Goal: Download file/media

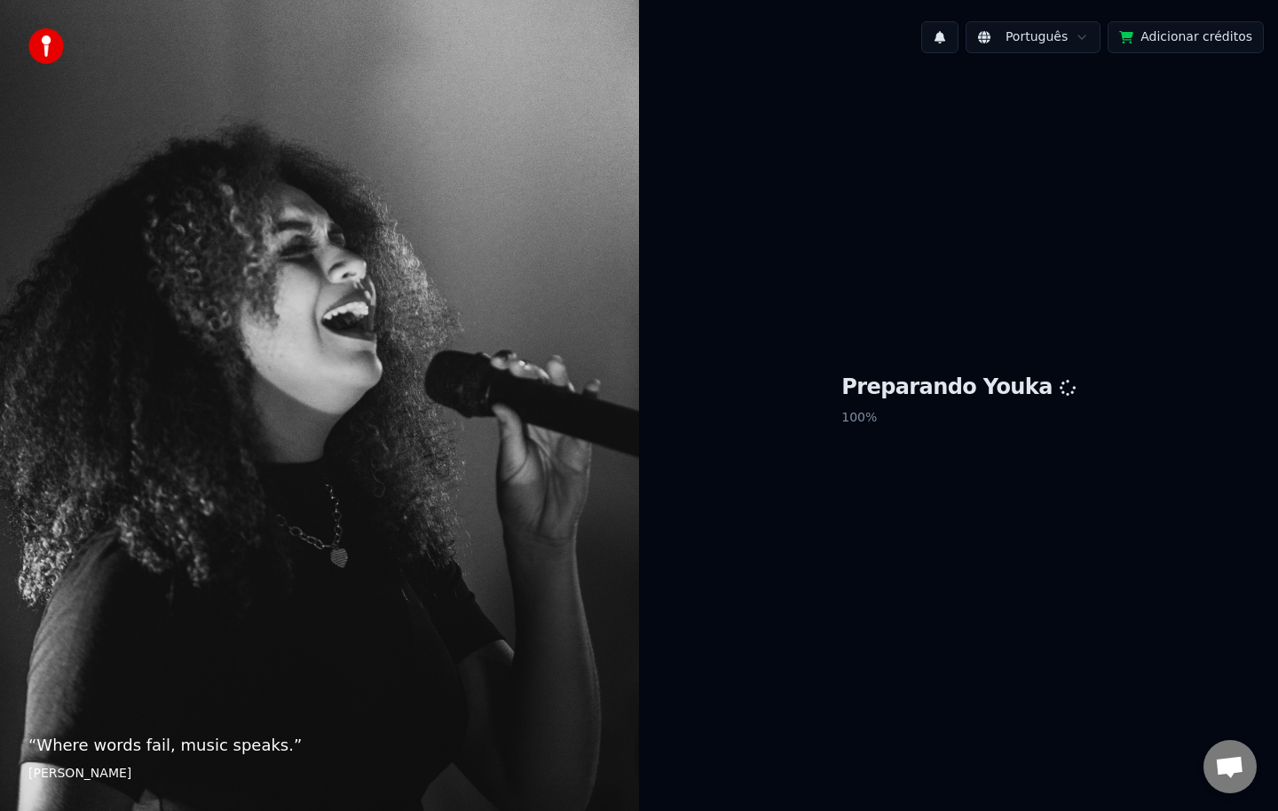
scroll to position [2783, 0]
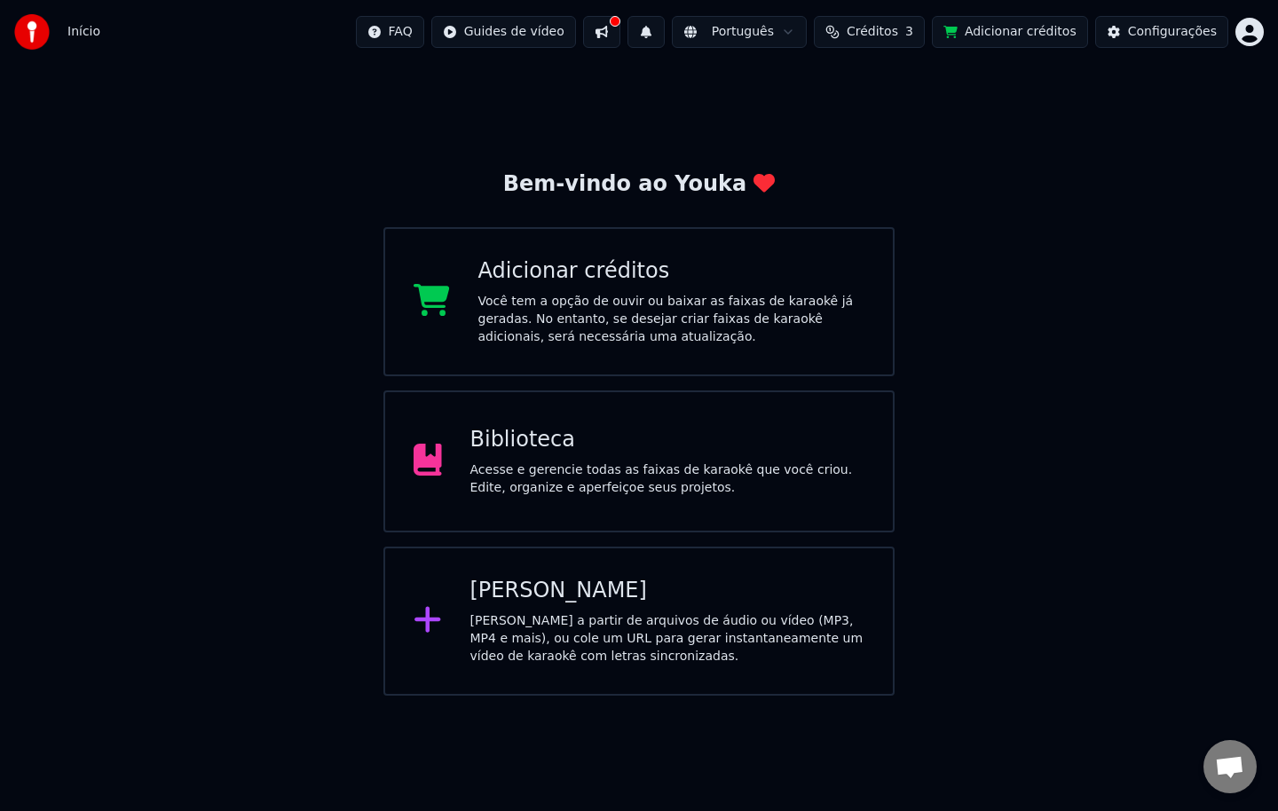
click at [620, 39] on button at bounding box center [601, 32] width 37 height 32
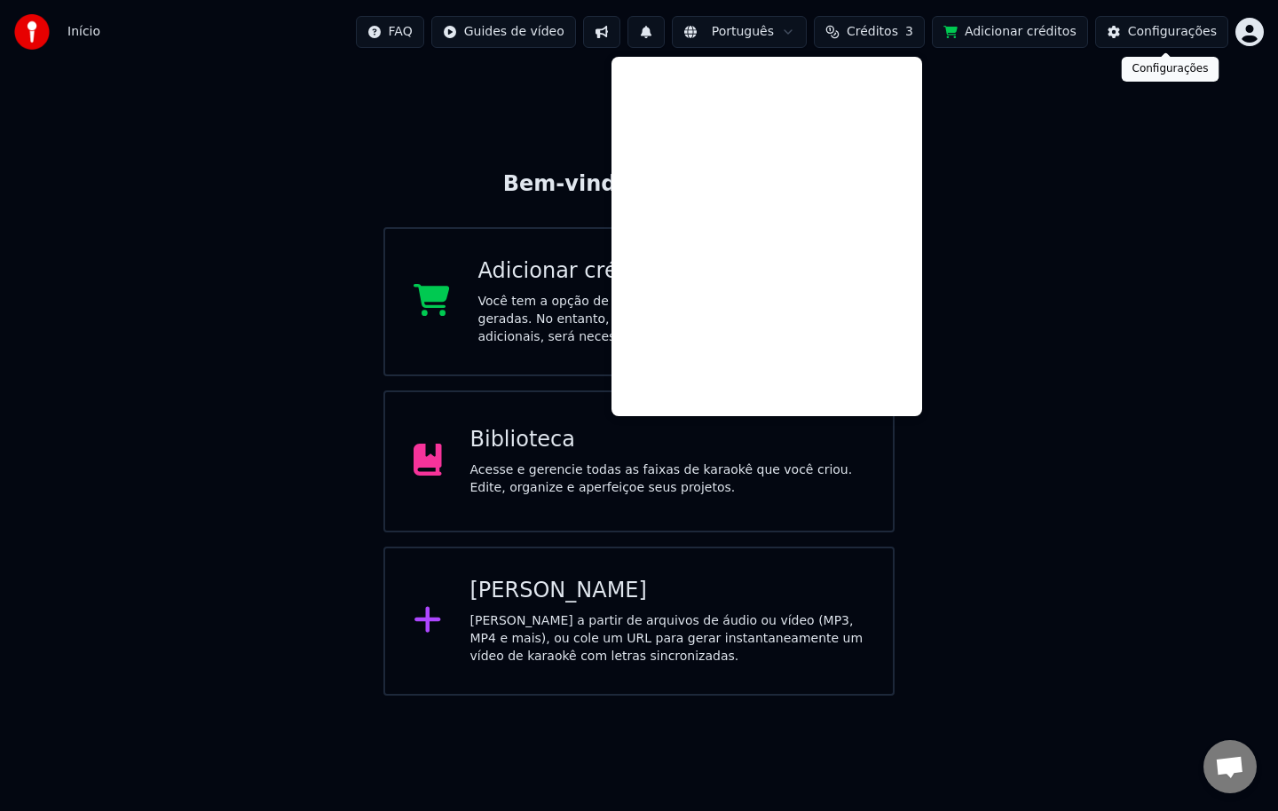
click at [1160, 35] on div "Configurações" at bounding box center [1172, 32] width 89 height 18
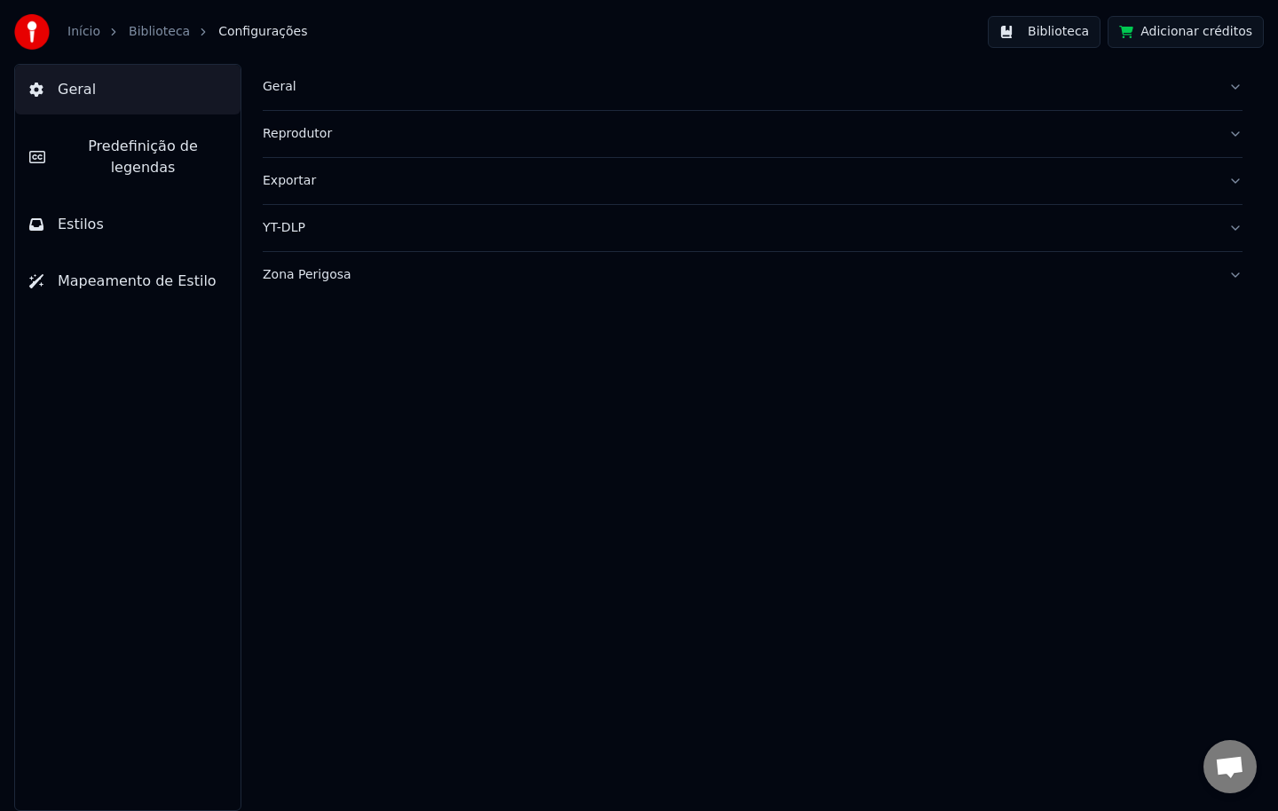
click at [1065, 35] on button "Biblioteca" at bounding box center [1043, 32] width 113 height 32
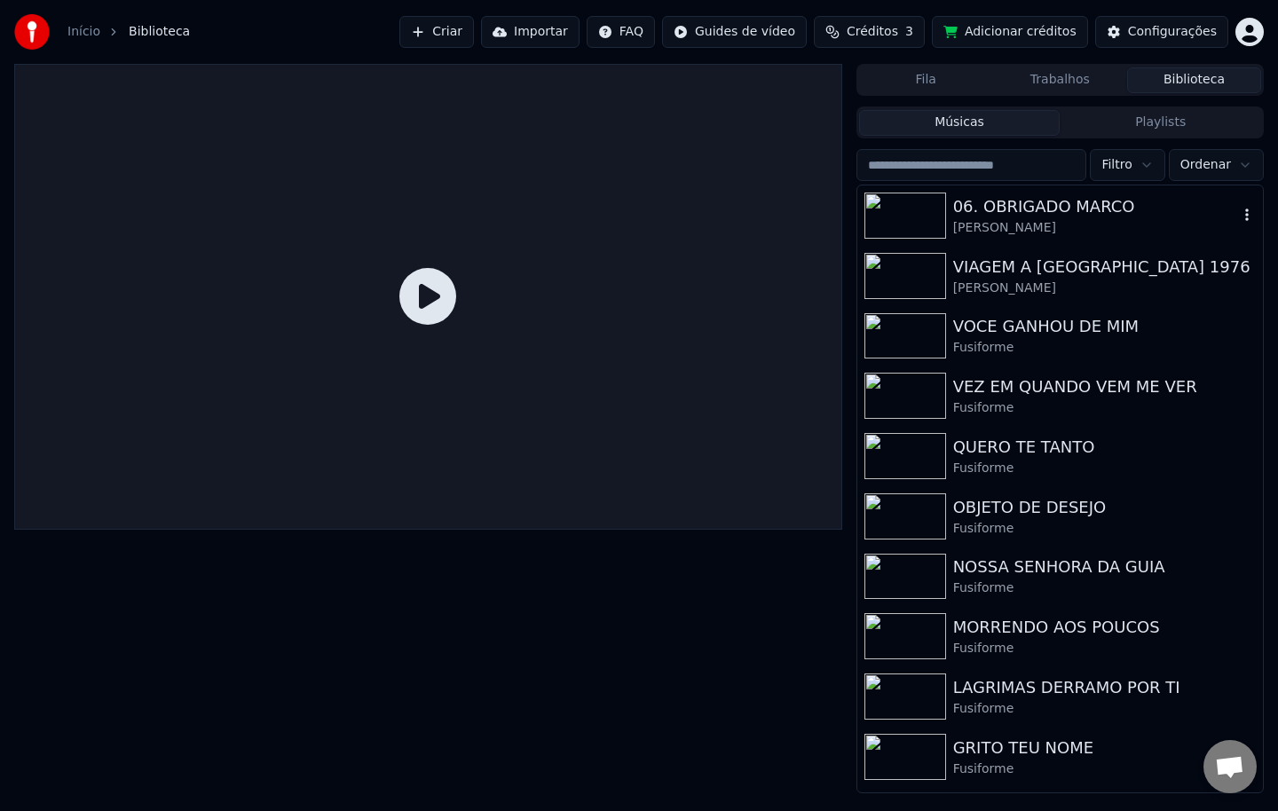
click at [1031, 238] on div "06. OBRIGADO [PERSON_NAME]" at bounding box center [1059, 215] width 405 height 60
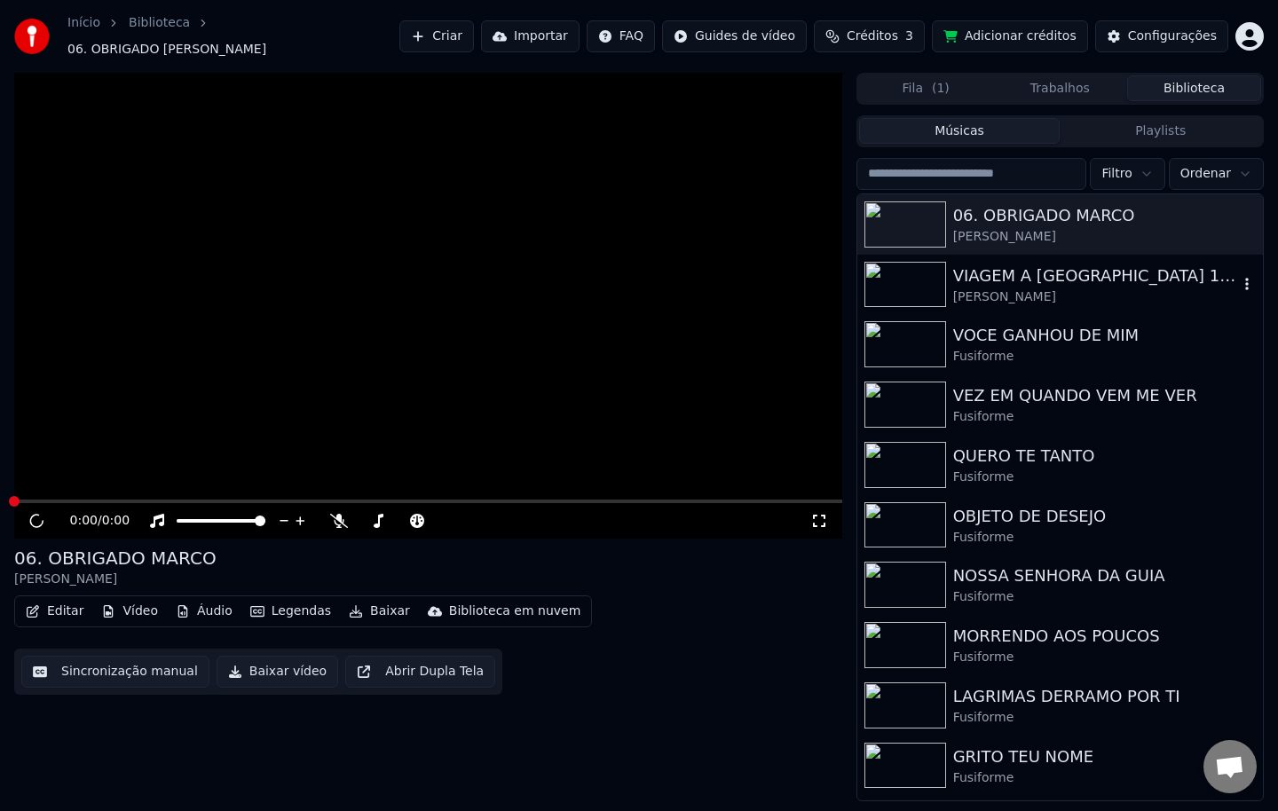
click at [1018, 288] on div "[PERSON_NAME]" at bounding box center [1095, 297] width 285 height 18
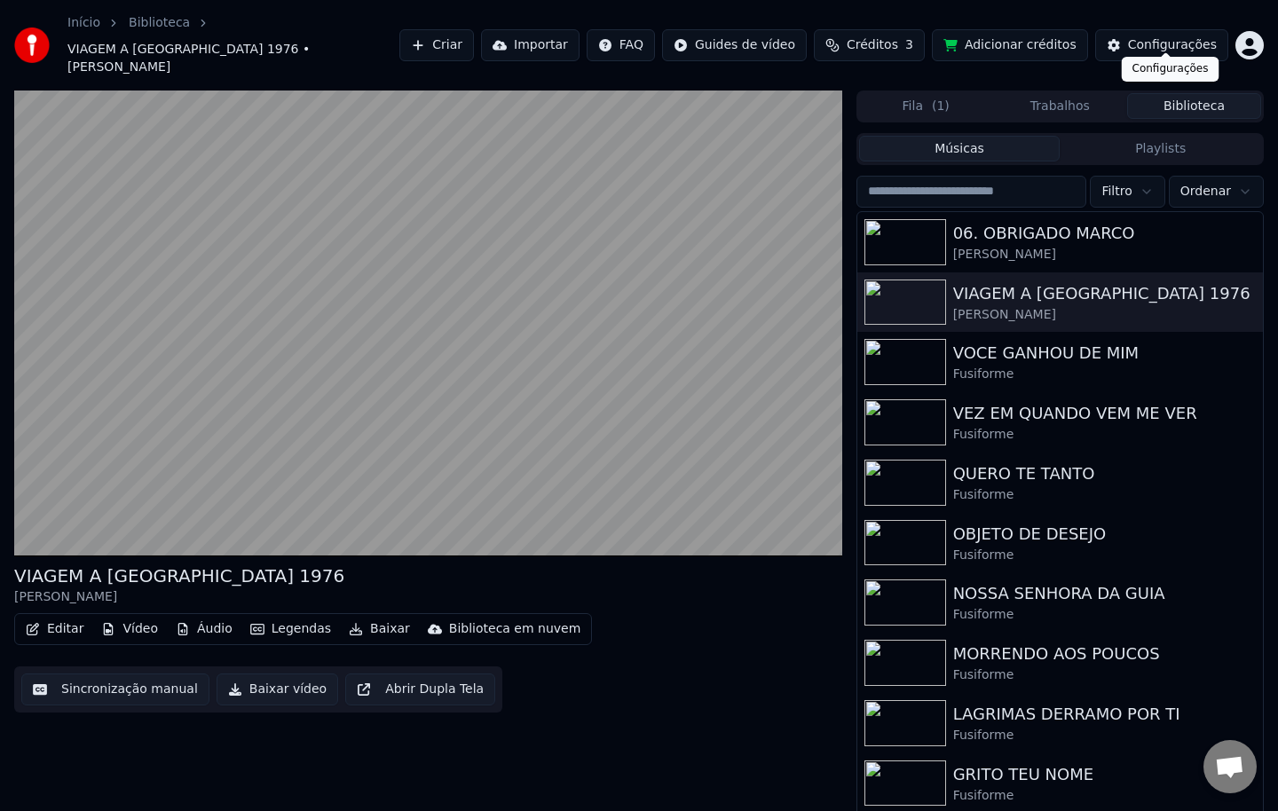
click at [1149, 37] on div "Configurações" at bounding box center [1172, 45] width 89 height 18
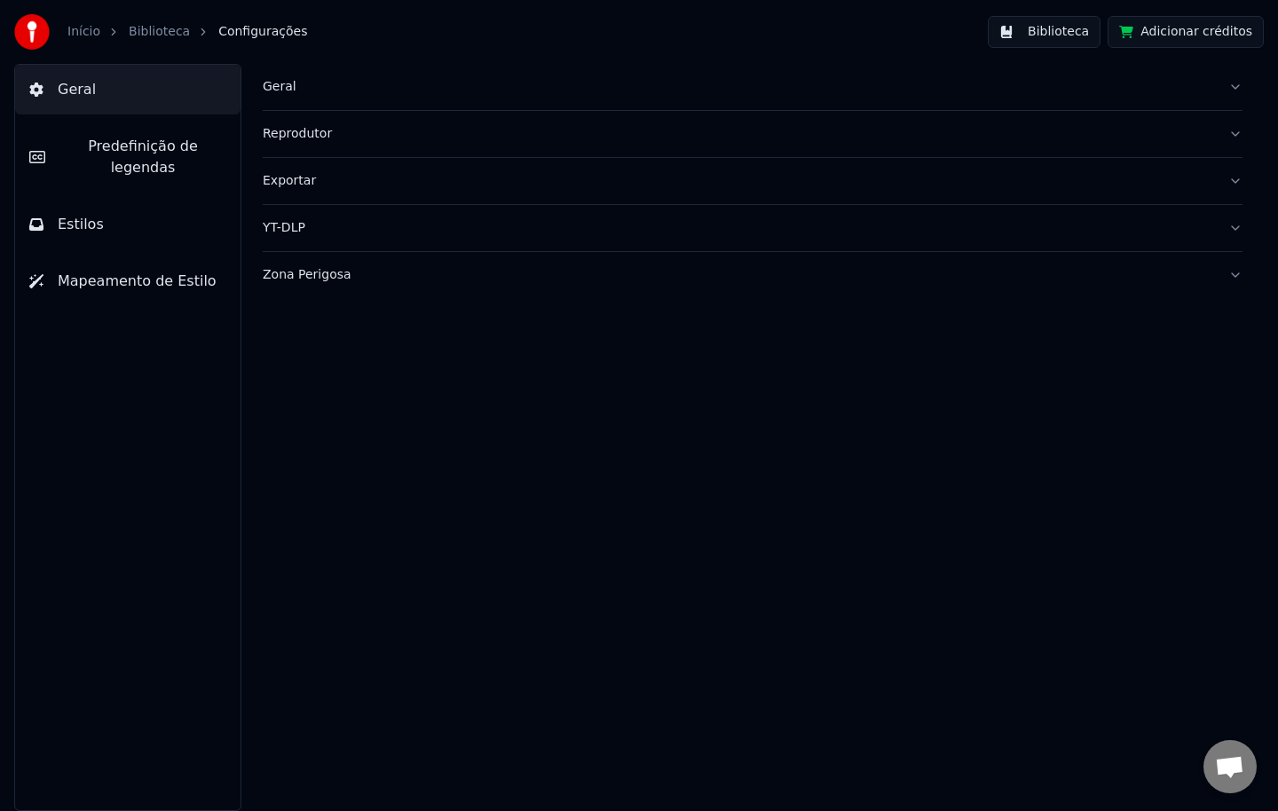
click at [285, 79] on div "Geral" at bounding box center [738, 87] width 951 height 18
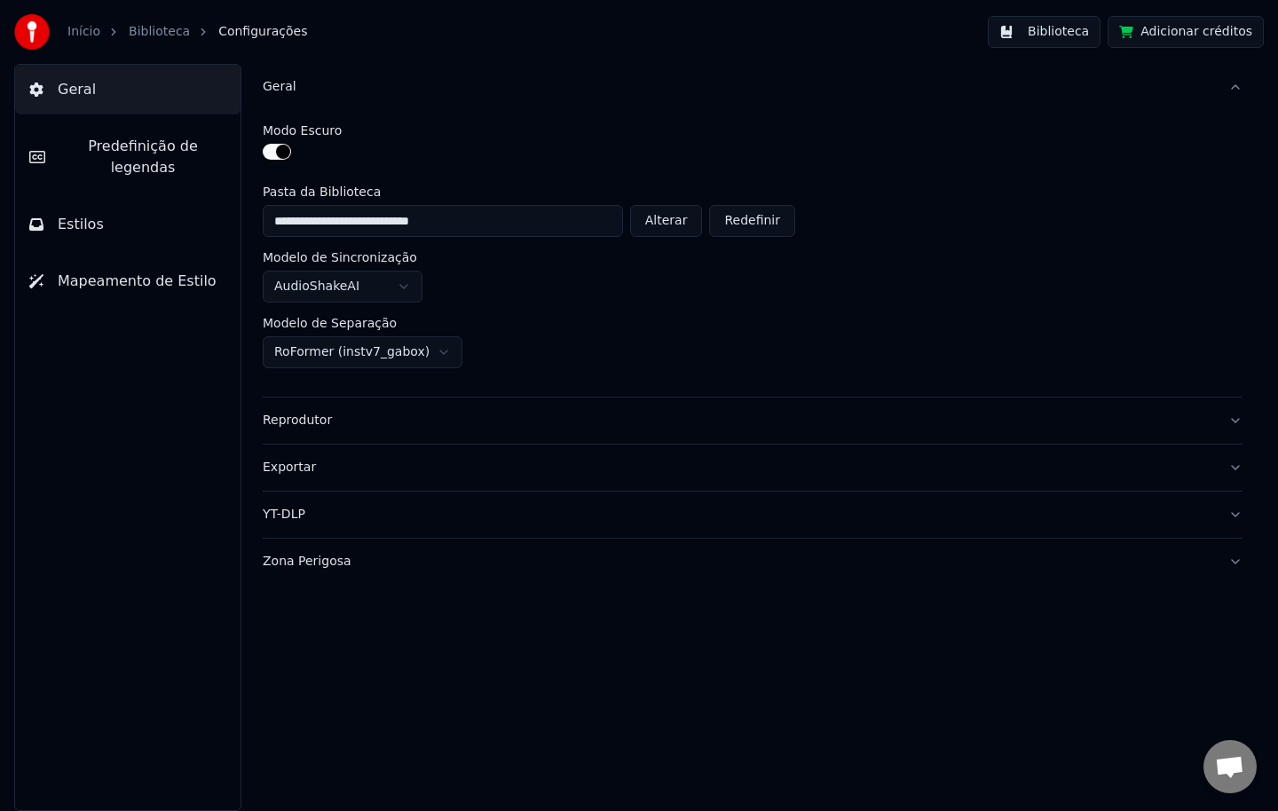
click at [674, 221] on button "Alterar" at bounding box center [666, 221] width 73 height 32
type input "**********"
click at [1078, 35] on button "Biblioteca" at bounding box center [1043, 32] width 113 height 32
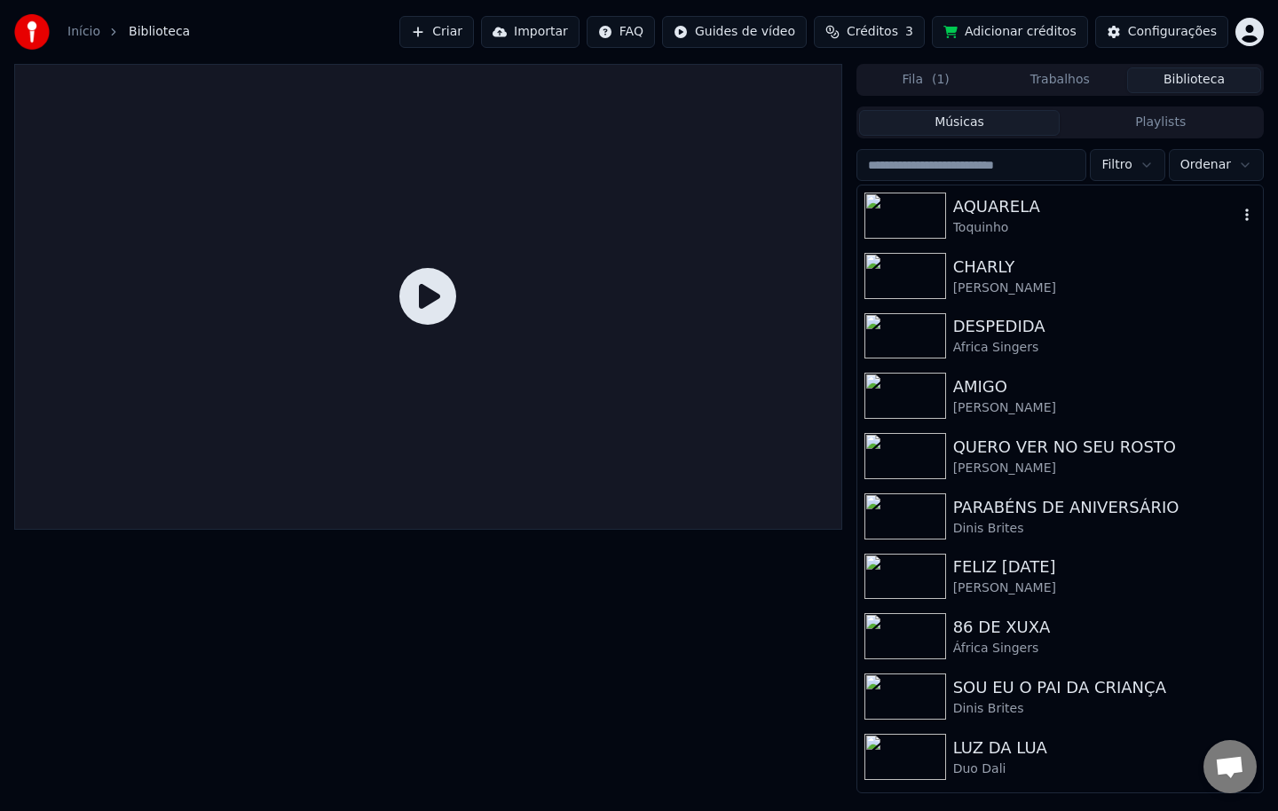
click at [984, 216] on div "AQUARELA" at bounding box center [1095, 206] width 285 height 25
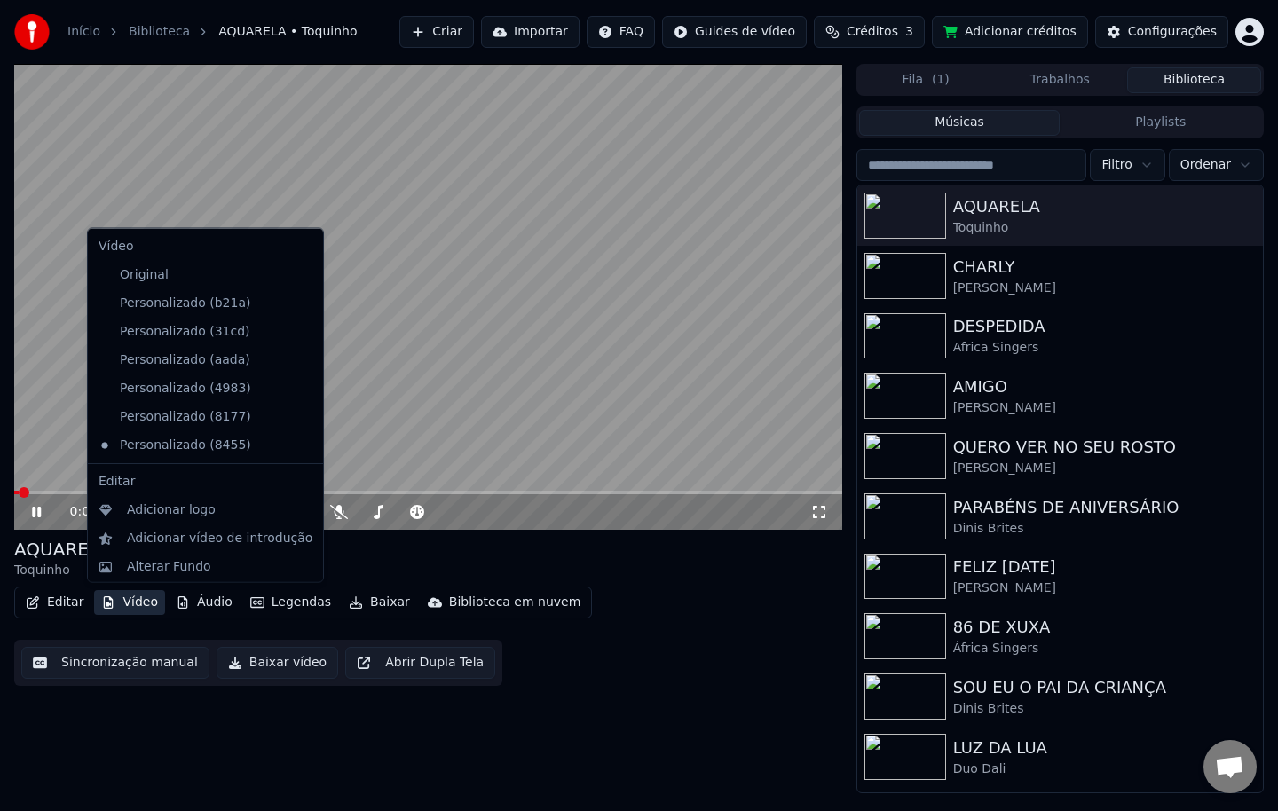
click at [147, 610] on button "Vídeo" at bounding box center [129, 602] width 71 height 25
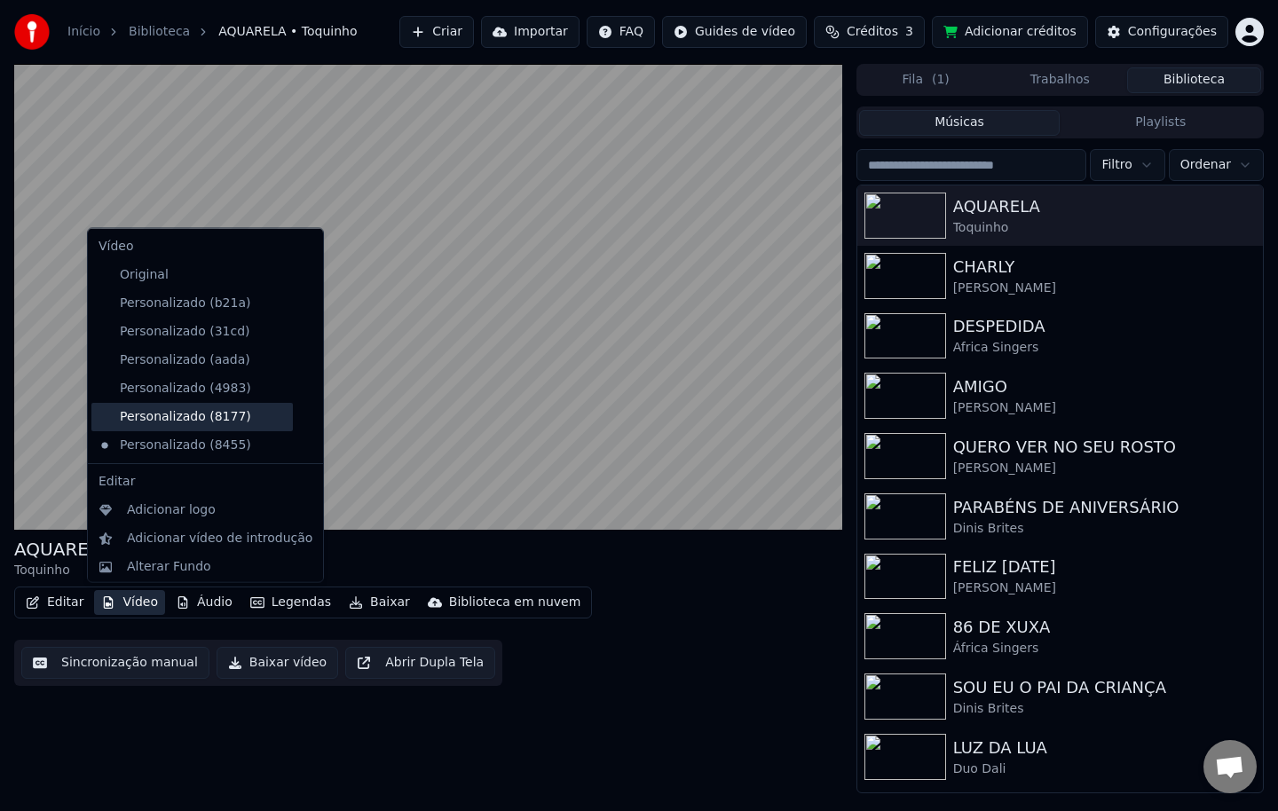
click at [202, 424] on div "Personalizado (8177)" at bounding box center [191, 416] width 201 height 28
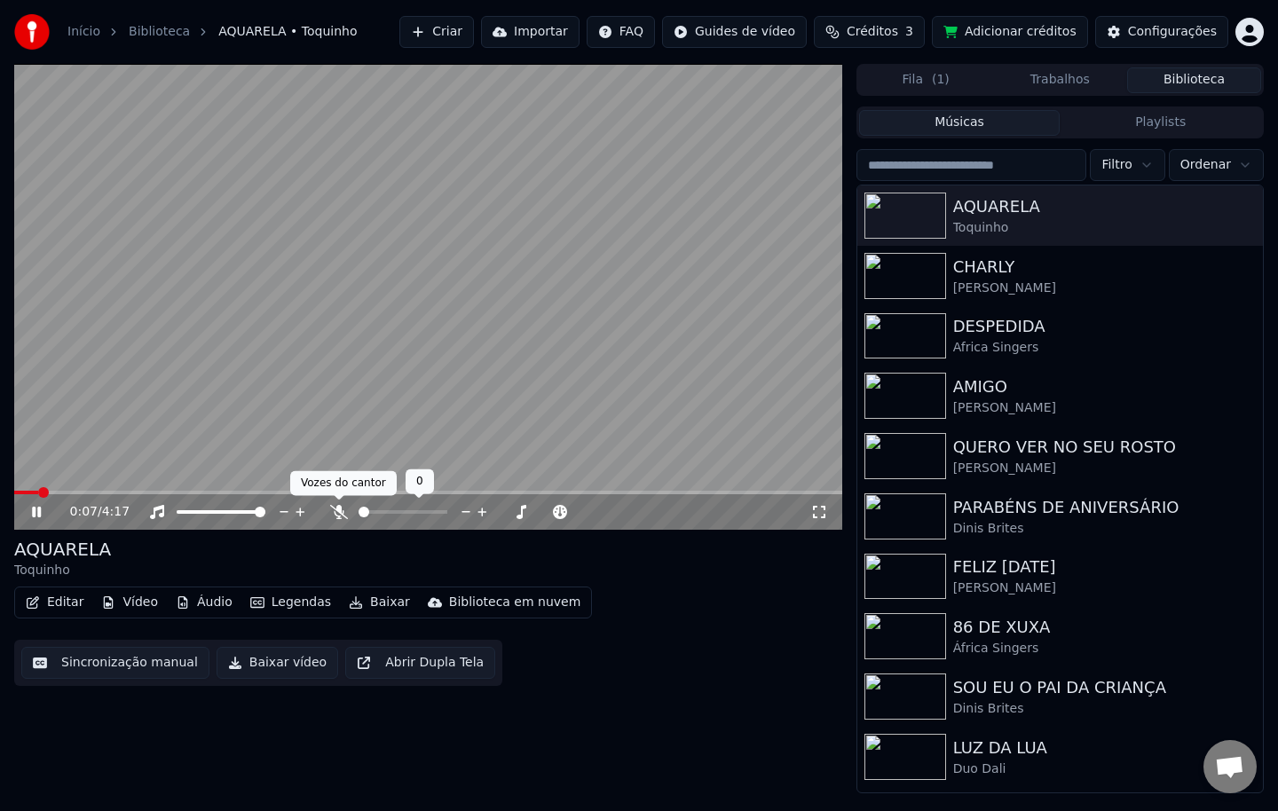
click at [336, 514] on icon at bounding box center [339, 512] width 18 height 14
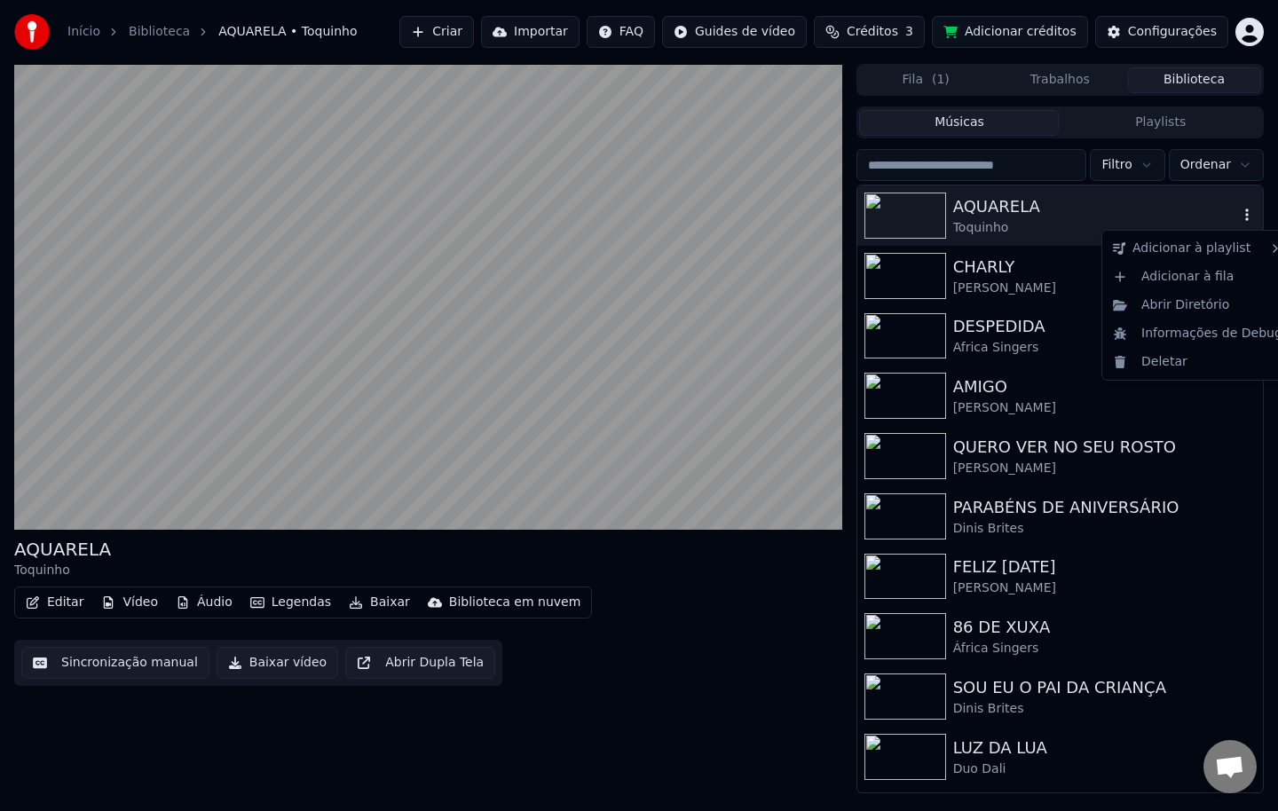
click at [1250, 216] on icon "button" at bounding box center [1247, 215] width 18 height 14
click at [1202, 302] on div "Abrir Diretório" at bounding box center [1197, 305] width 184 height 28
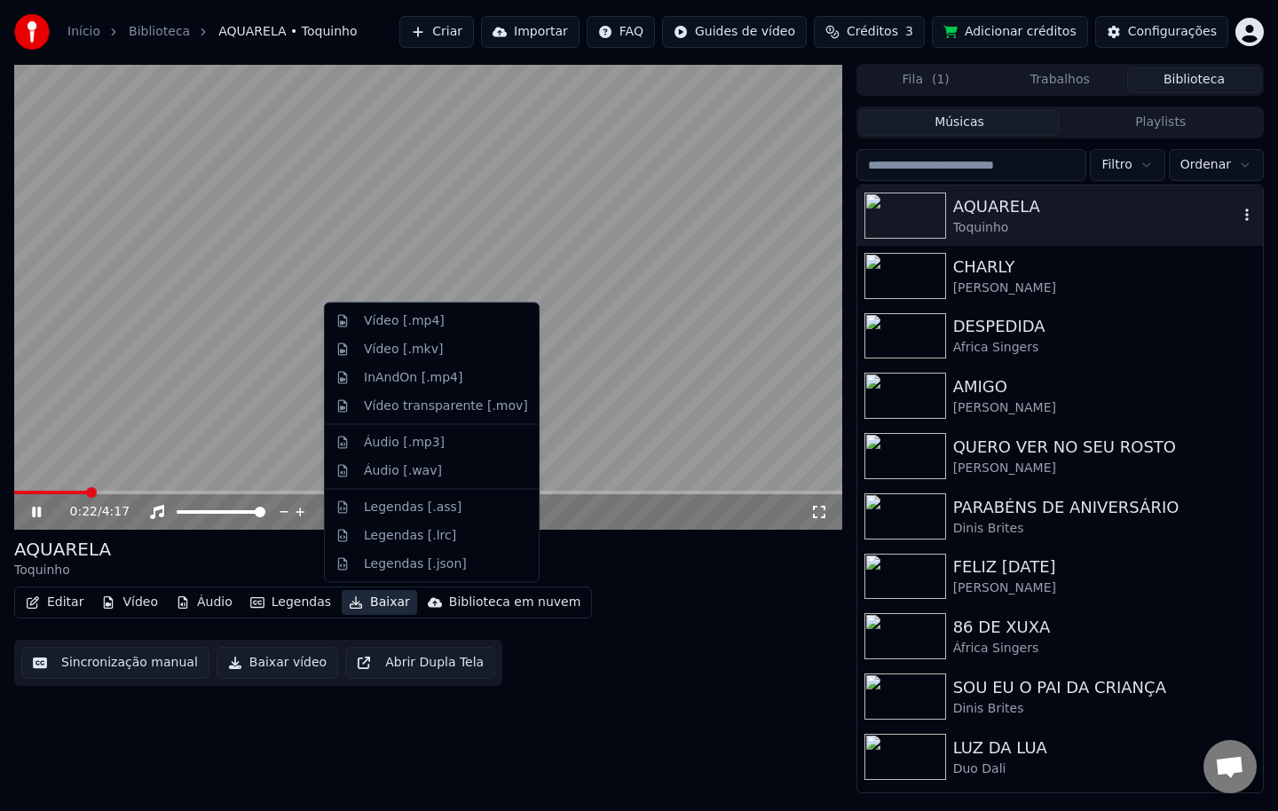
click at [373, 602] on button "Baixar" at bounding box center [379, 602] width 75 height 25
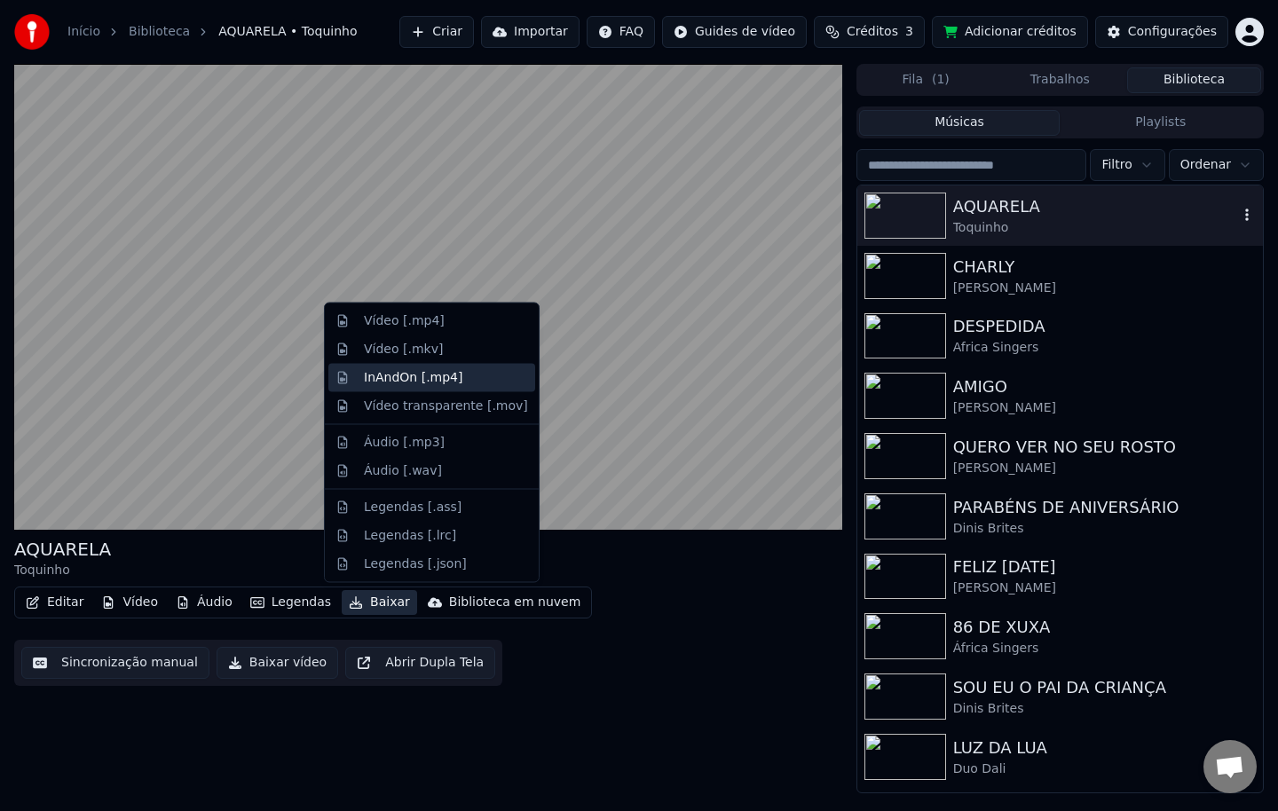
click at [436, 381] on div "InAndOn [.mp4]" at bounding box center [413, 377] width 99 height 18
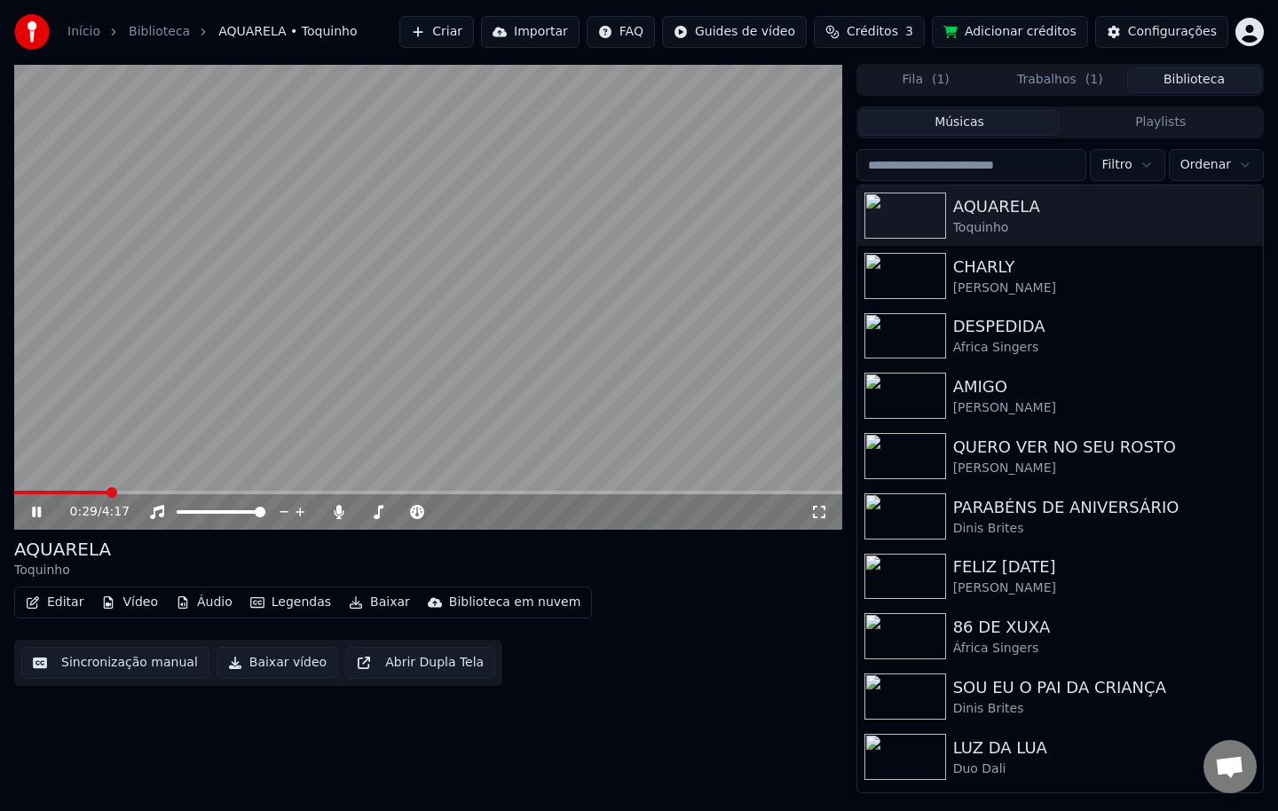
click at [1177, 78] on button "Biblioteca" at bounding box center [1194, 80] width 134 height 26
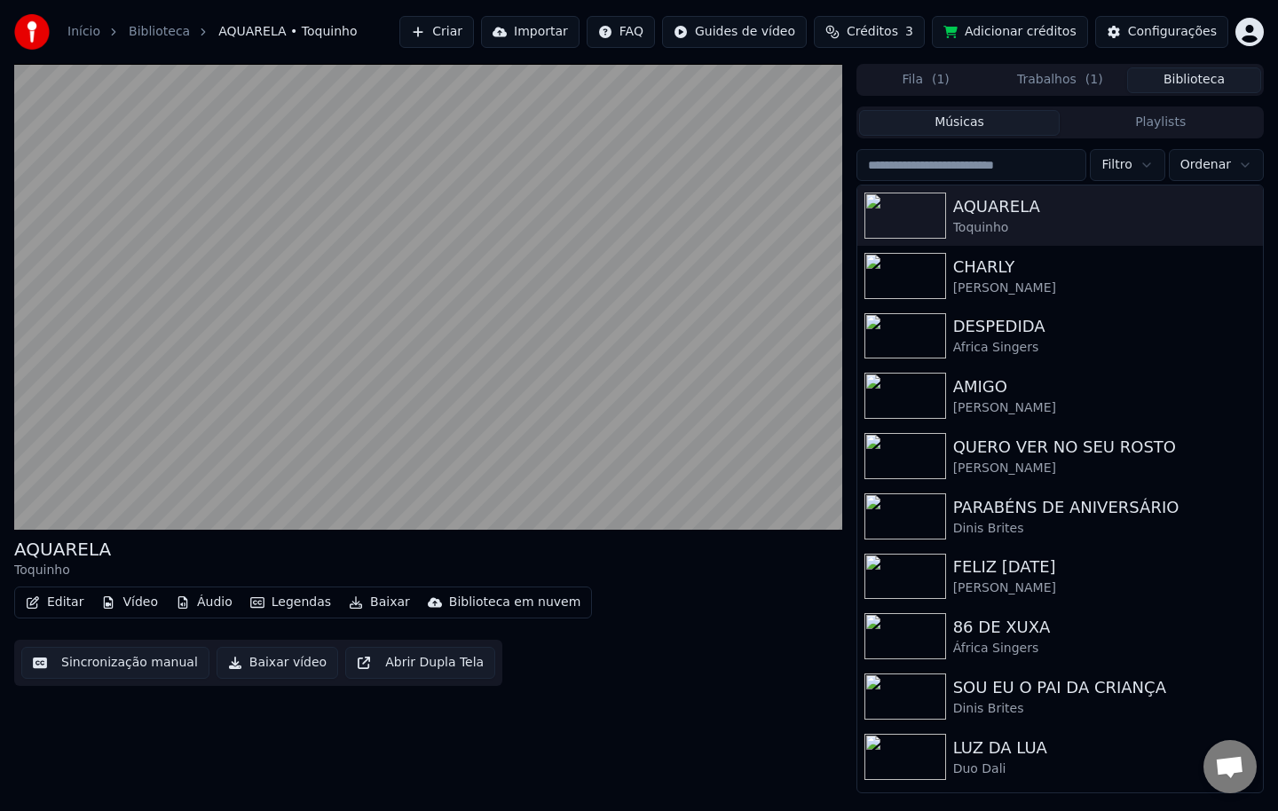
click at [951, 159] on input "search" at bounding box center [971, 165] width 231 height 32
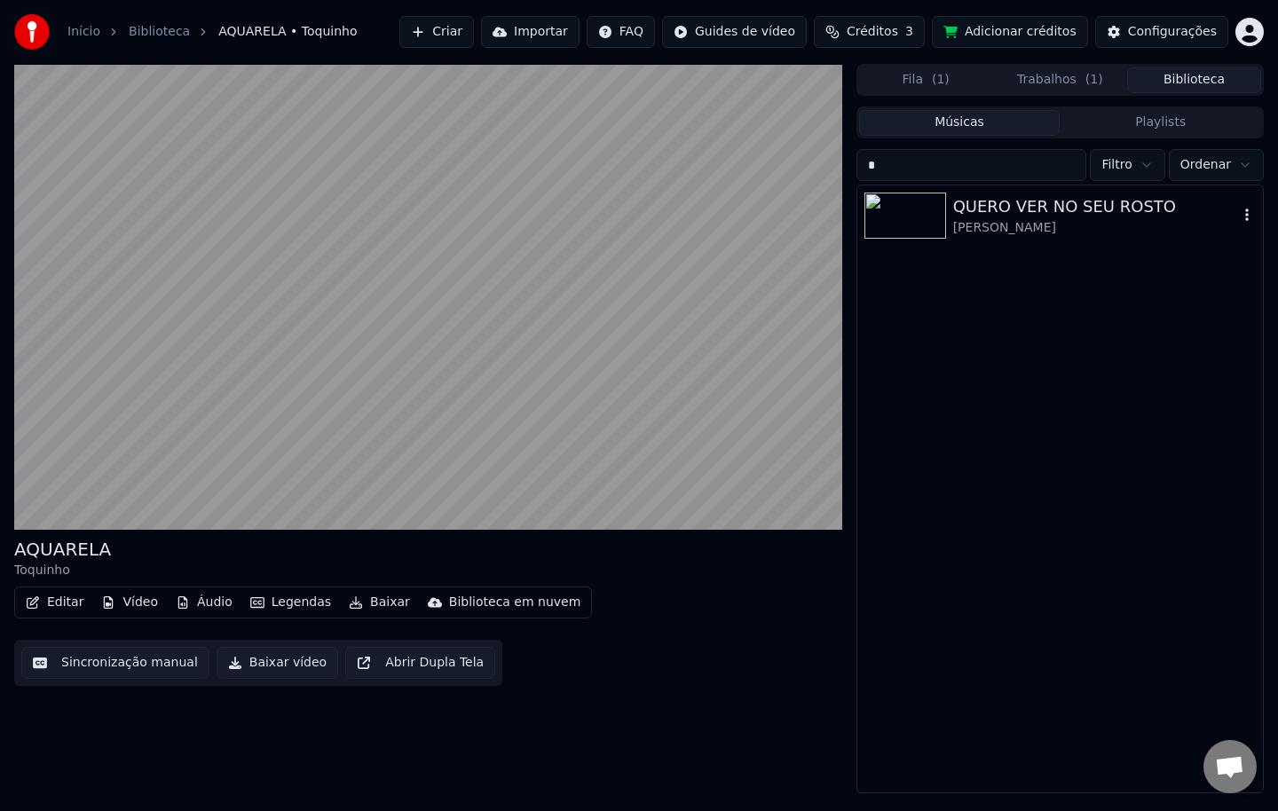
type input "*"
click at [994, 232] on div "[PERSON_NAME]" at bounding box center [1095, 228] width 285 height 18
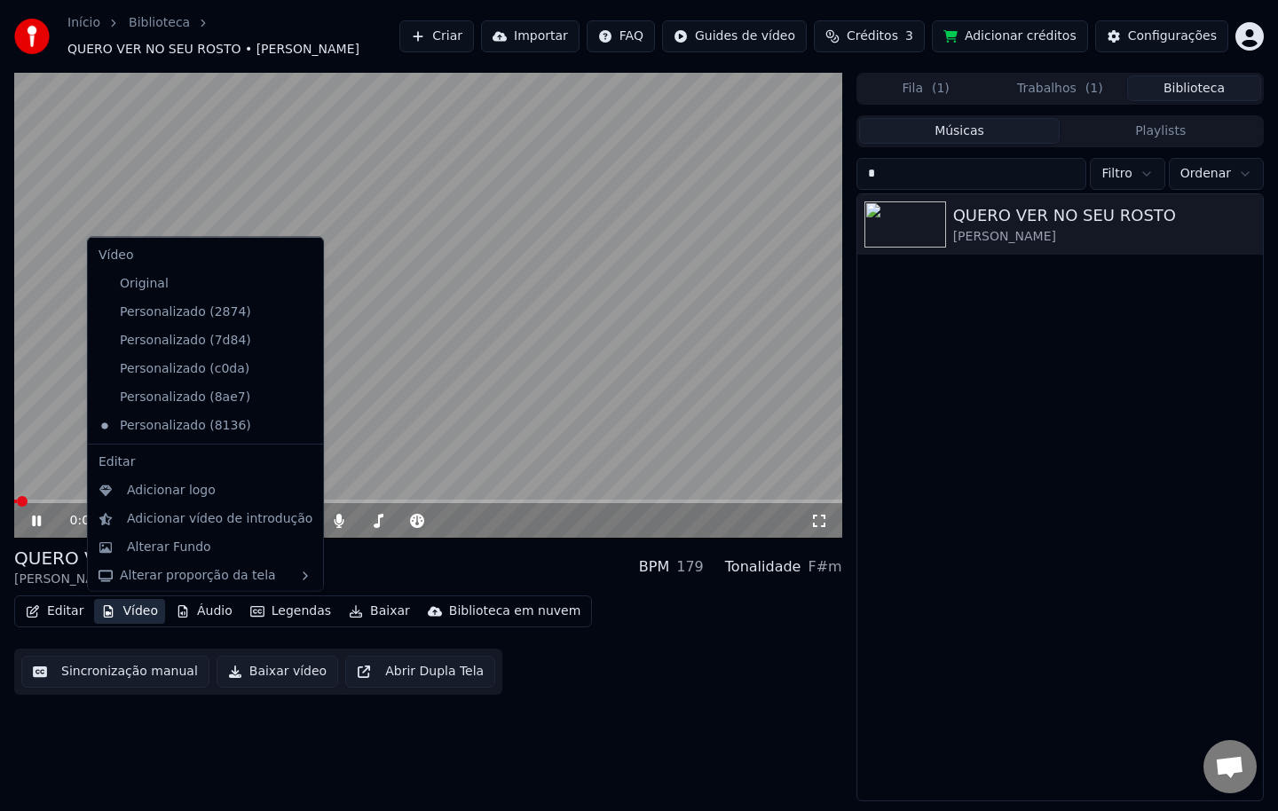
click at [146, 608] on button "Vídeo" at bounding box center [129, 611] width 71 height 25
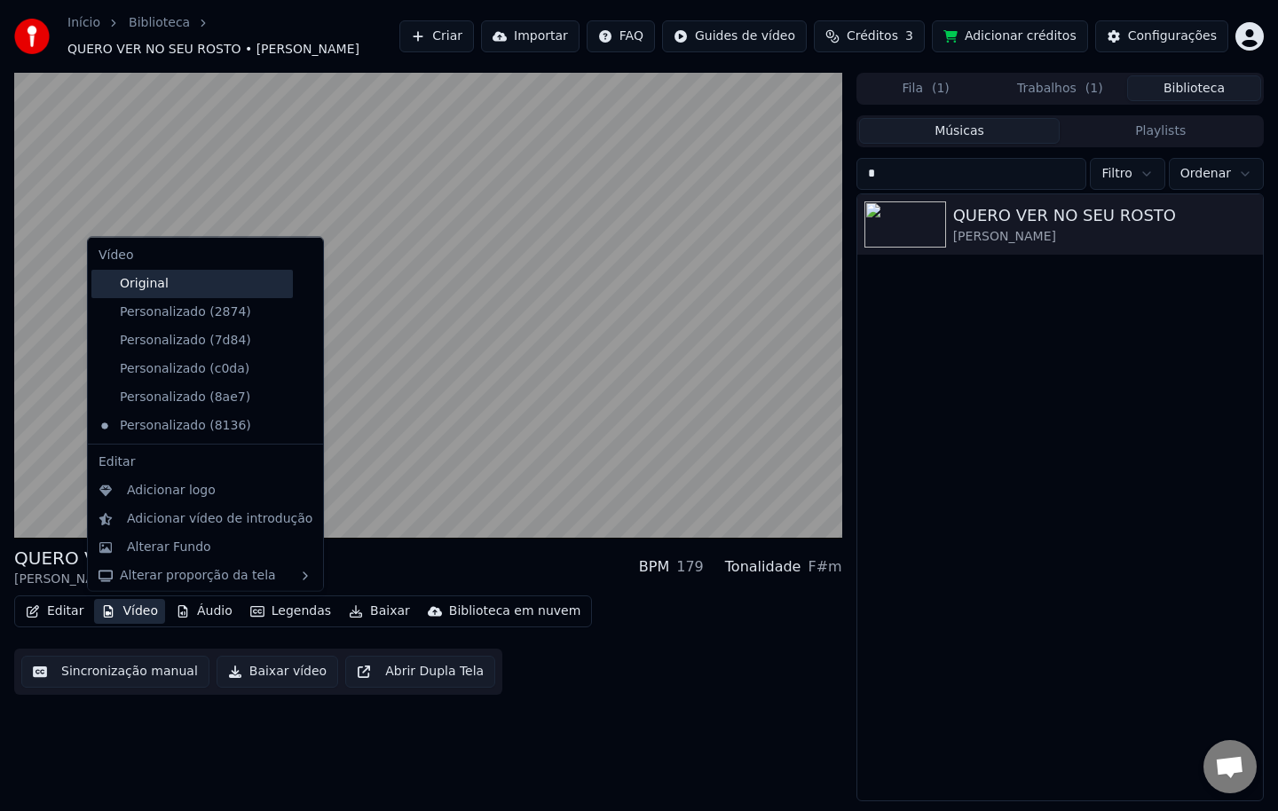
click at [169, 291] on div "Original" at bounding box center [191, 283] width 201 height 28
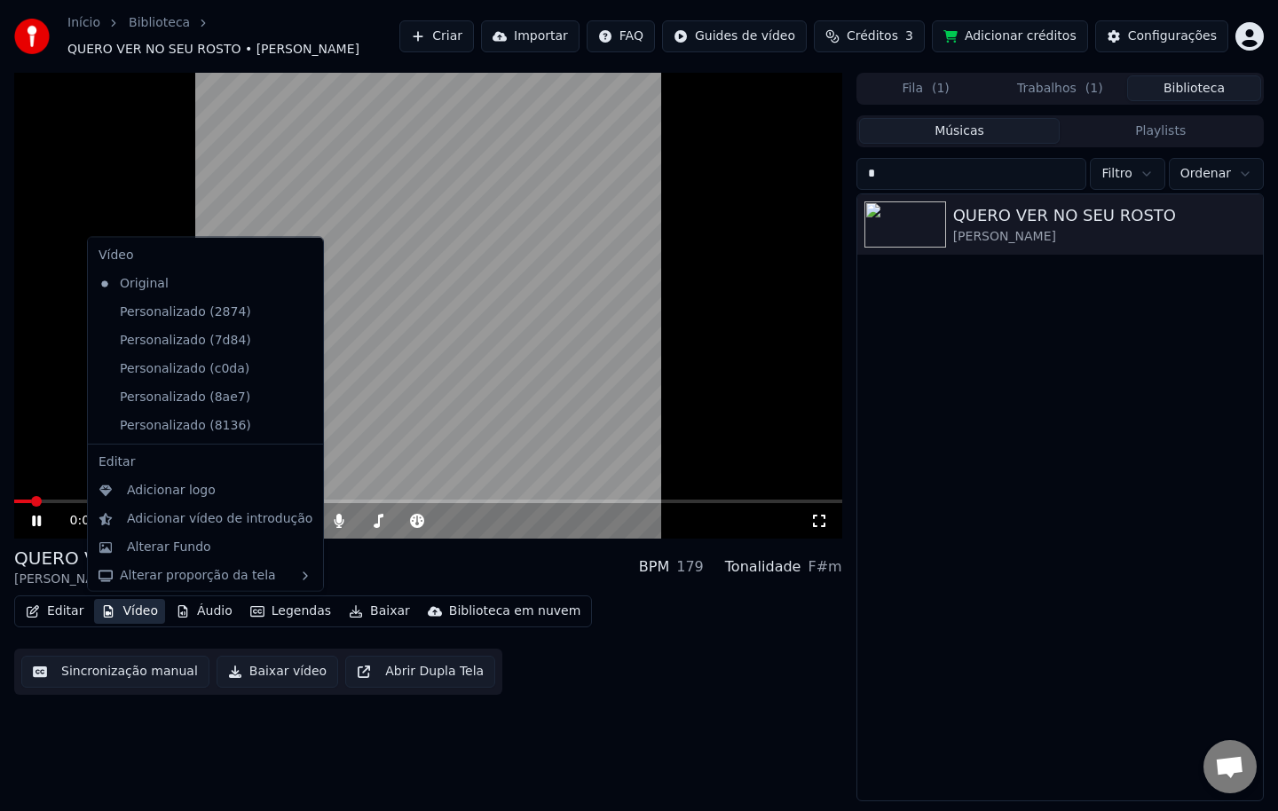
click at [132, 615] on button "Vídeo" at bounding box center [129, 611] width 71 height 25
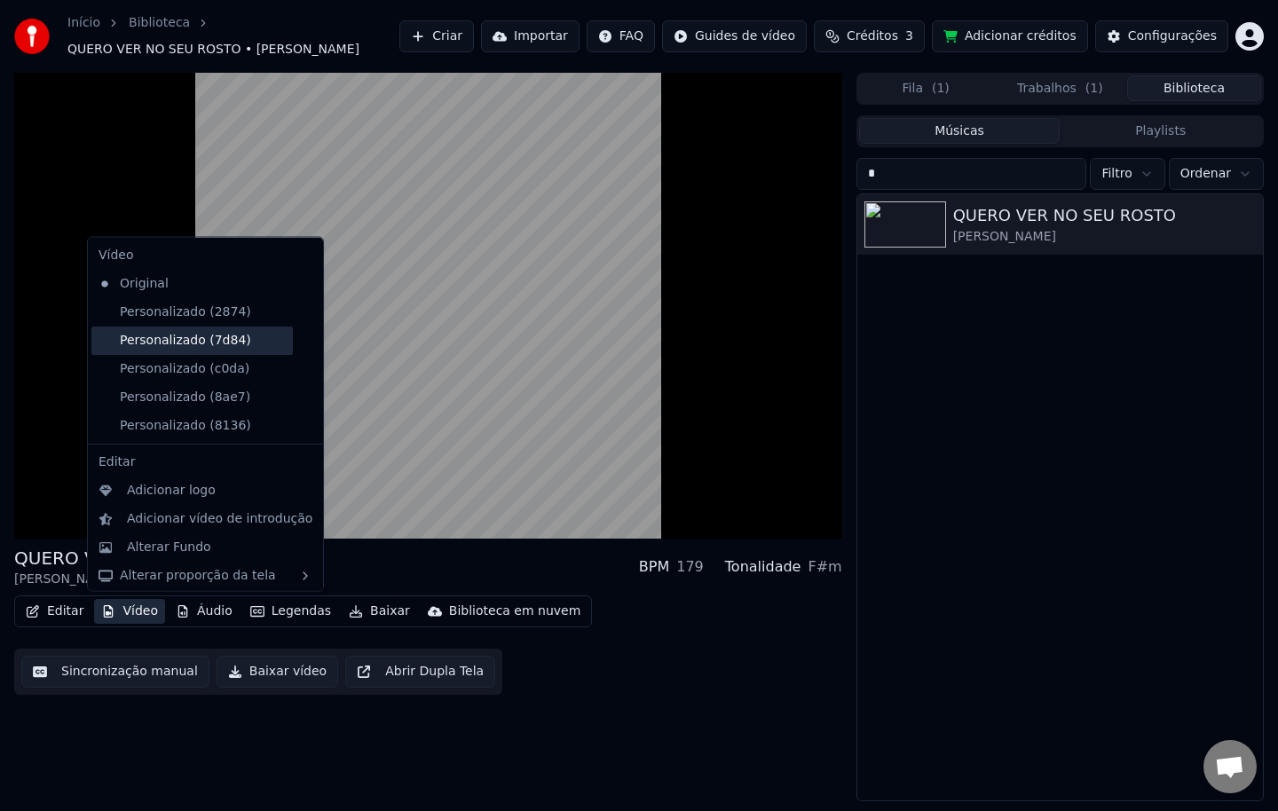
click at [209, 339] on div "Personalizado (7d84)" at bounding box center [191, 340] width 201 height 28
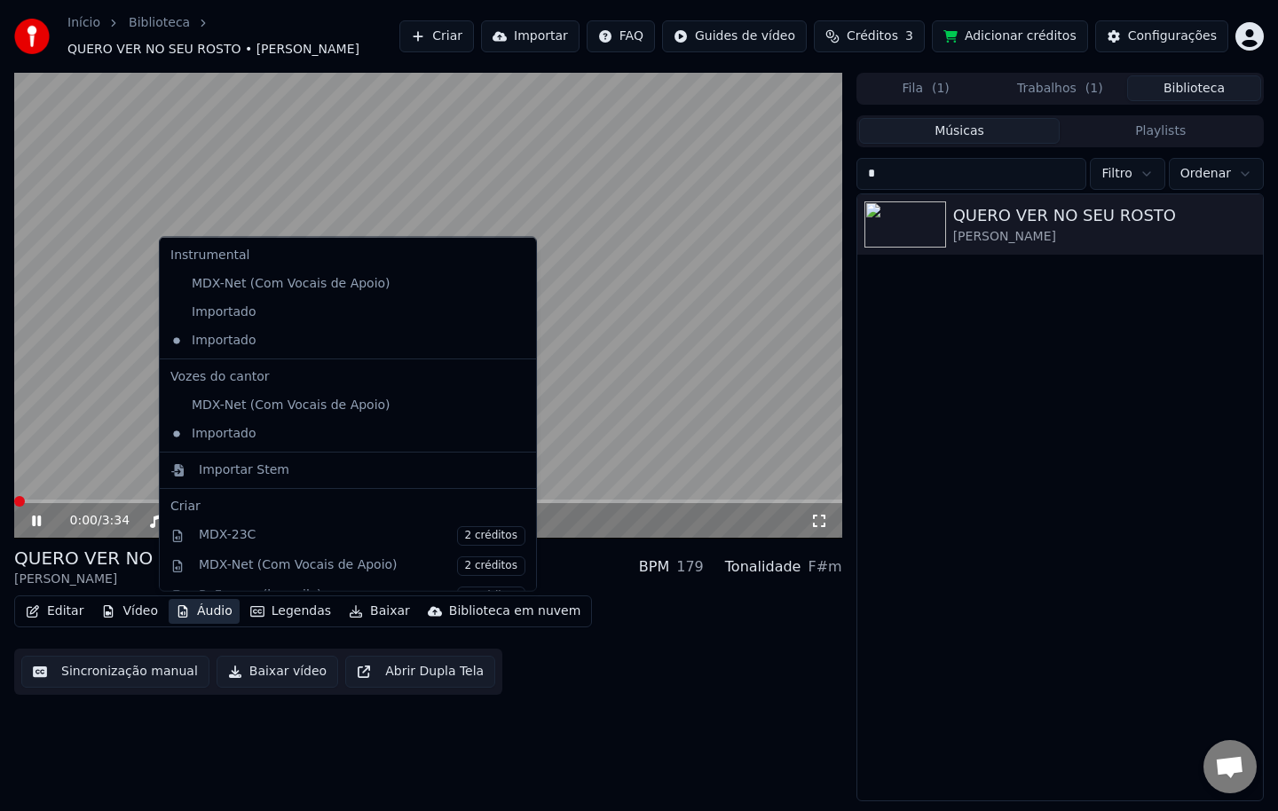
click at [205, 608] on button "Áudio" at bounding box center [204, 611] width 71 height 25
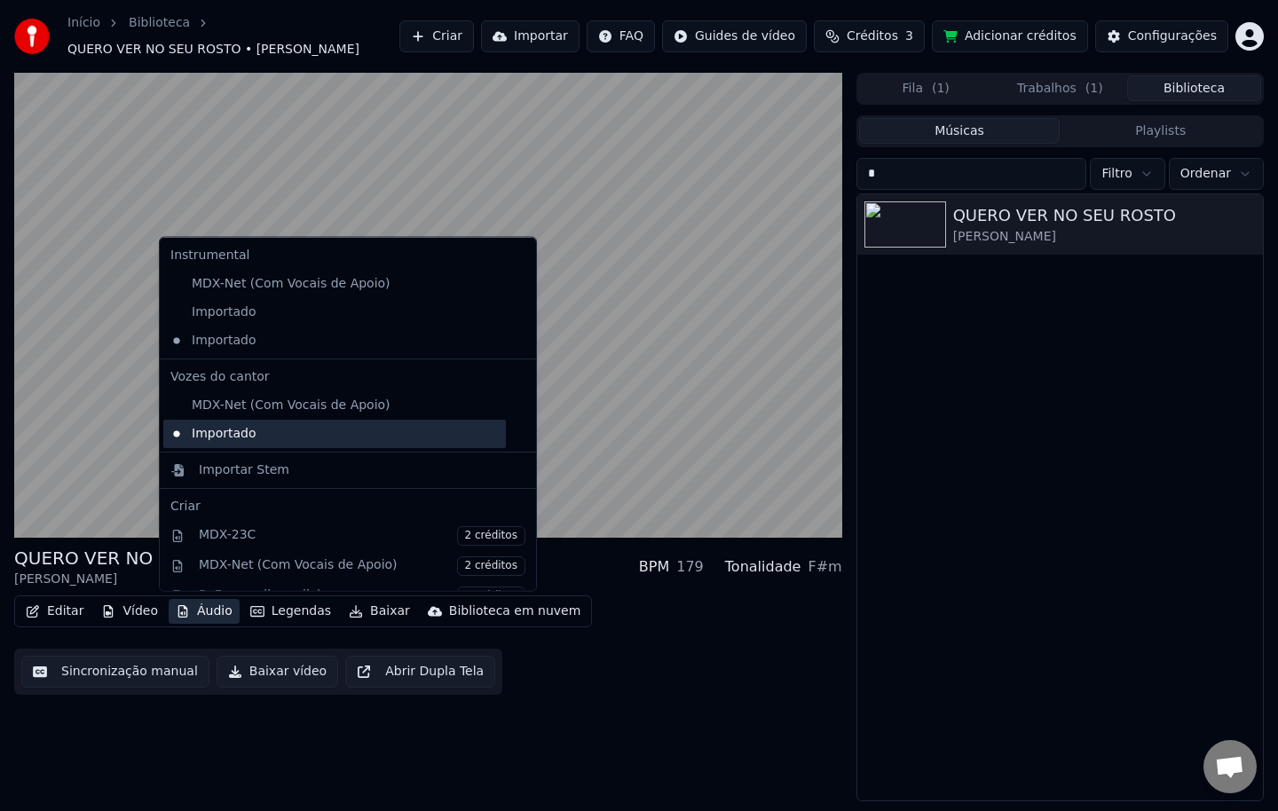
click at [242, 442] on div "Importado" at bounding box center [334, 433] width 342 height 28
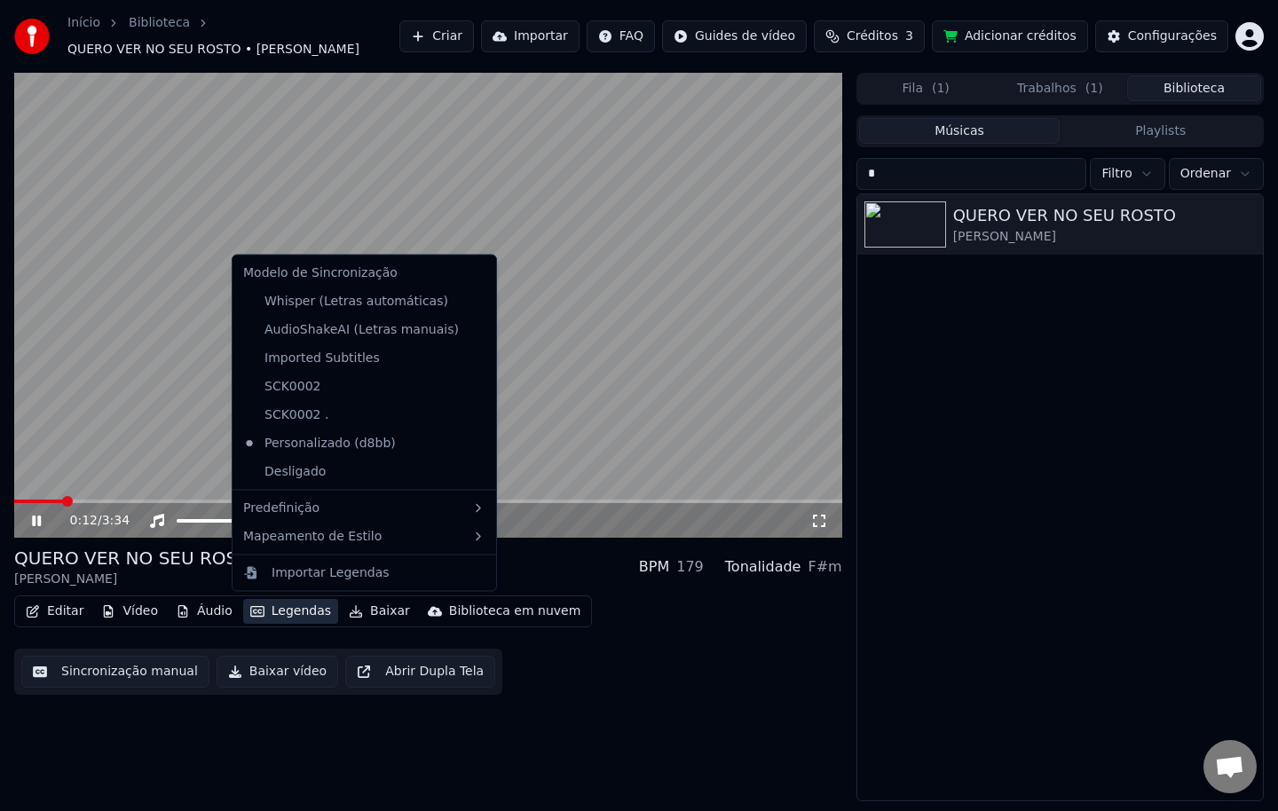
click at [270, 616] on button "Legendas" at bounding box center [290, 611] width 95 height 25
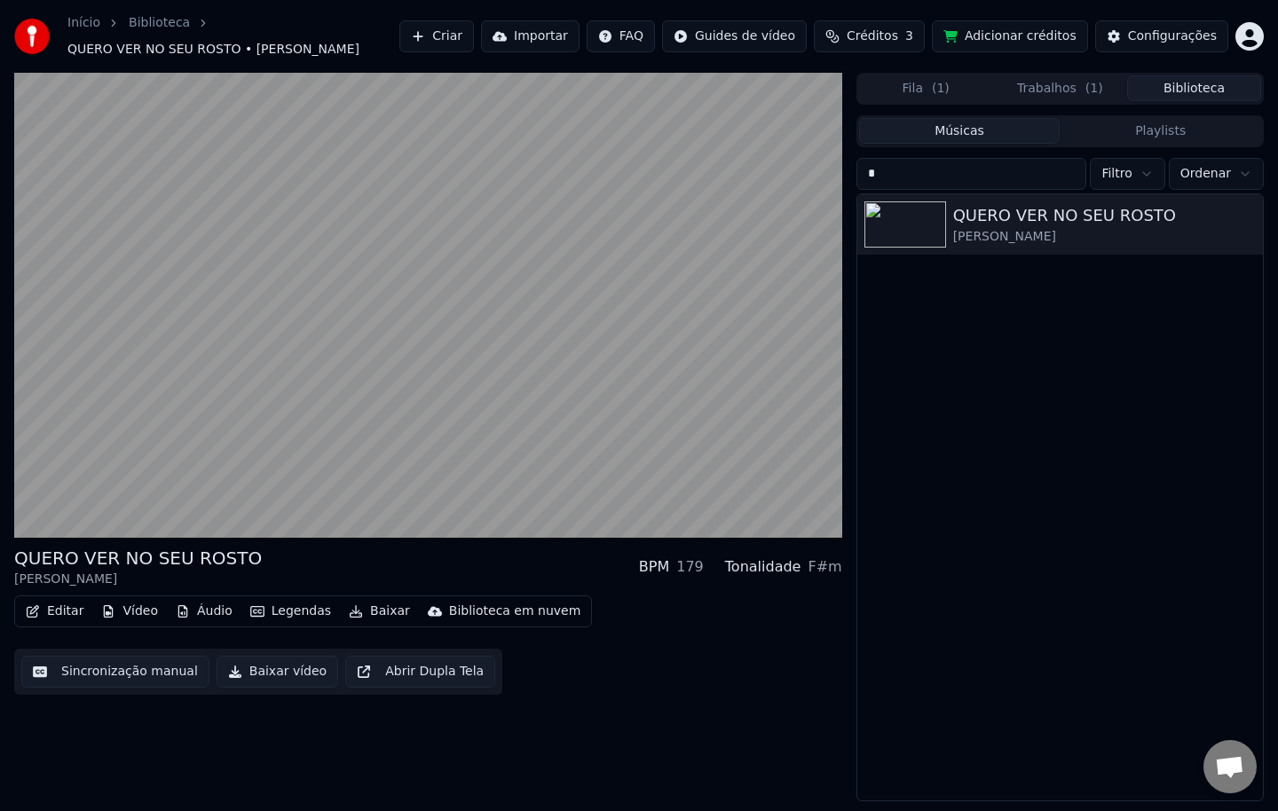
click at [520, 762] on div "QUERO VER NO SEU ROSTO [PERSON_NAME] BPM 179 Tonalidade F#m Editar Vídeo Áudio …" at bounding box center [428, 437] width 828 height 729
click at [279, 679] on button "Baixar vídeo" at bounding box center [277, 672] width 122 height 32
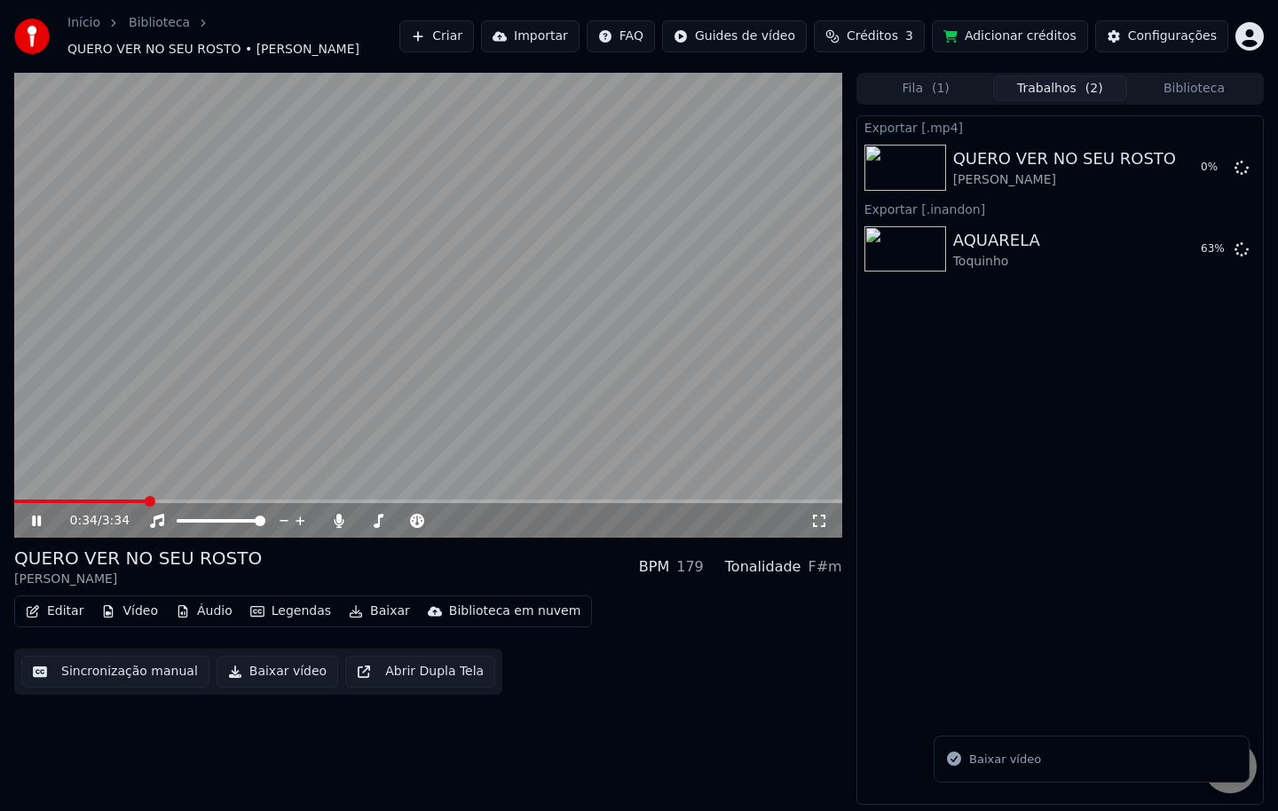
click at [1171, 83] on button "Biblioteca" at bounding box center [1194, 88] width 134 height 26
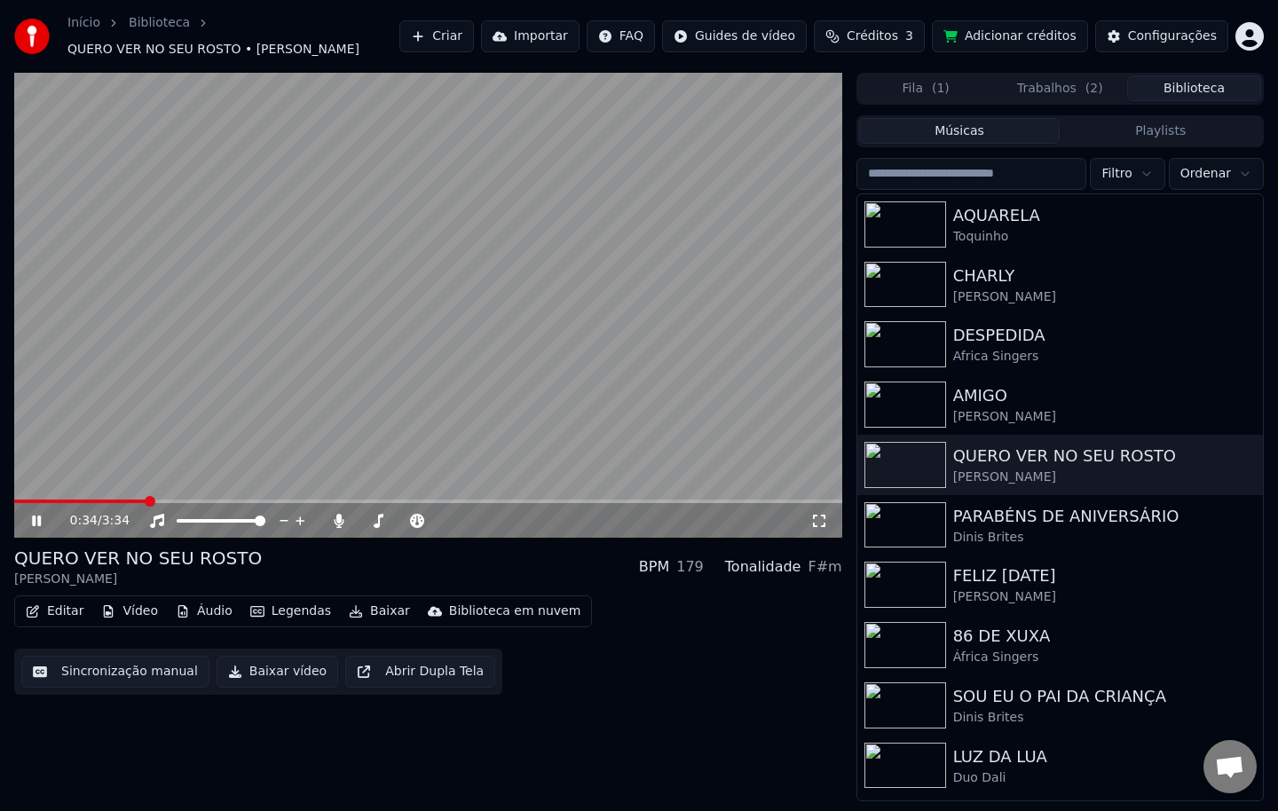
click at [955, 177] on input "search" at bounding box center [971, 174] width 231 height 32
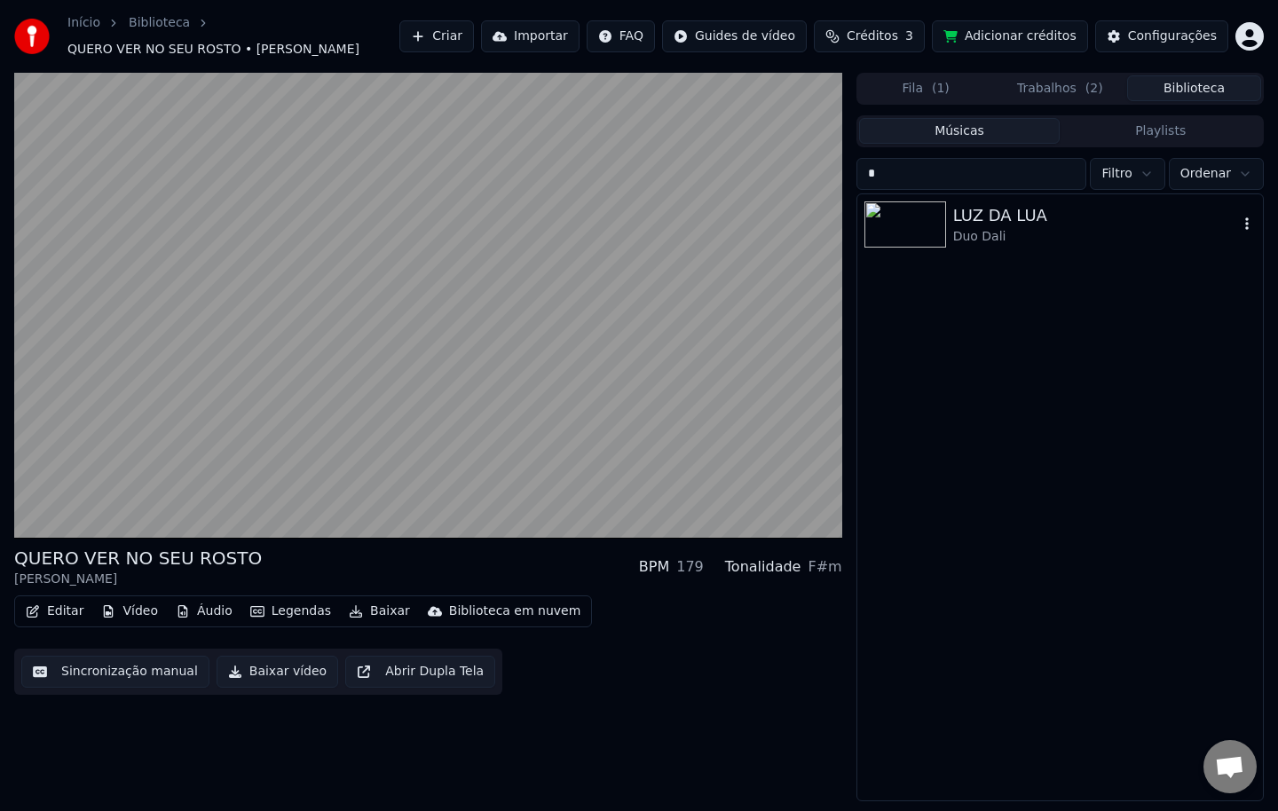
type input "*"
click at [982, 233] on div "Duo Dali" at bounding box center [1095, 237] width 285 height 18
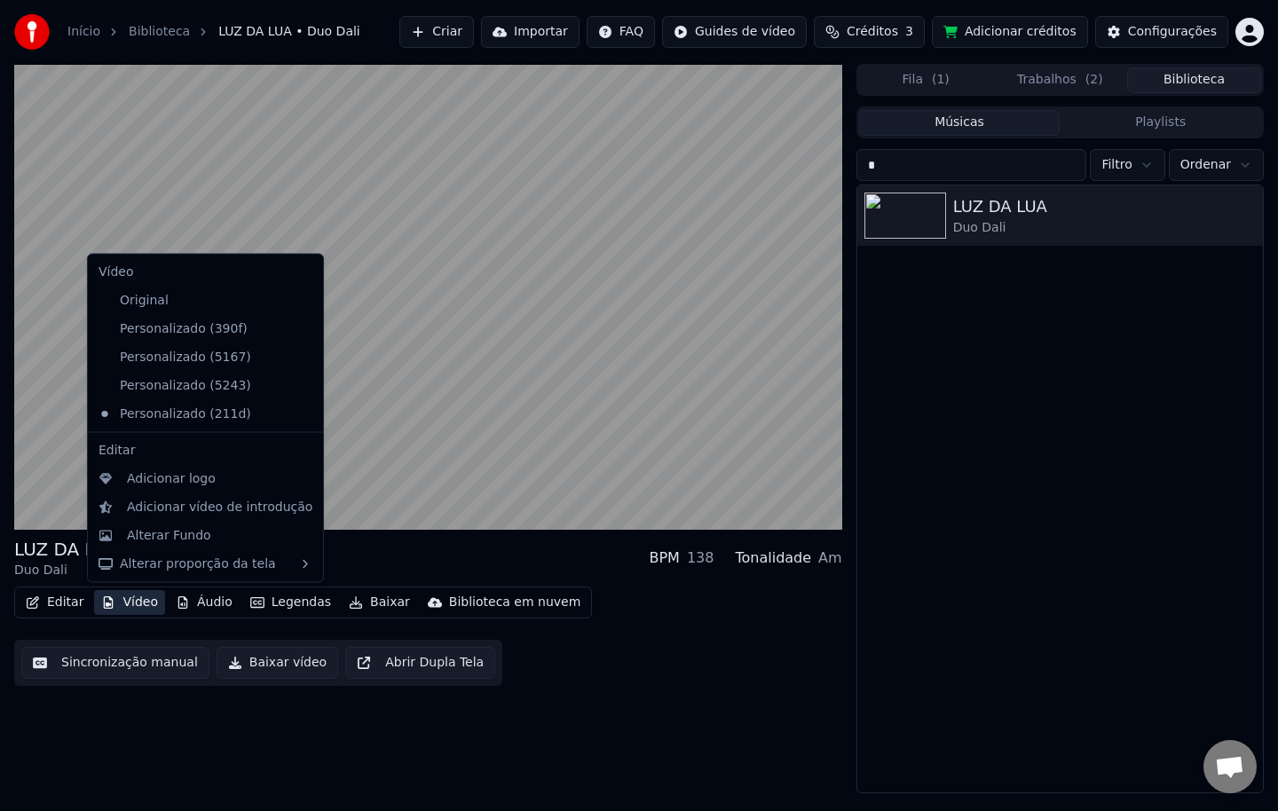
click at [148, 601] on button "Vídeo" at bounding box center [129, 602] width 71 height 25
click at [209, 388] on div "Personalizado (5243)" at bounding box center [191, 385] width 201 height 28
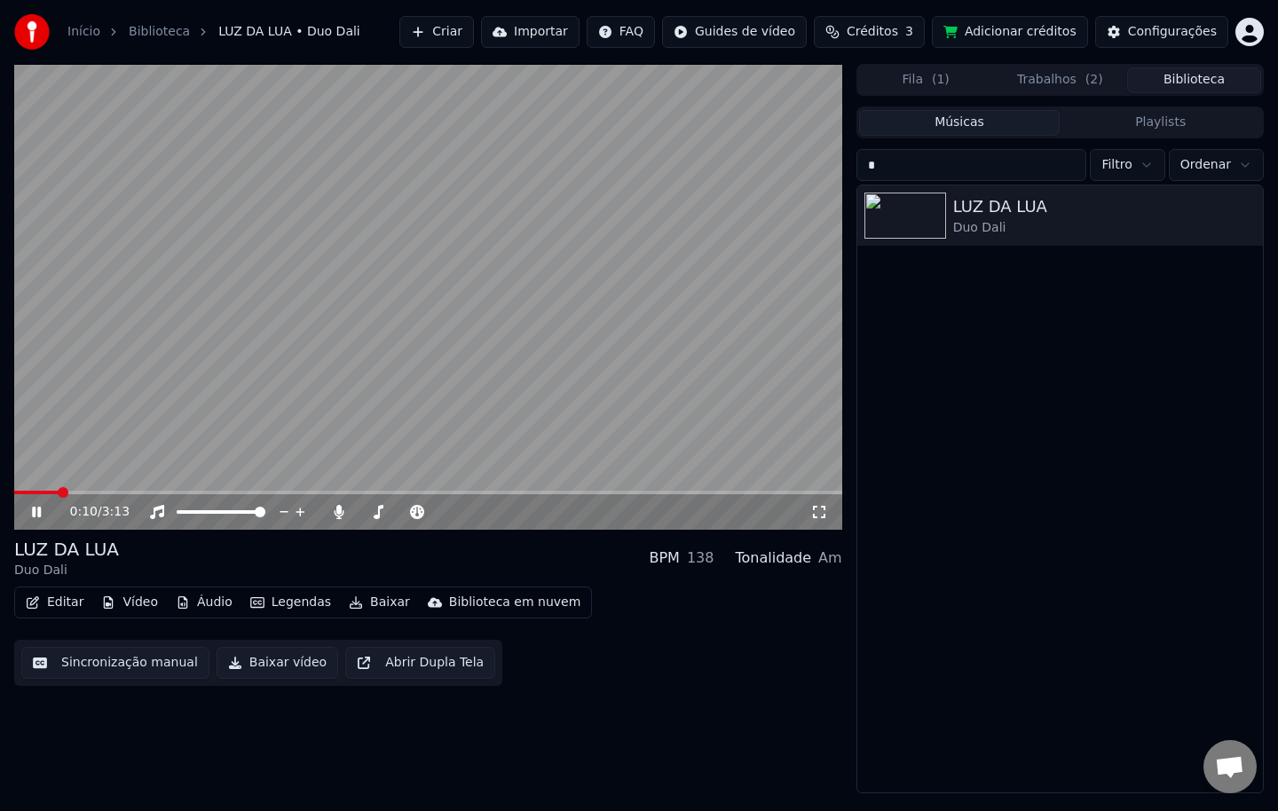
click at [278, 669] on button "Baixar vídeo" at bounding box center [277, 663] width 122 height 32
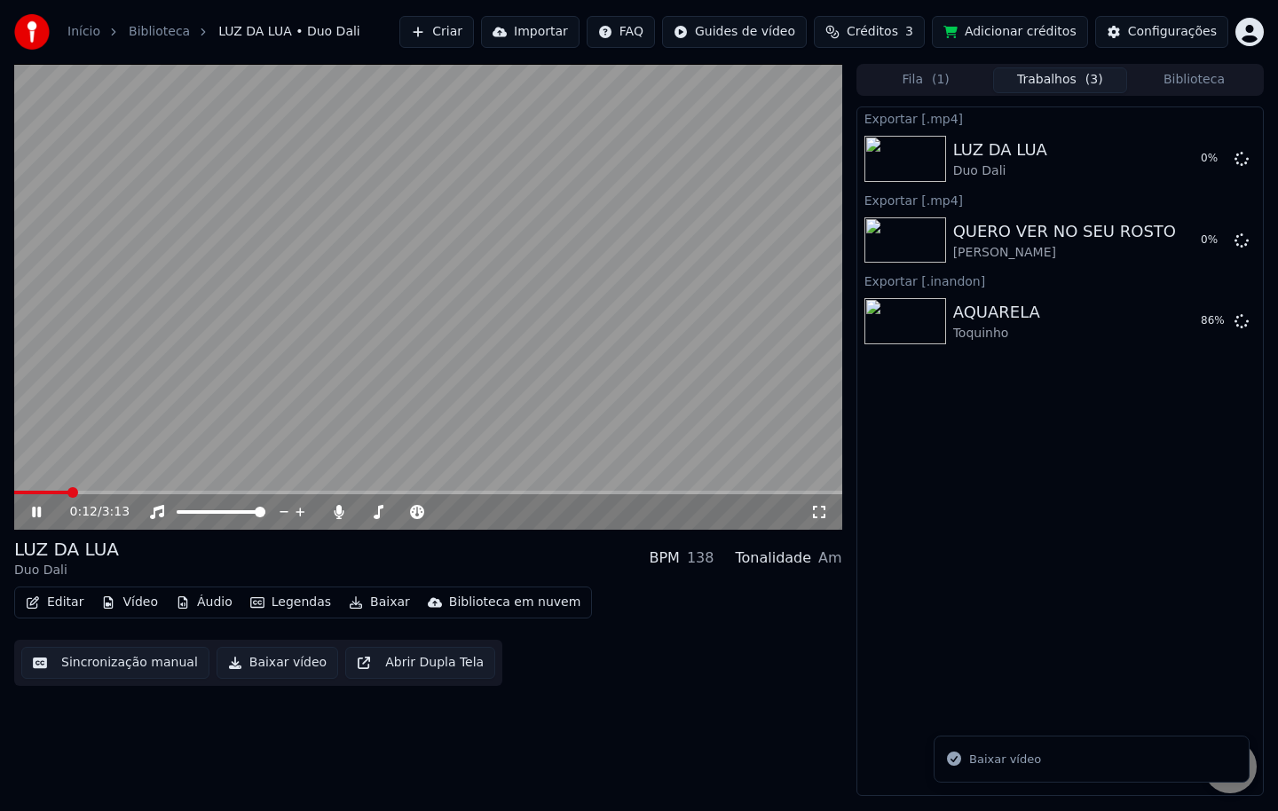
click at [1172, 81] on button "Biblioteca" at bounding box center [1194, 80] width 134 height 26
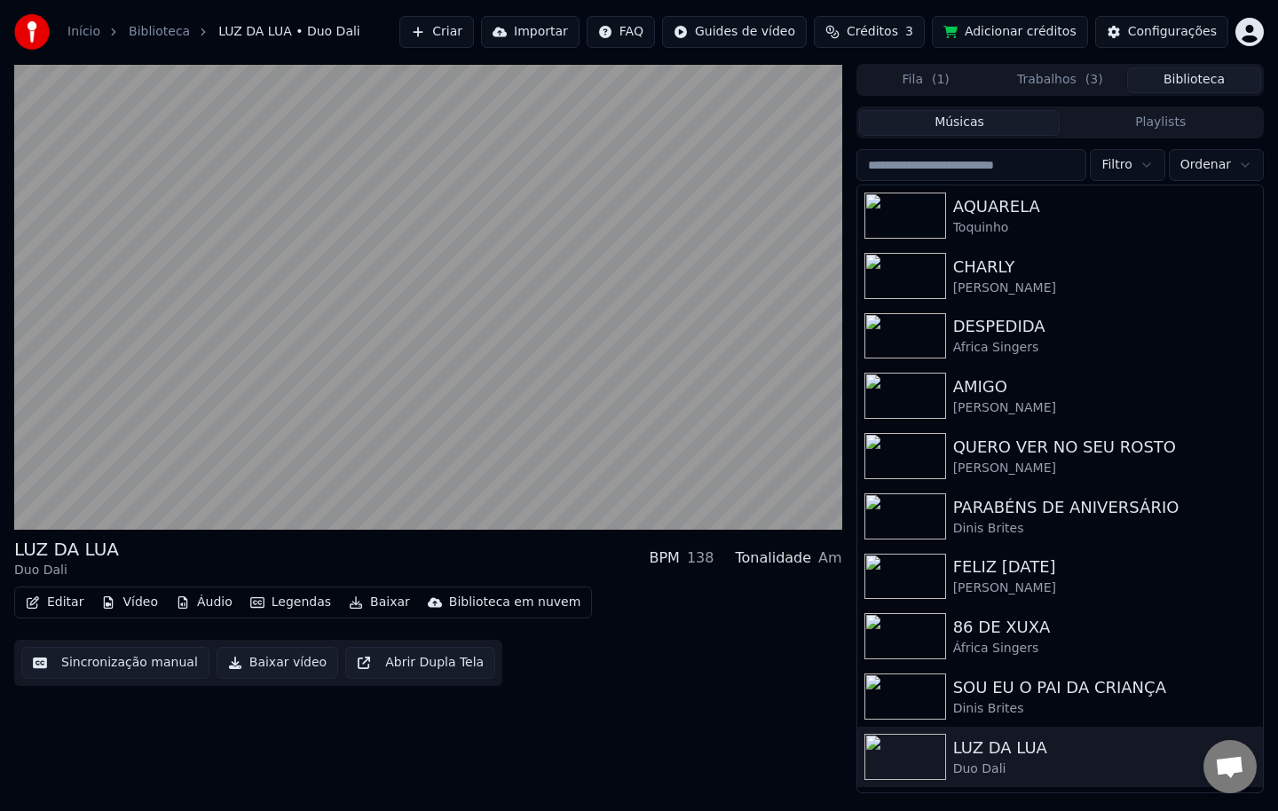
click at [992, 172] on input "search" at bounding box center [971, 165] width 231 height 32
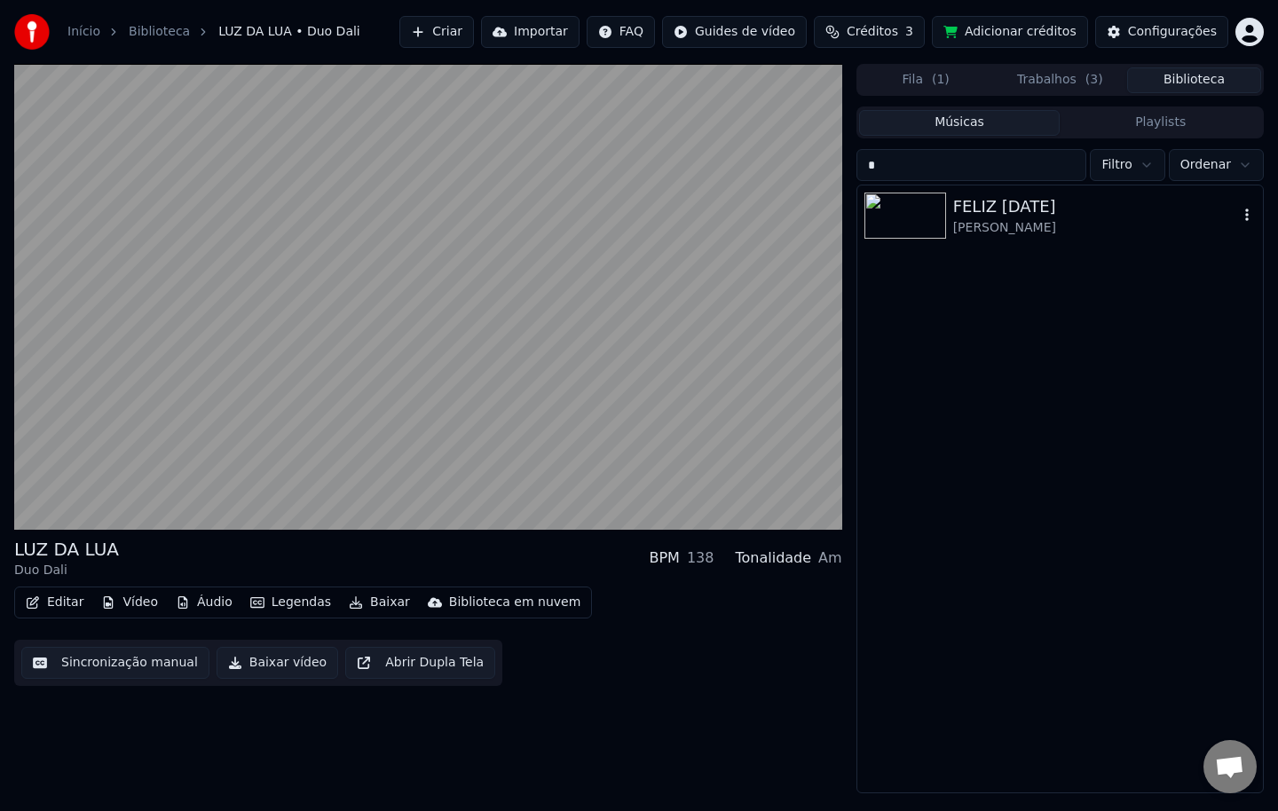
type input "*"
click at [990, 221] on div "[PERSON_NAME]" at bounding box center [1095, 228] width 285 height 18
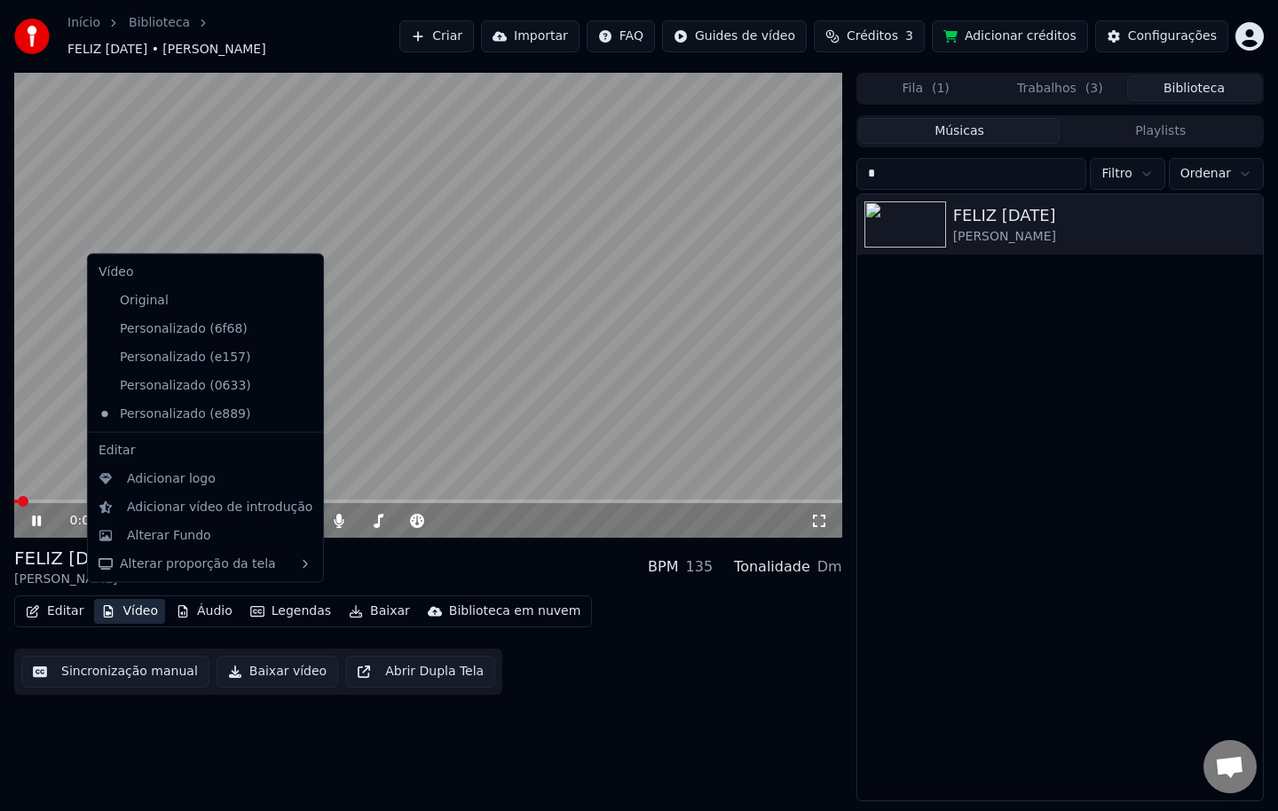
click at [135, 605] on button "Vídeo" at bounding box center [129, 611] width 71 height 25
click at [181, 385] on div "Personalizado (0633)" at bounding box center [191, 385] width 201 height 28
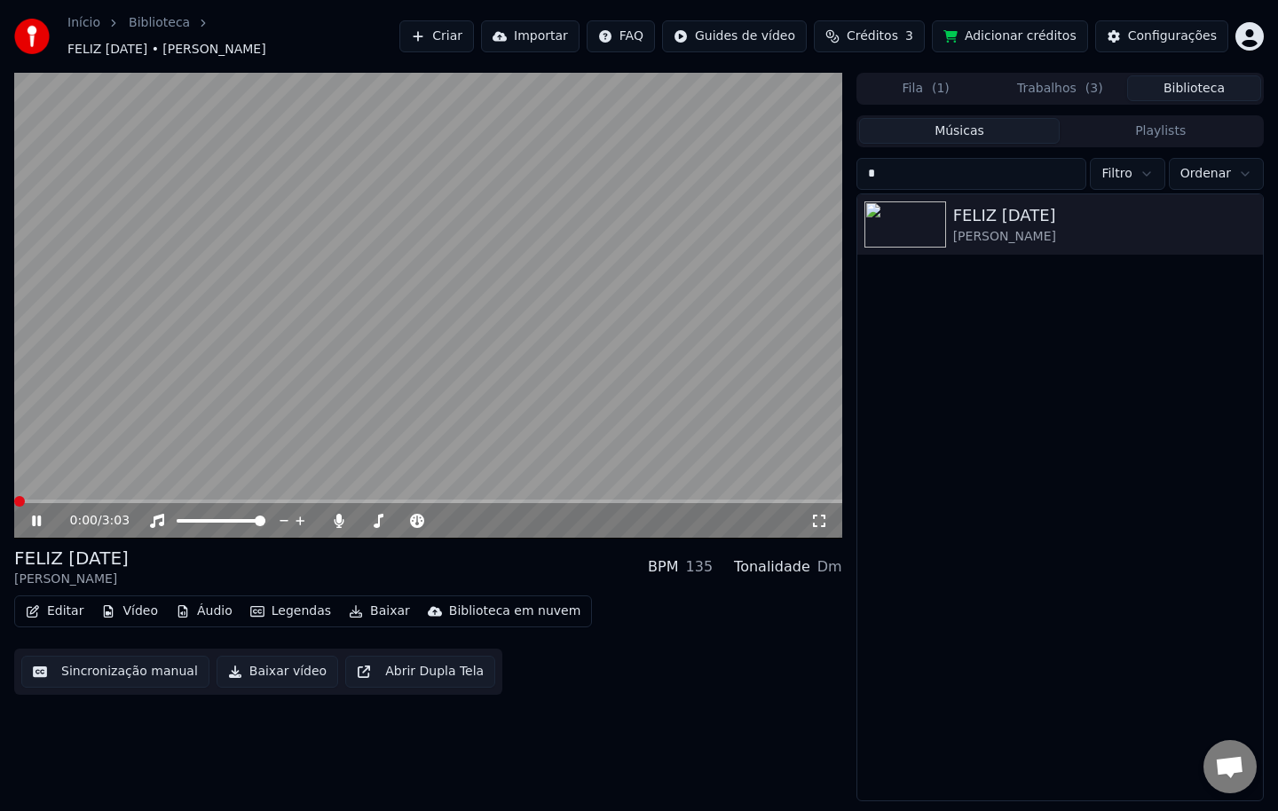
click at [297, 657] on button "Baixar vídeo" at bounding box center [277, 672] width 122 height 32
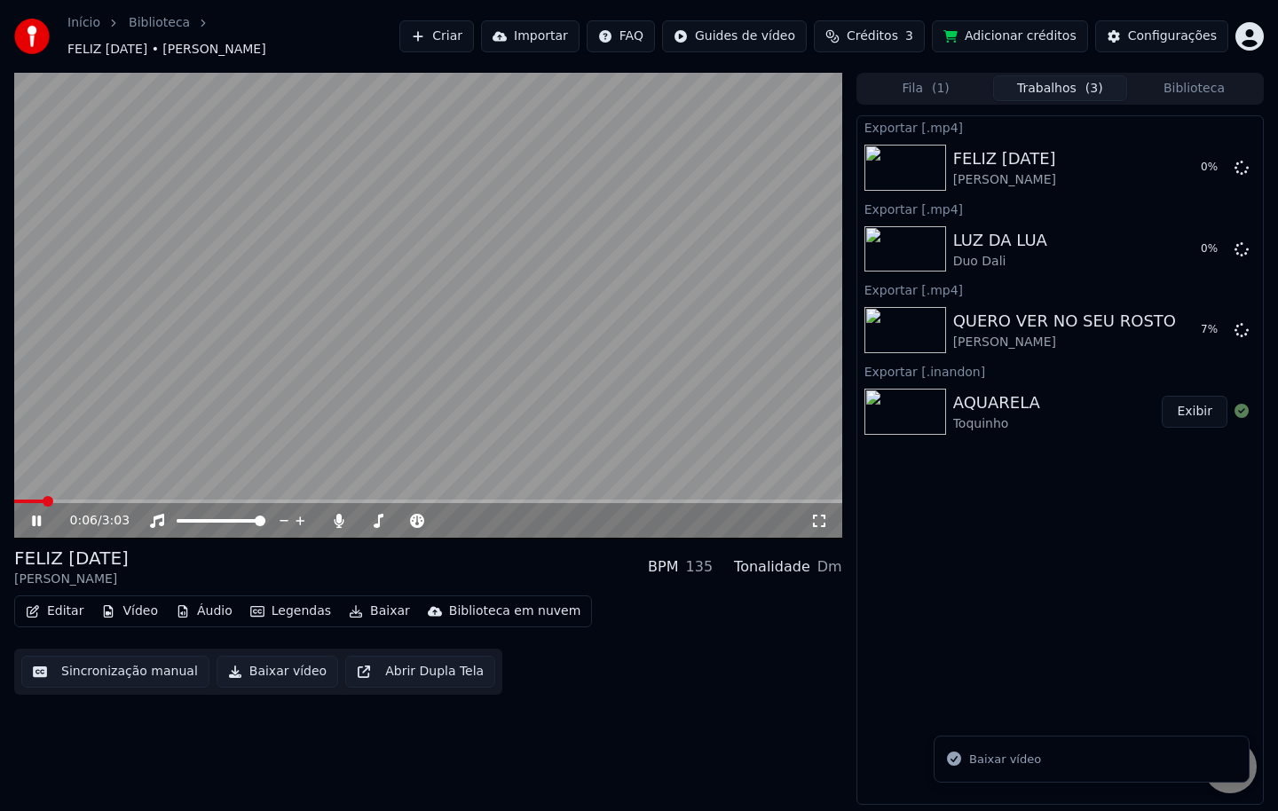
click at [244, 664] on button "Baixar vídeo" at bounding box center [277, 672] width 122 height 32
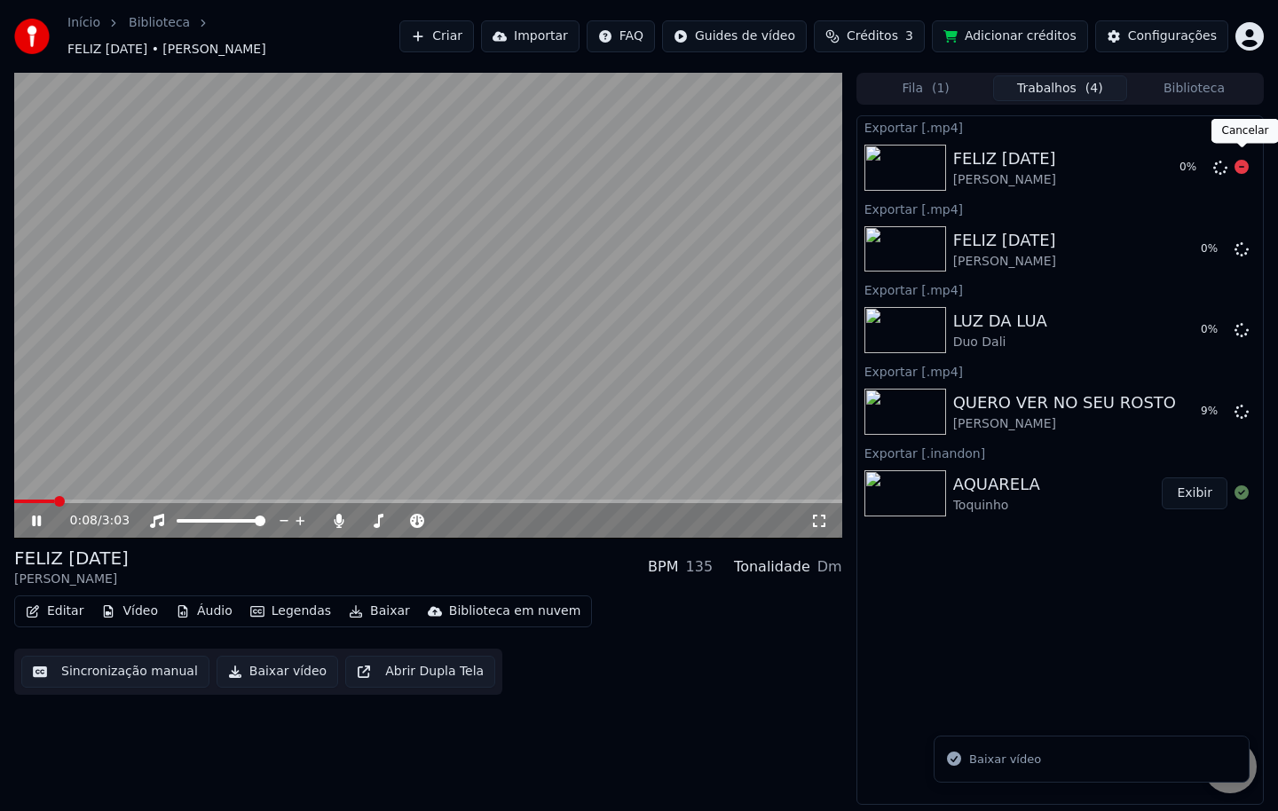
click at [1241, 160] on icon at bounding box center [1241, 167] width 14 height 14
click at [1241, 241] on icon at bounding box center [1241, 248] width 14 height 14
click at [378, 606] on button "Baixar" at bounding box center [379, 611] width 75 height 25
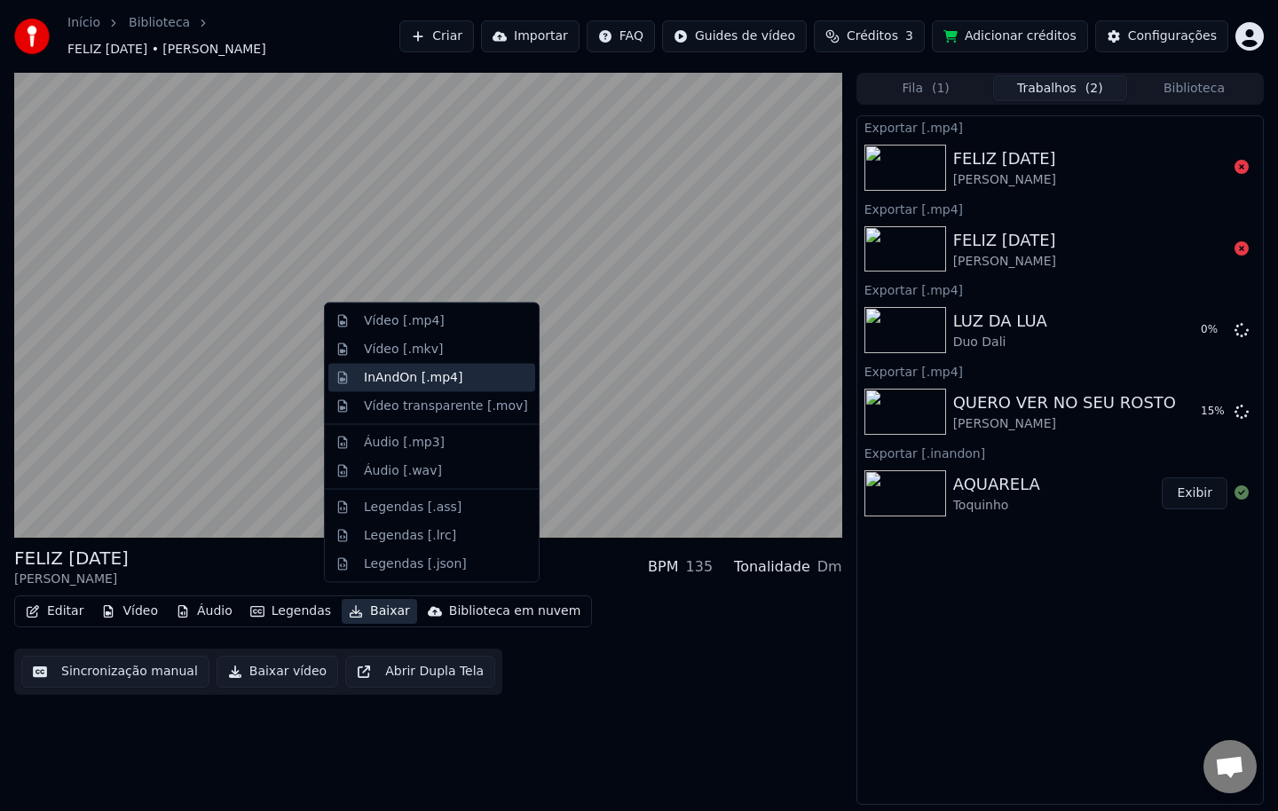
click at [445, 378] on div "InAndOn [.mp4]" at bounding box center [413, 377] width 99 height 18
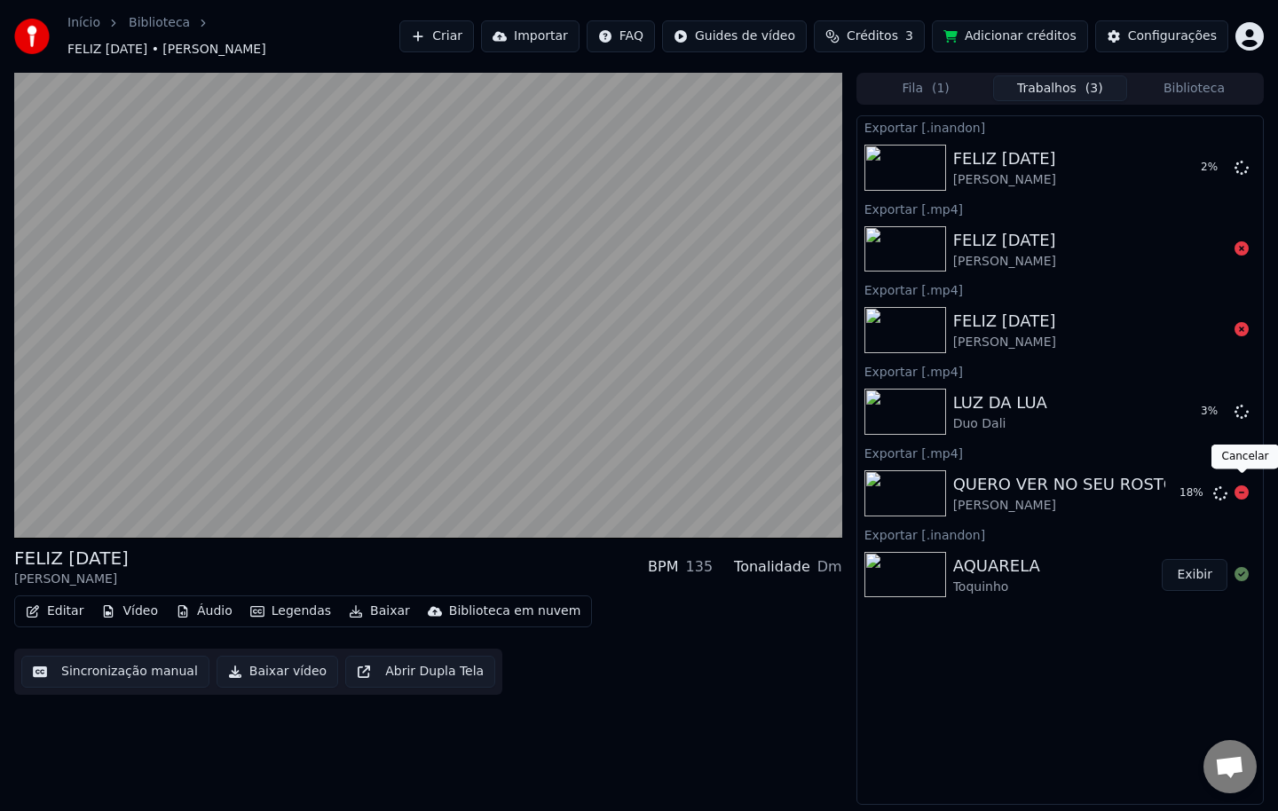
click at [1245, 488] on icon at bounding box center [1241, 492] width 14 height 14
click at [1245, 404] on icon at bounding box center [1241, 411] width 14 height 14
click at [1240, 324] on icon at bounding box center [1241, 329] width 14 height 14
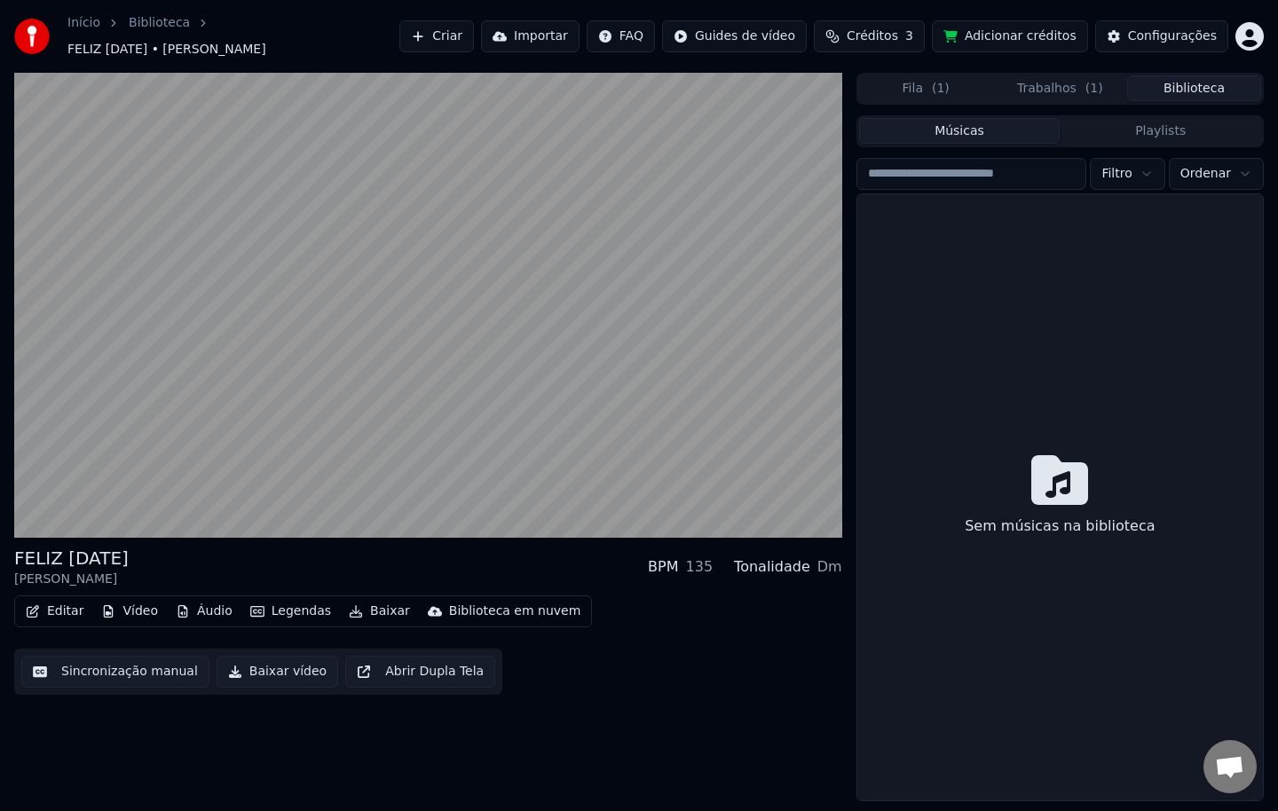
click at [1174, 85] on button "Biblioteca" at bounding box center [1194, 88] width 134 height 26
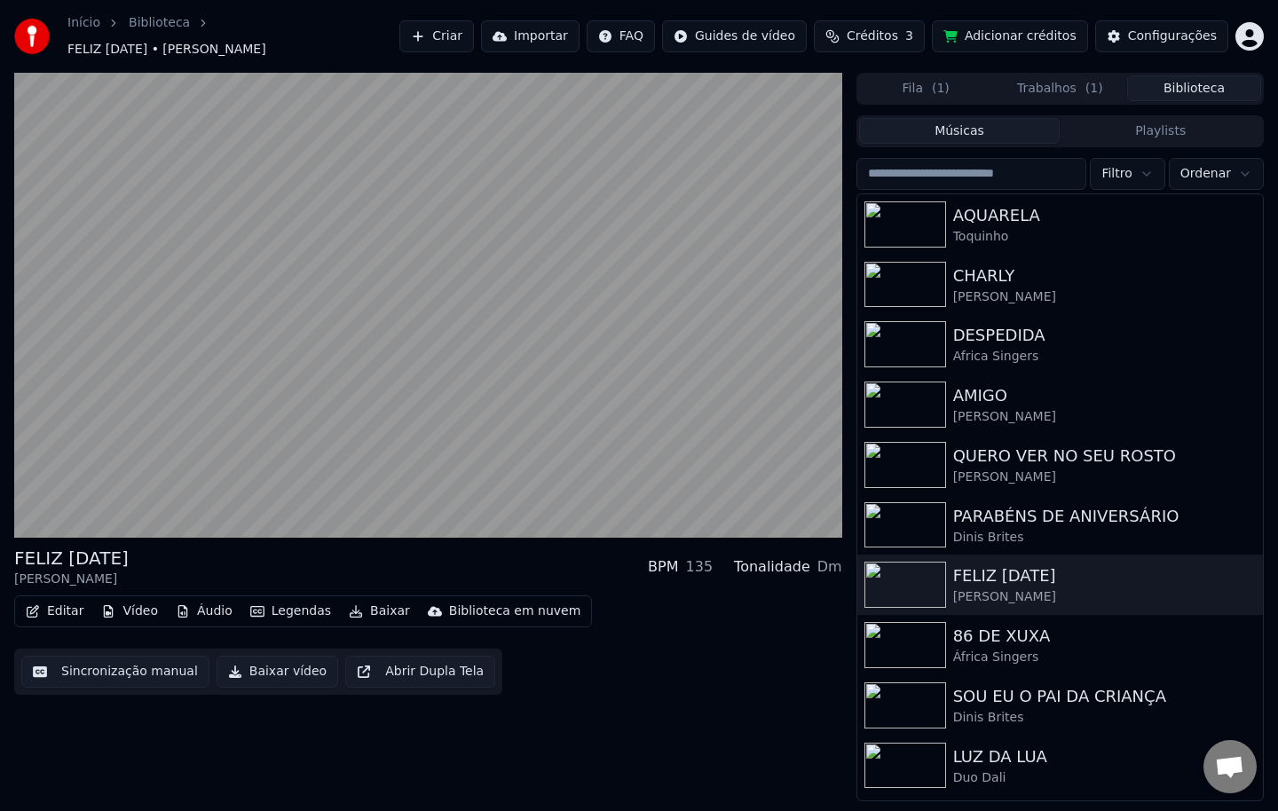
click at [999, 121] on button "Músicas" at bounding box center [959, 131] width 201 height 26
click at [968, 178] on input "search" at bounding box center [971, 174] width 231 height 32
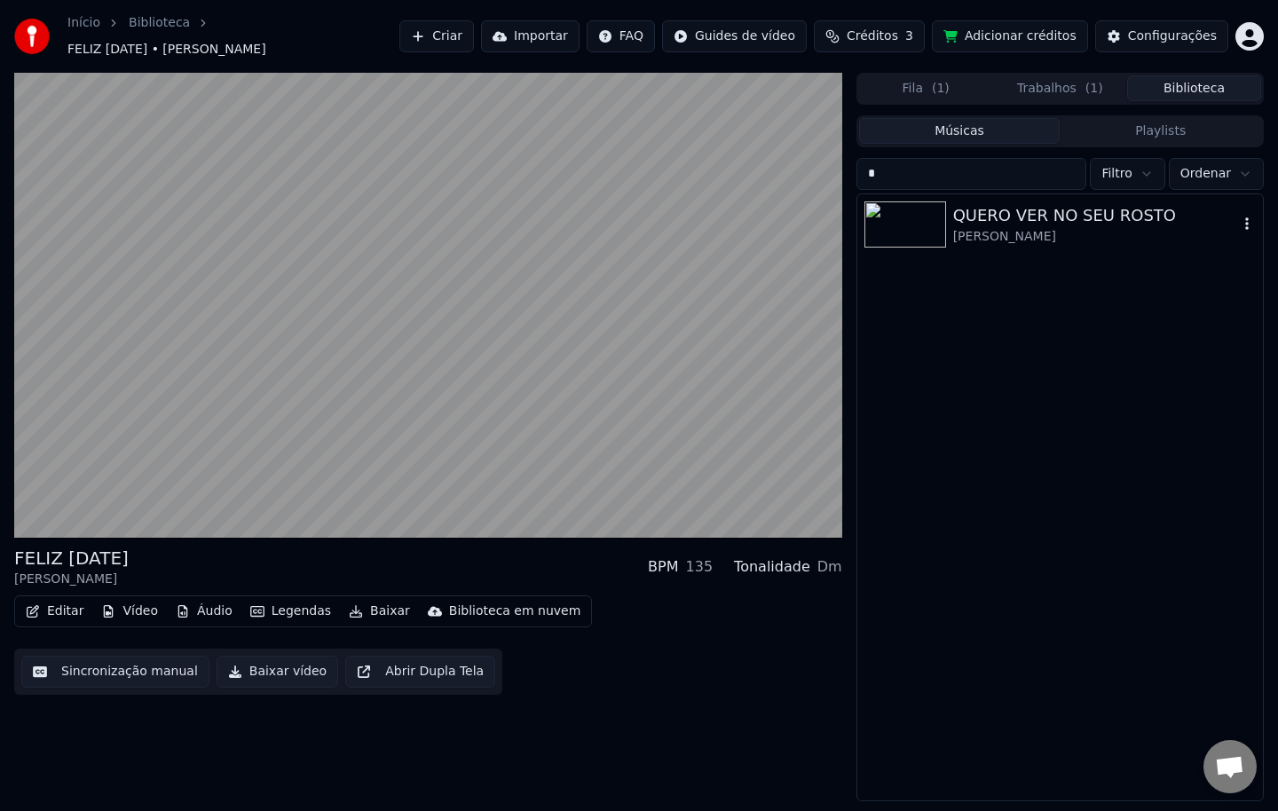
type input "*"
click at [1001, 232] on div "[PERSON_NAME]" at bounding box center [1095, 237] width 285 height 18
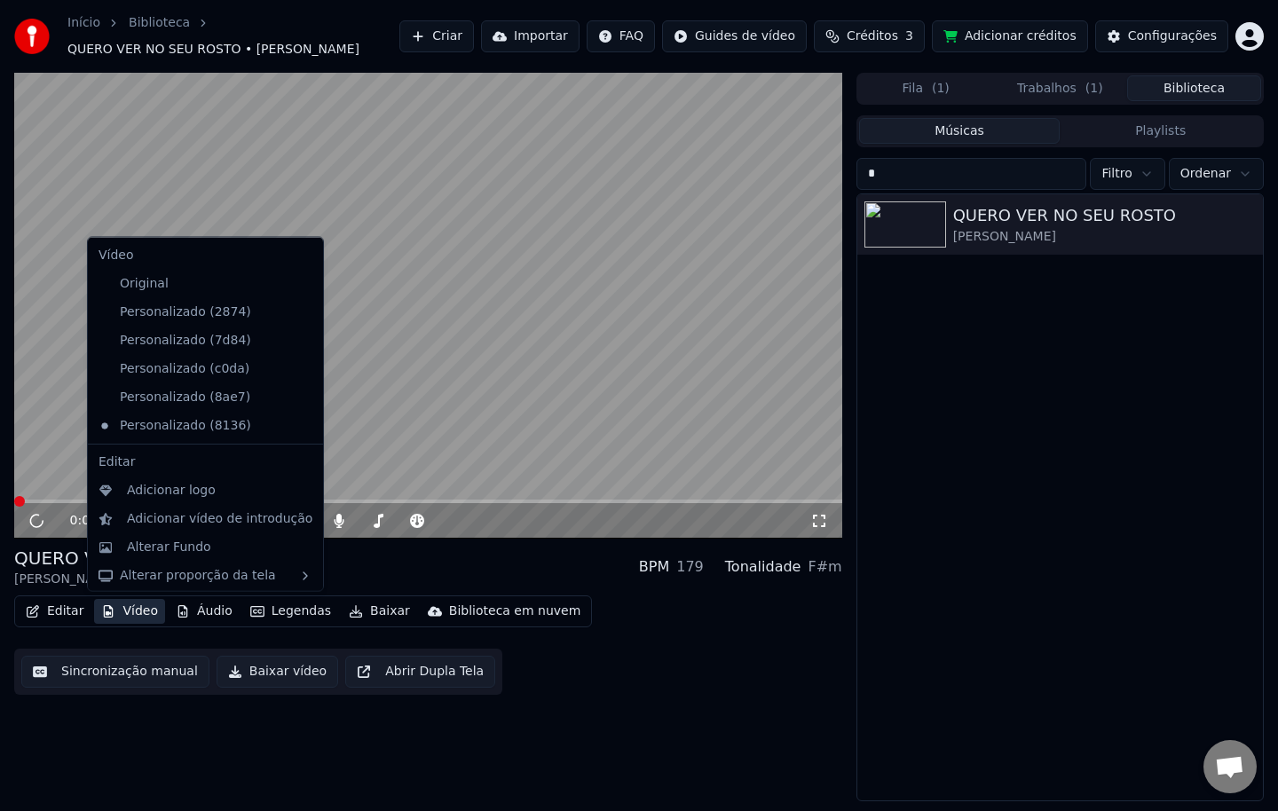
click at [133, 612] on button "Vídeo" at bounding box center [129, 611] width 71 height 25
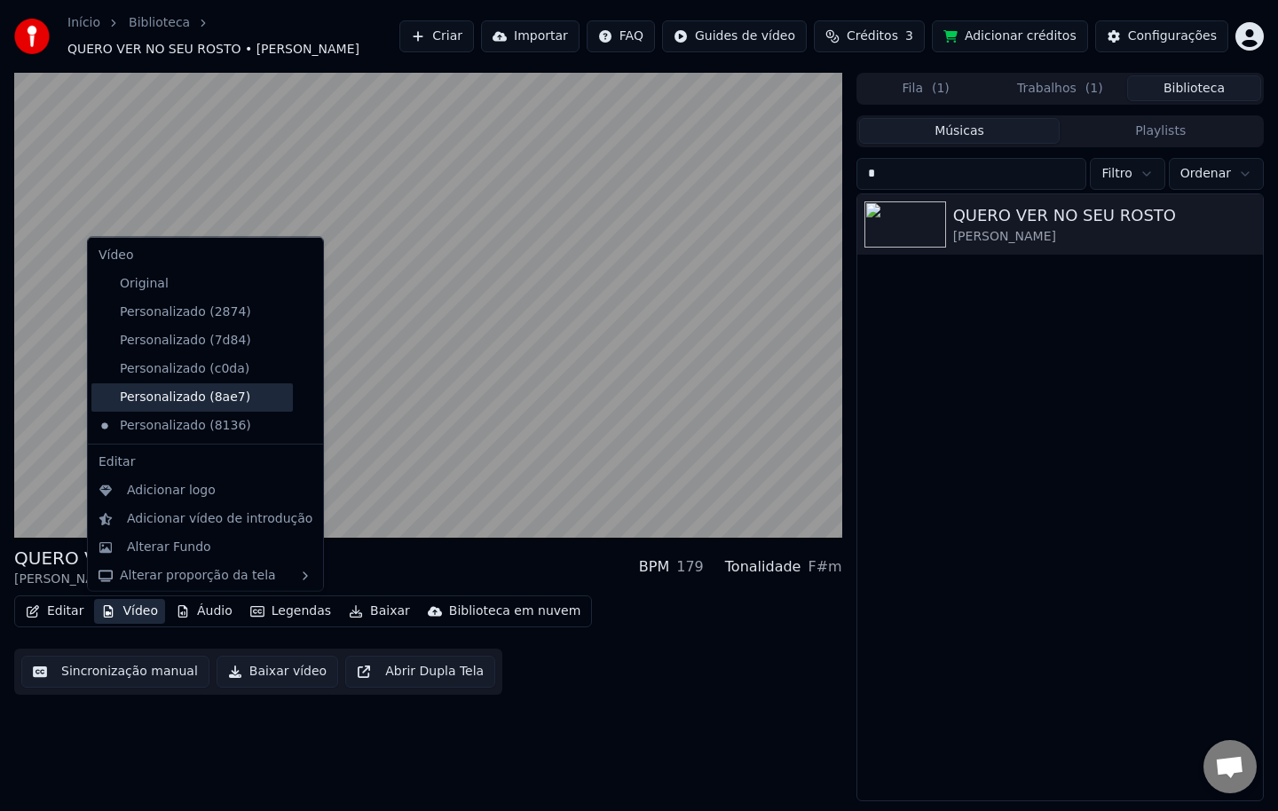
click at [199, 397] on div "Personalizado (8ae7)" at bounding box center [191, 396] width 201 height 28
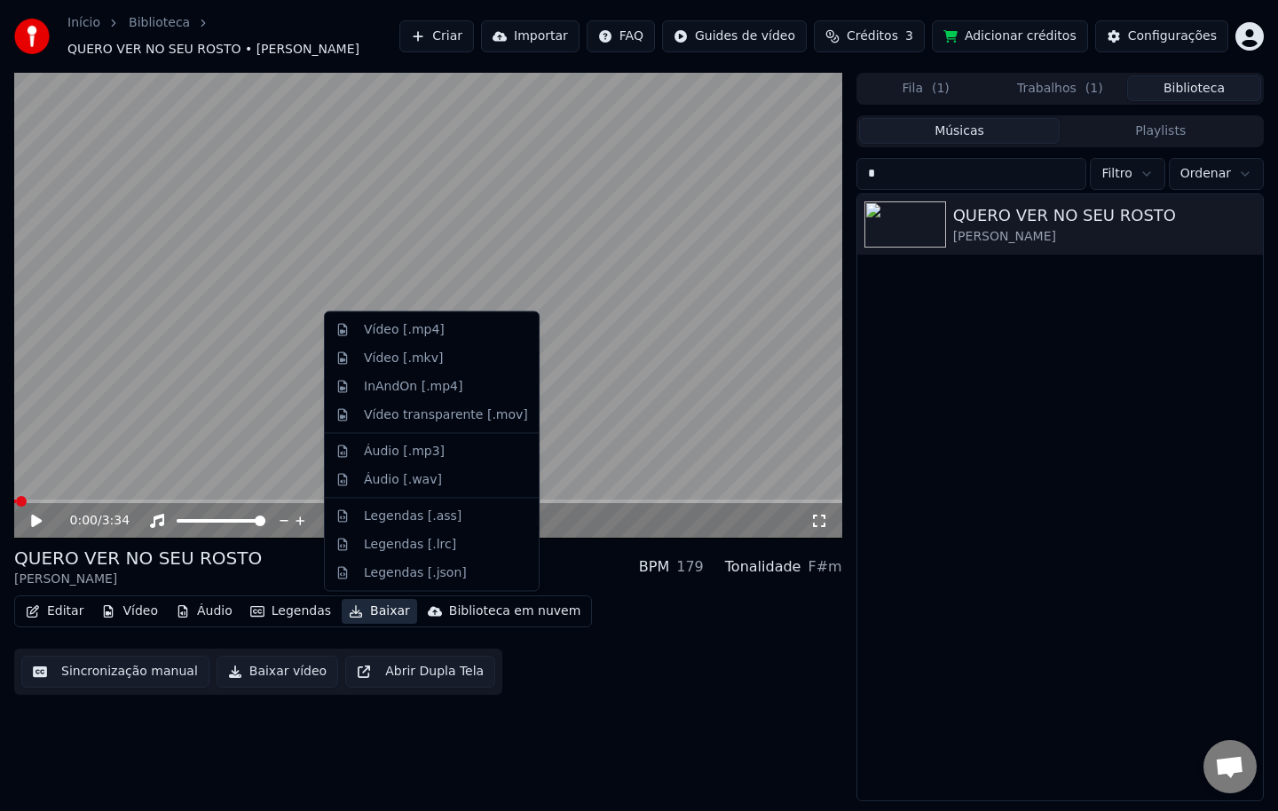
click at [361, 610] on button "Baixar" at bounding box center [379, 611] width 75 height 25
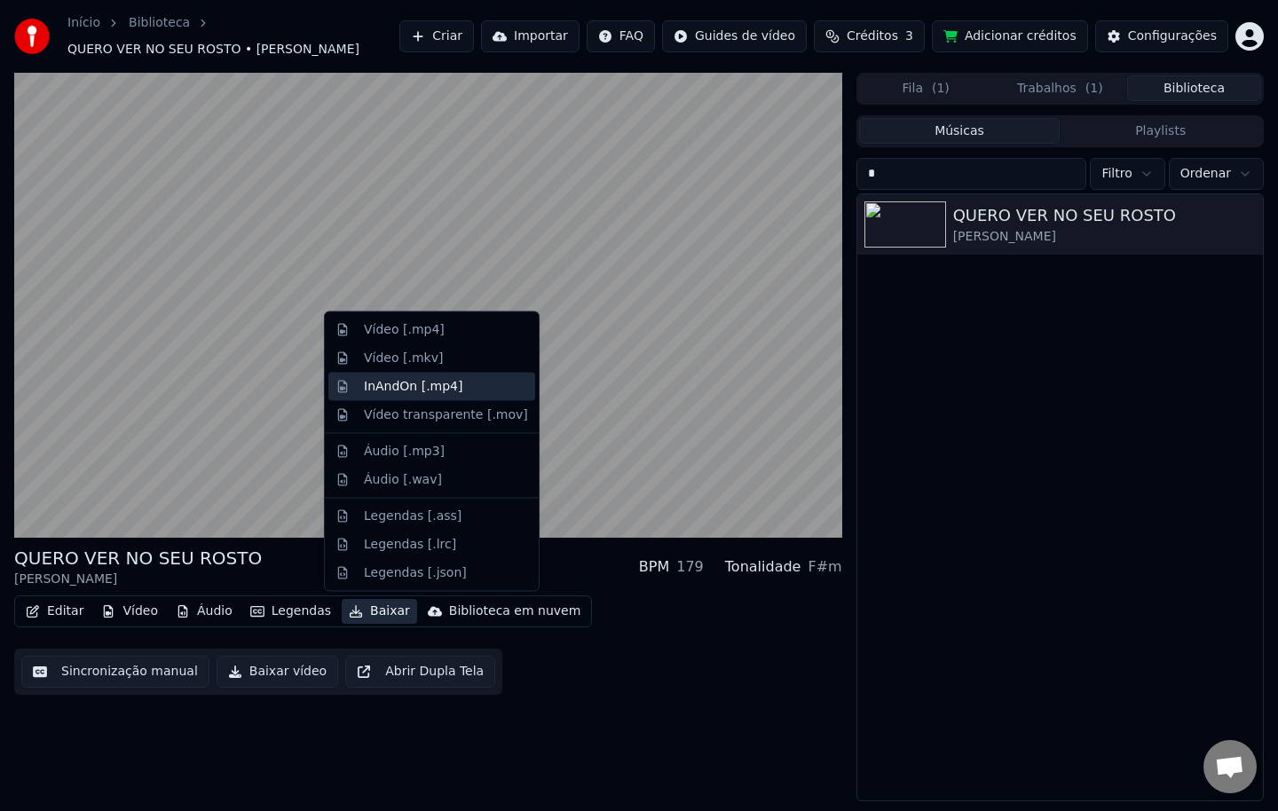
click at [423, 388] on div "InAndOn [.mp4]" at bounding box center [413, 386] width 99 height 18
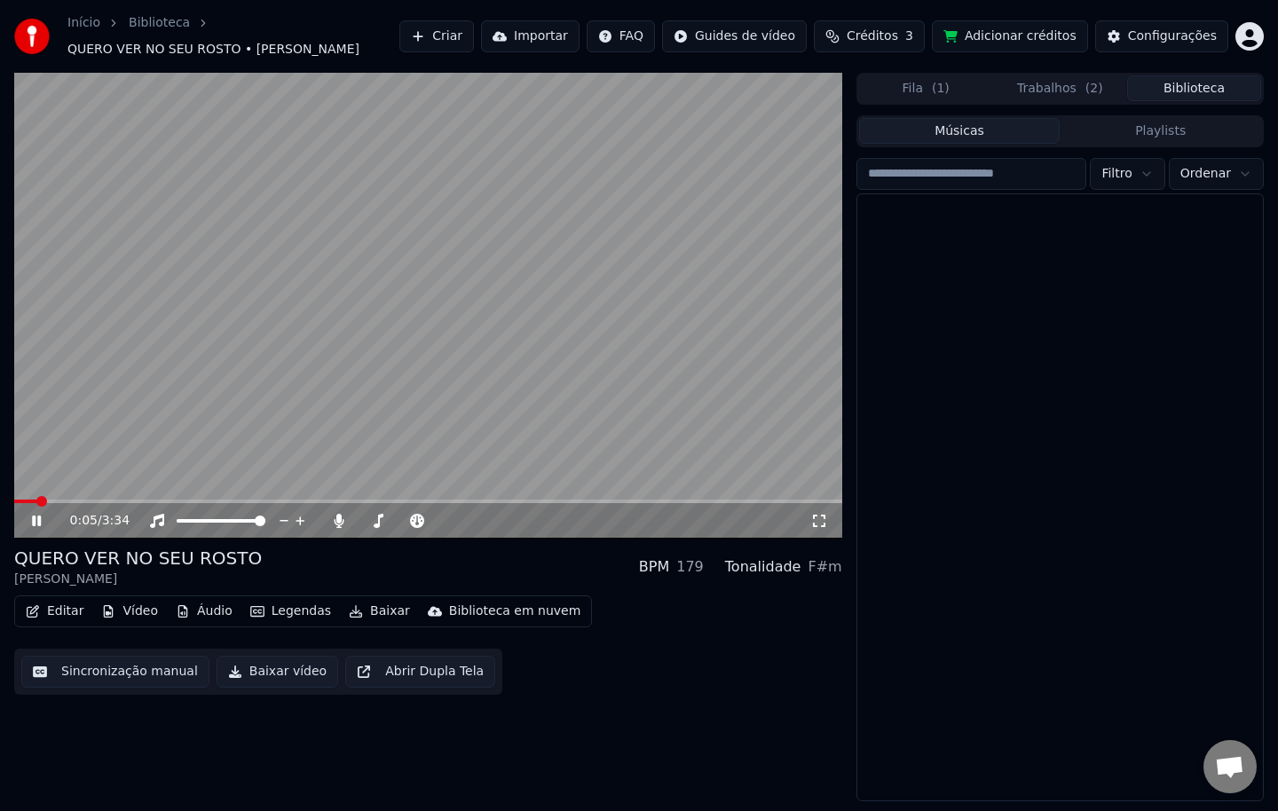
click at [1194, 95] on button "Biblioteca" at bounding box center [1194, 88] width 134 height 26
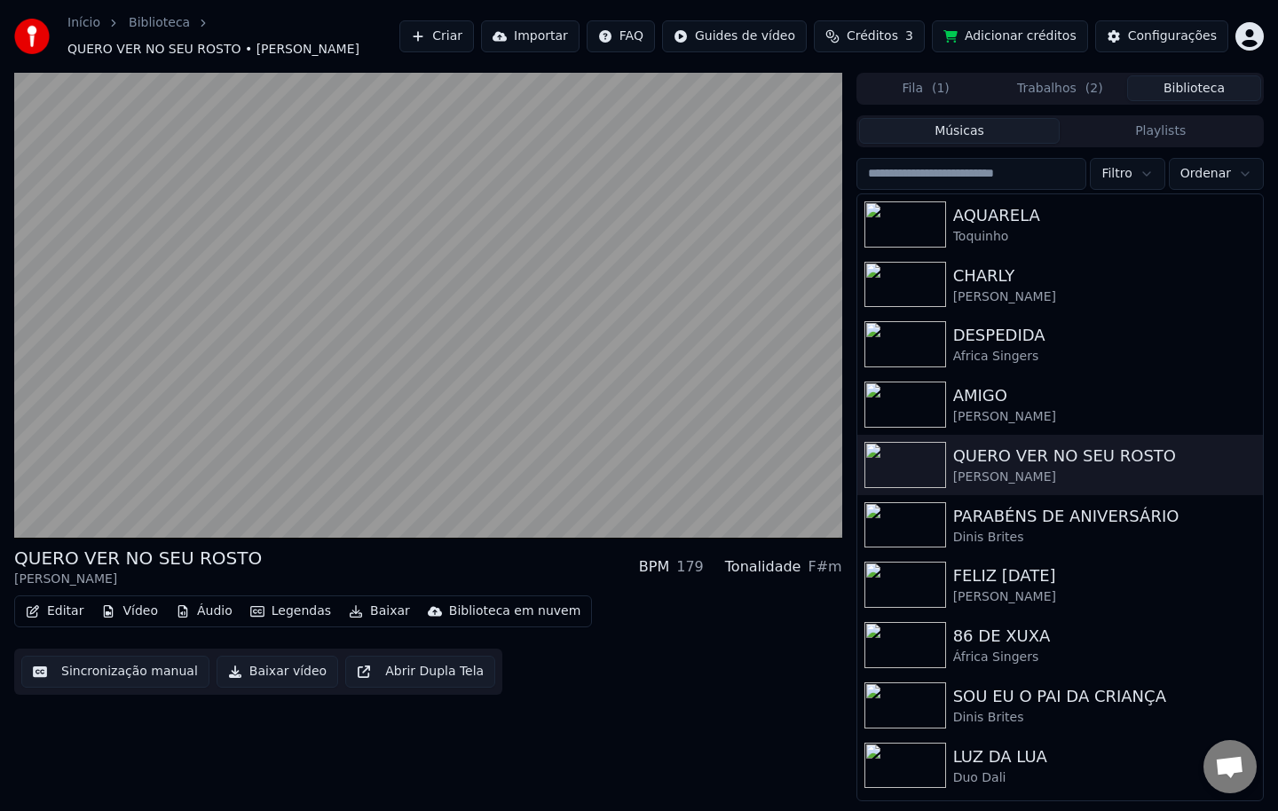
click at [992, 183] on input "search" at bounding box center [971, 174] width 231 height 32
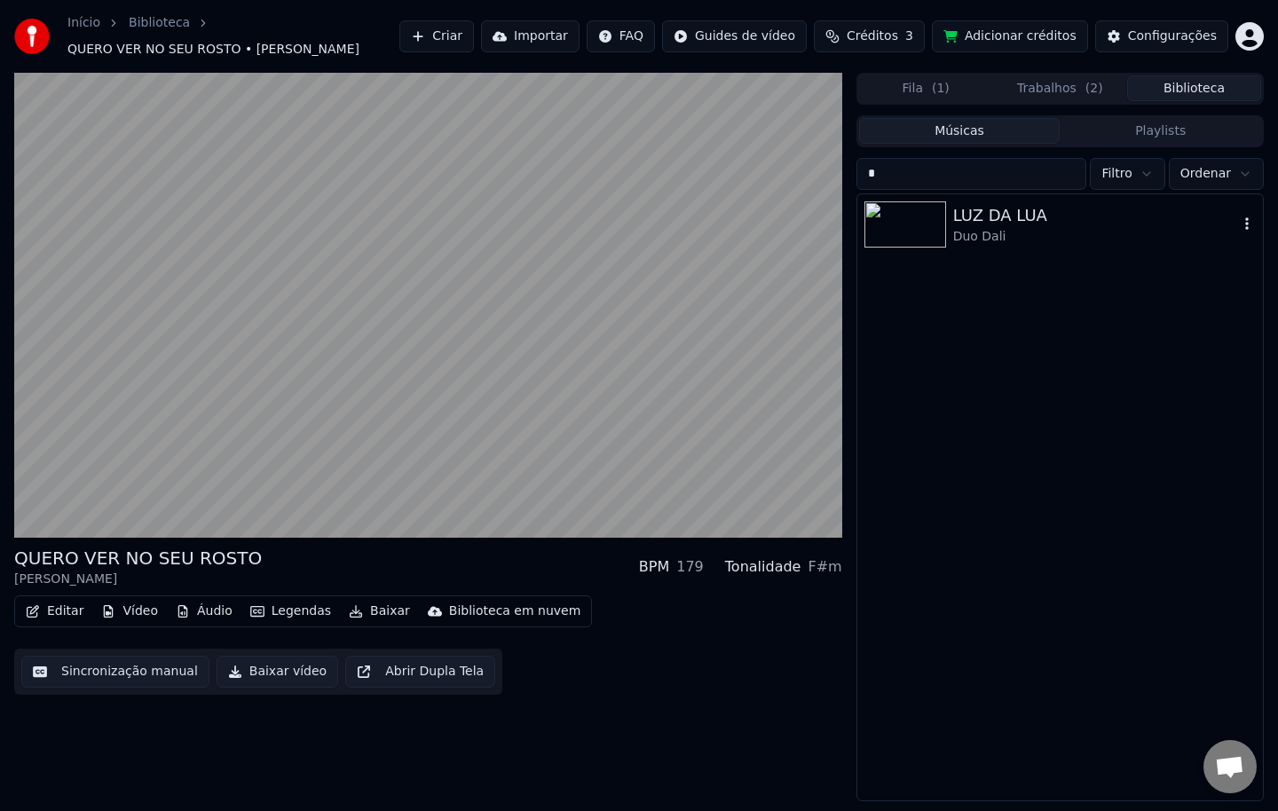
type input "*"
click at [990, 240] on div "Duo Dali" at bounding box center [1095, 237] width 285 height 18
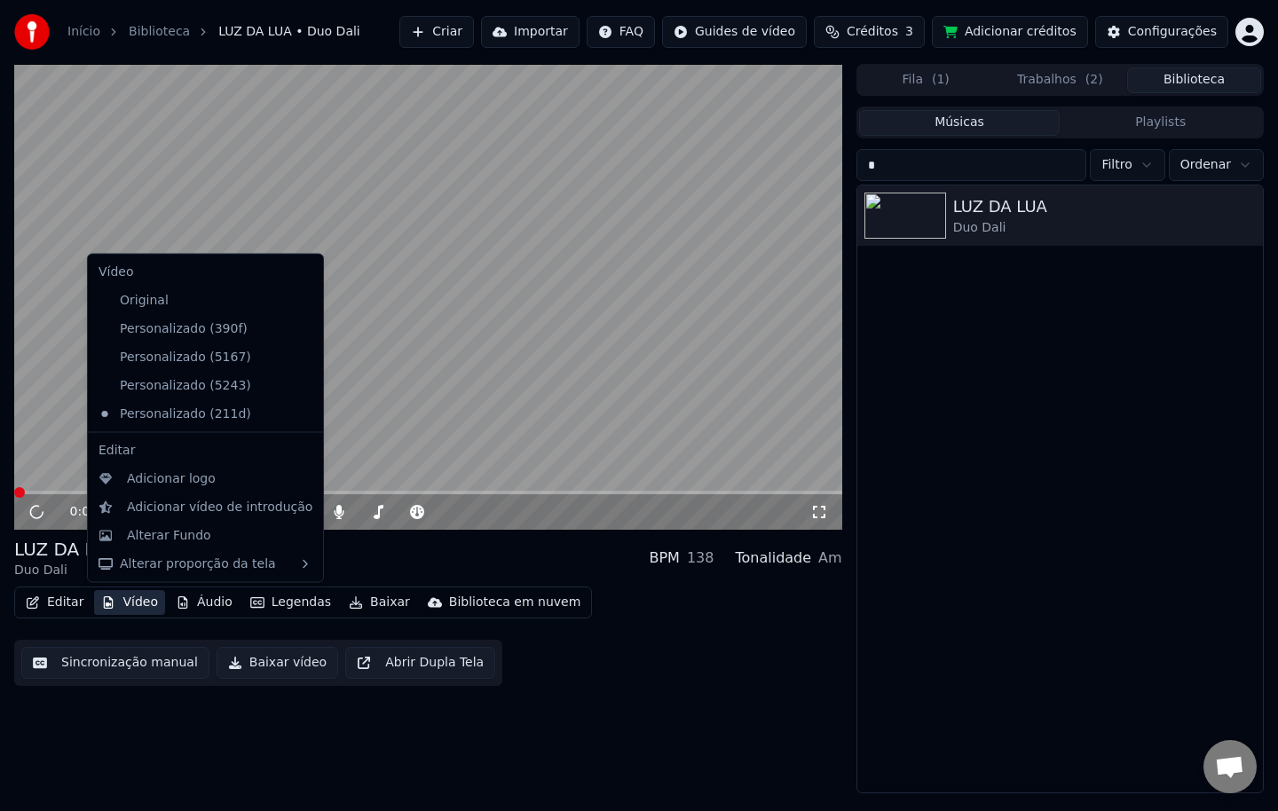
click at [139, 601] on button "Vídeo" at bounding box center [129, 602] width 71 height 25
click at [196, 381] on div "Personalizado (5243)" at bounding box center [191, 385] width 201 height 28
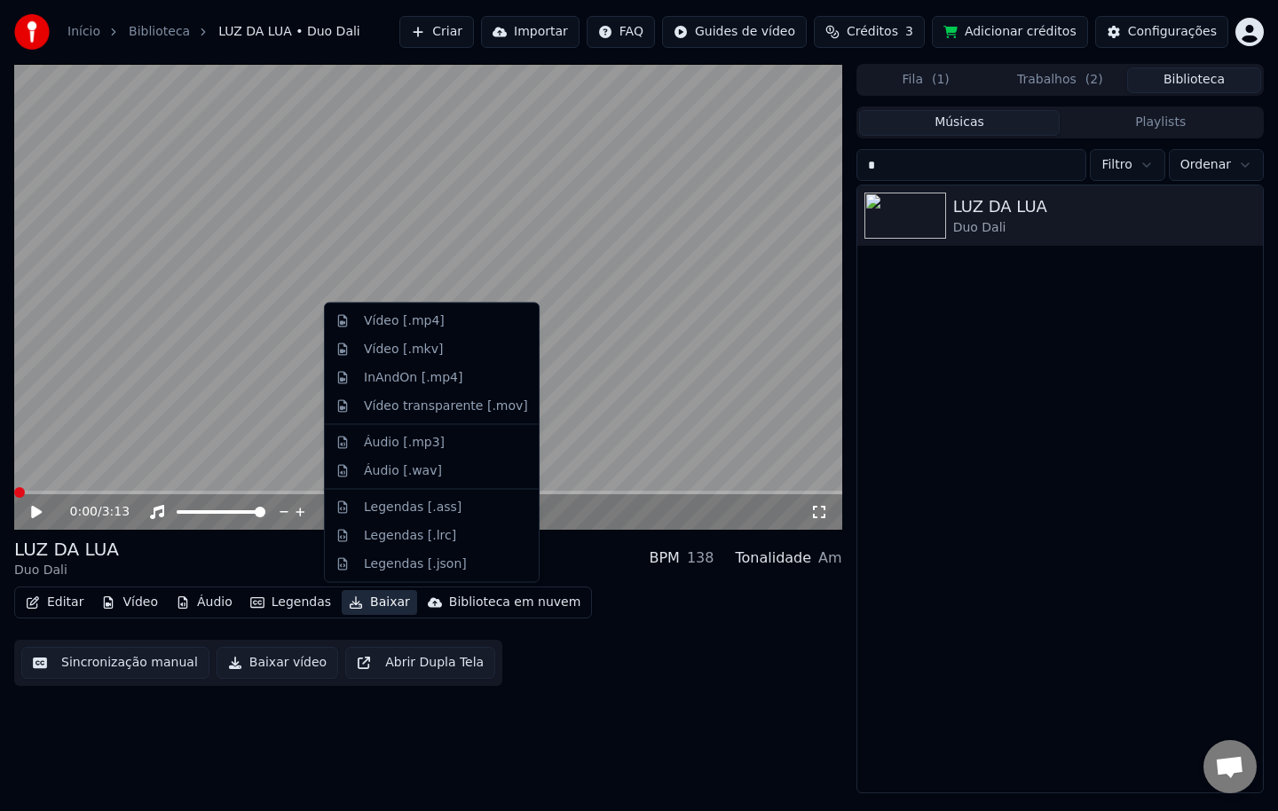
click at [359, 604] on button "Baixar" at bounding box center [379, 602] width 75 height 25
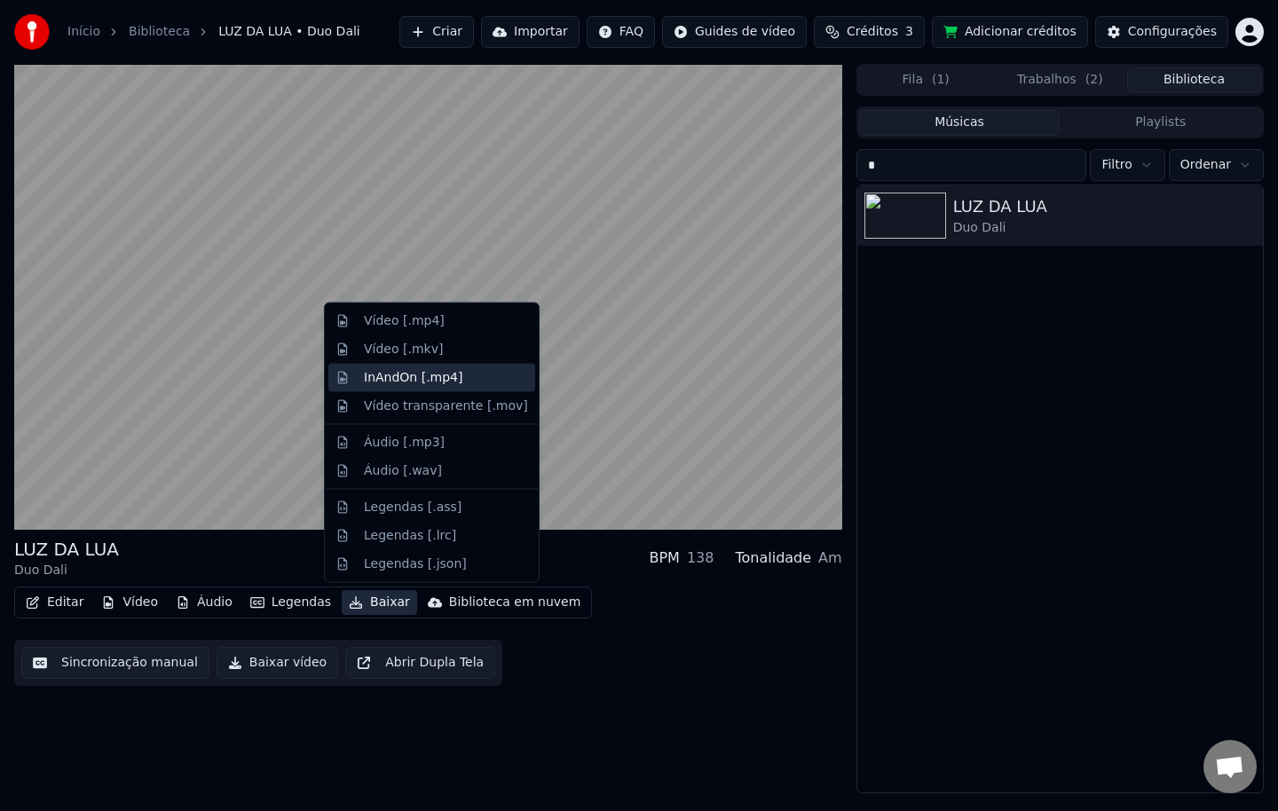
click at [420, 376] on div "InAndOn [.mp4]" at bounding box center [413, 377] width 99 height 18
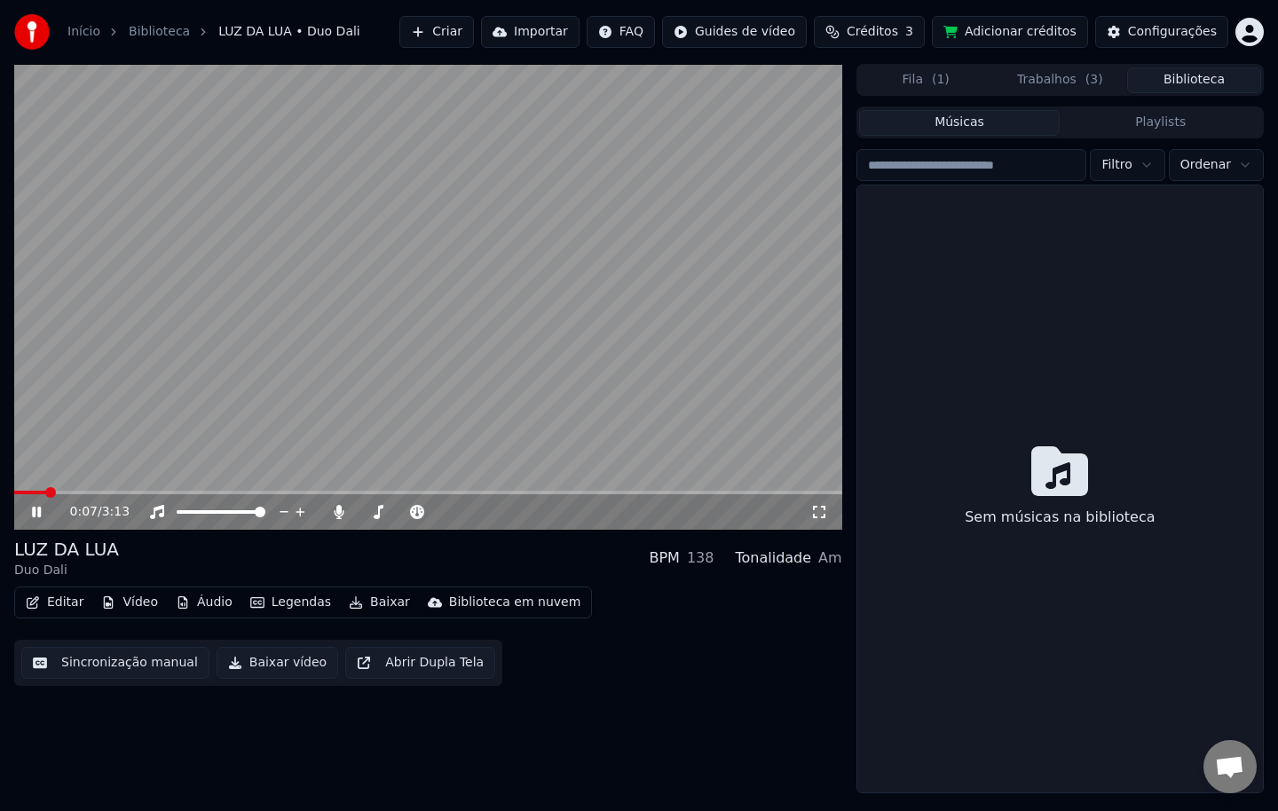
click at [1181, 78] on button "Biblioteca" at bounding box center [1194, 80] width 134 height 26
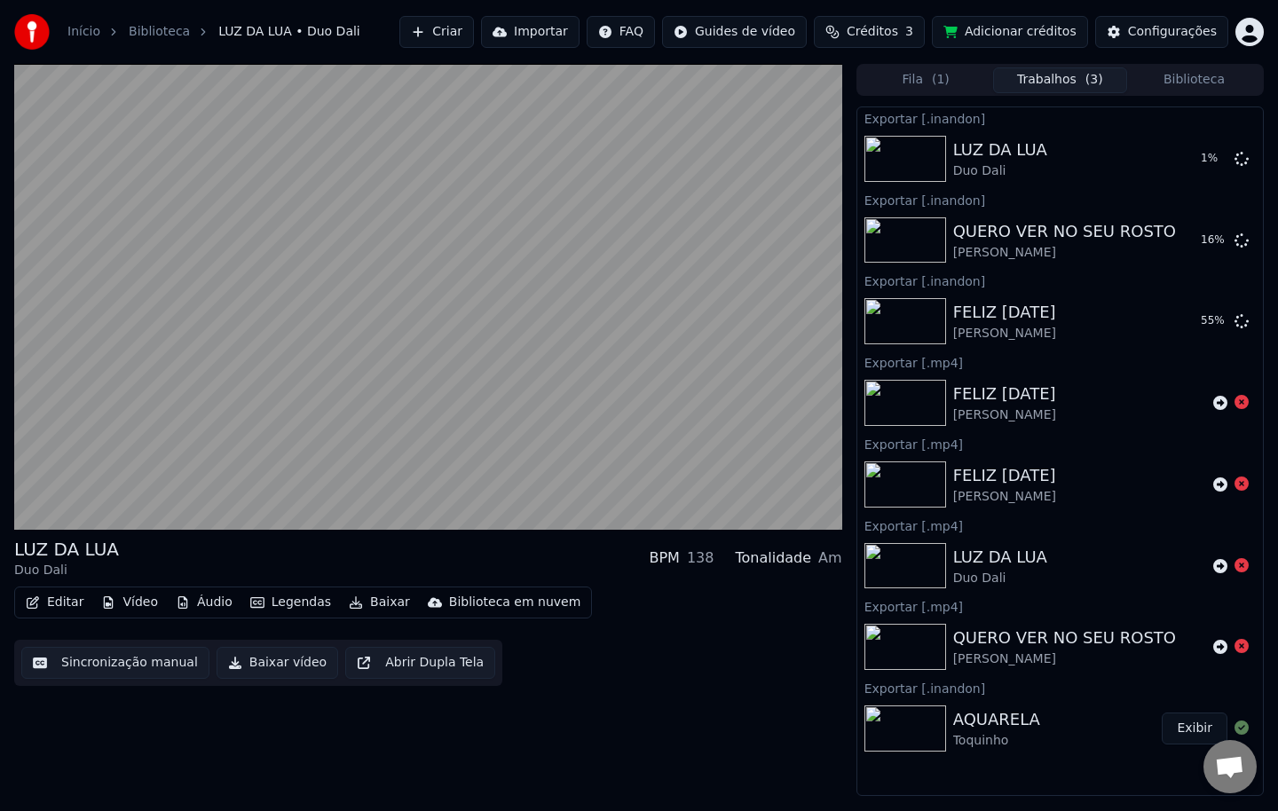
click at [1050, 86] on button "Trabalhos ( 3 )" at bounding box center [1060, 80] width 134 height 26
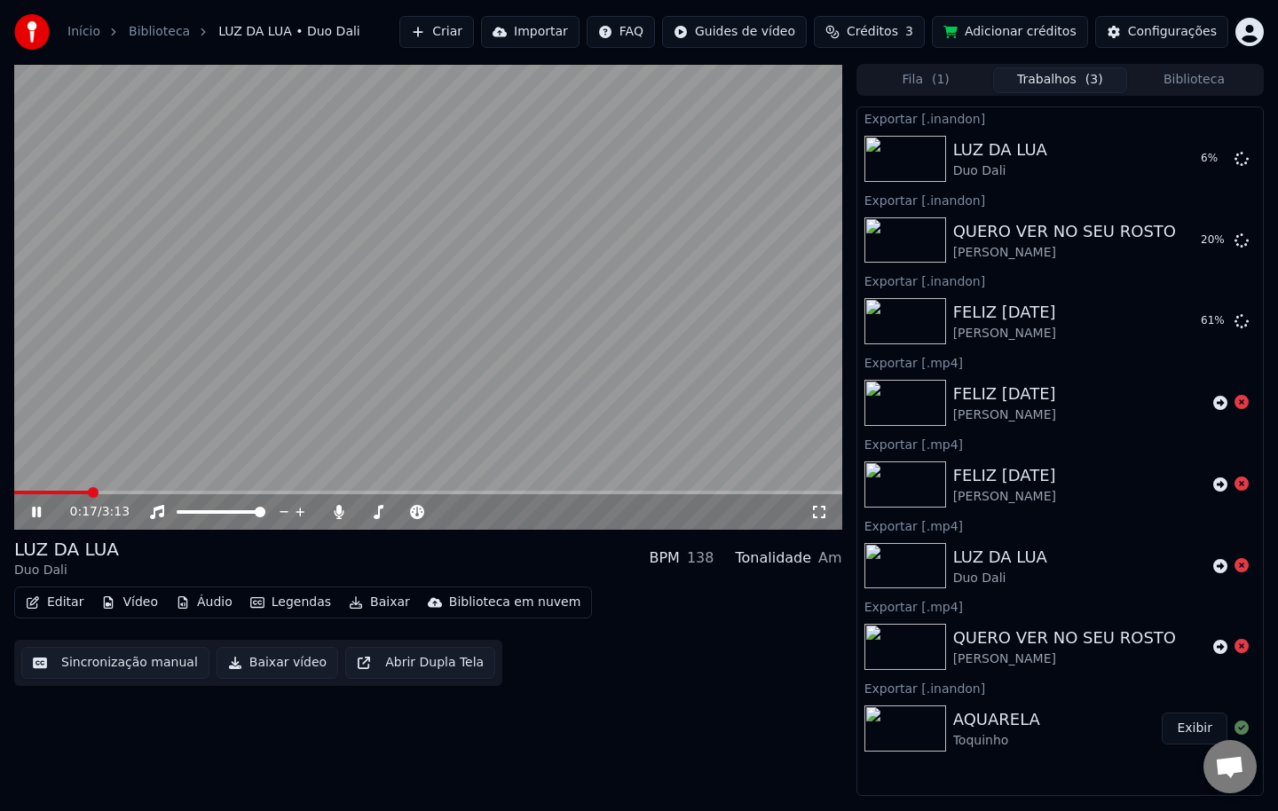
click at [628, 382] on video at bounding box center [428, 297] width 828 height 466
click at [1197, 730] on button "Exibir" at bounding box center [1194, 728] width 66 height 32
click at [76, 602] on button "Editar" at bounding box center [55, 602] width 72 height 25
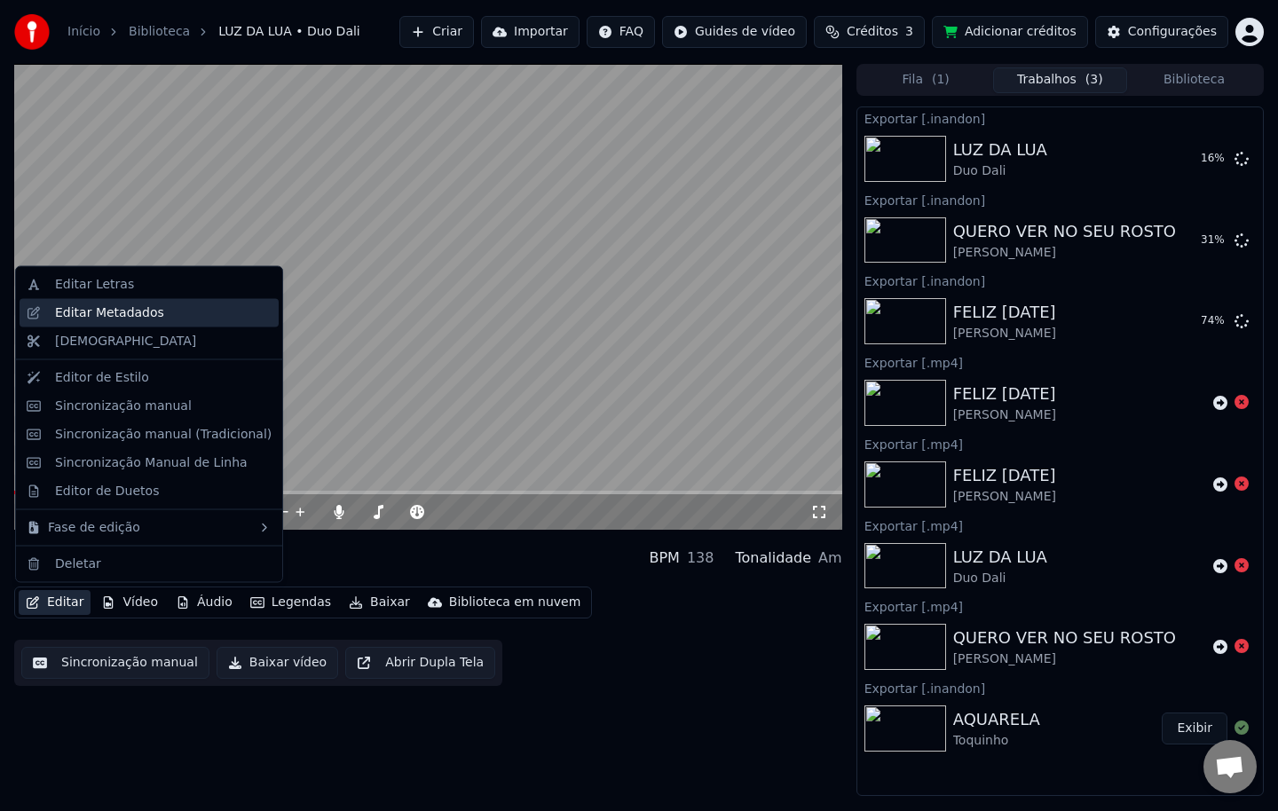
click at [177, 307] on div "Editar Metadados" at bounding box center [163, 312] width 216 height 18
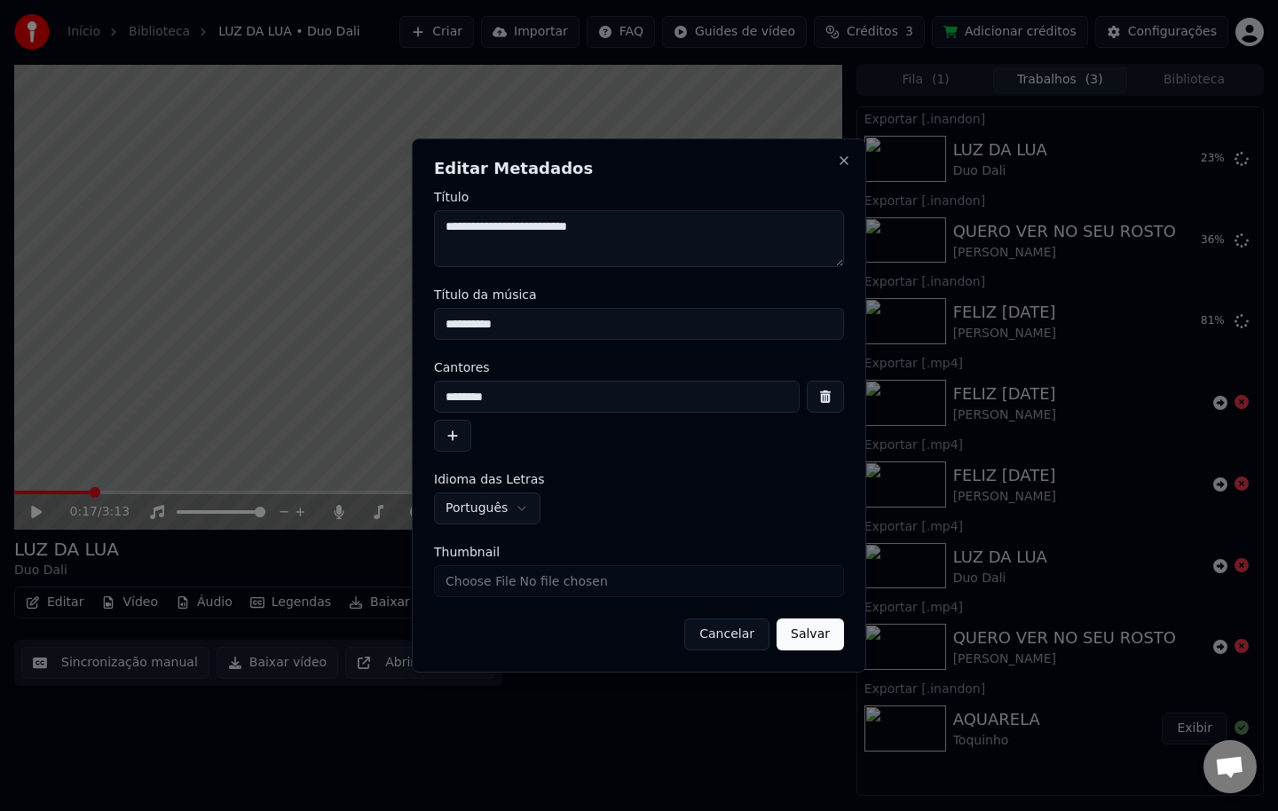
click at [742, 637] on button "Cancelar" at bounding box center [726, 634] width 85 height 32
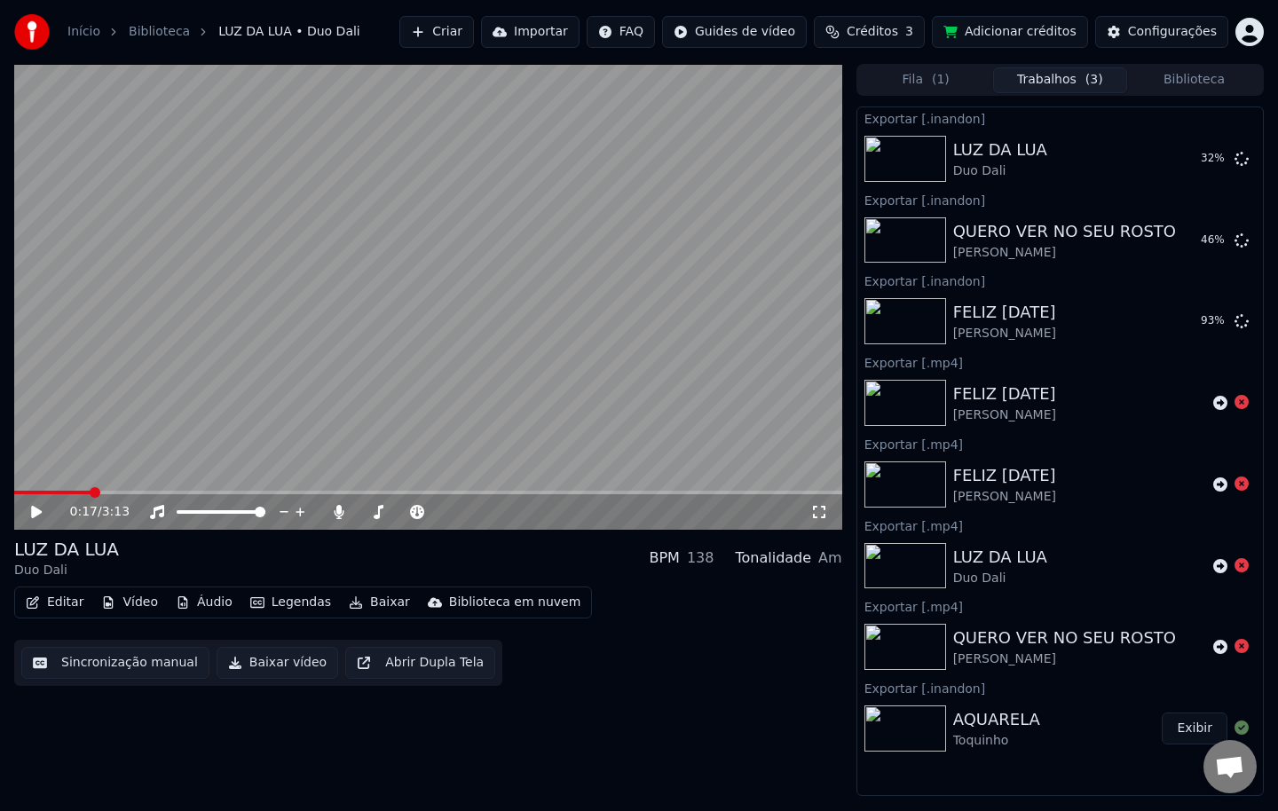
click at [1198, 74] on button "Biblioteca" at bounding box center [1194, 80] width 134 height 26
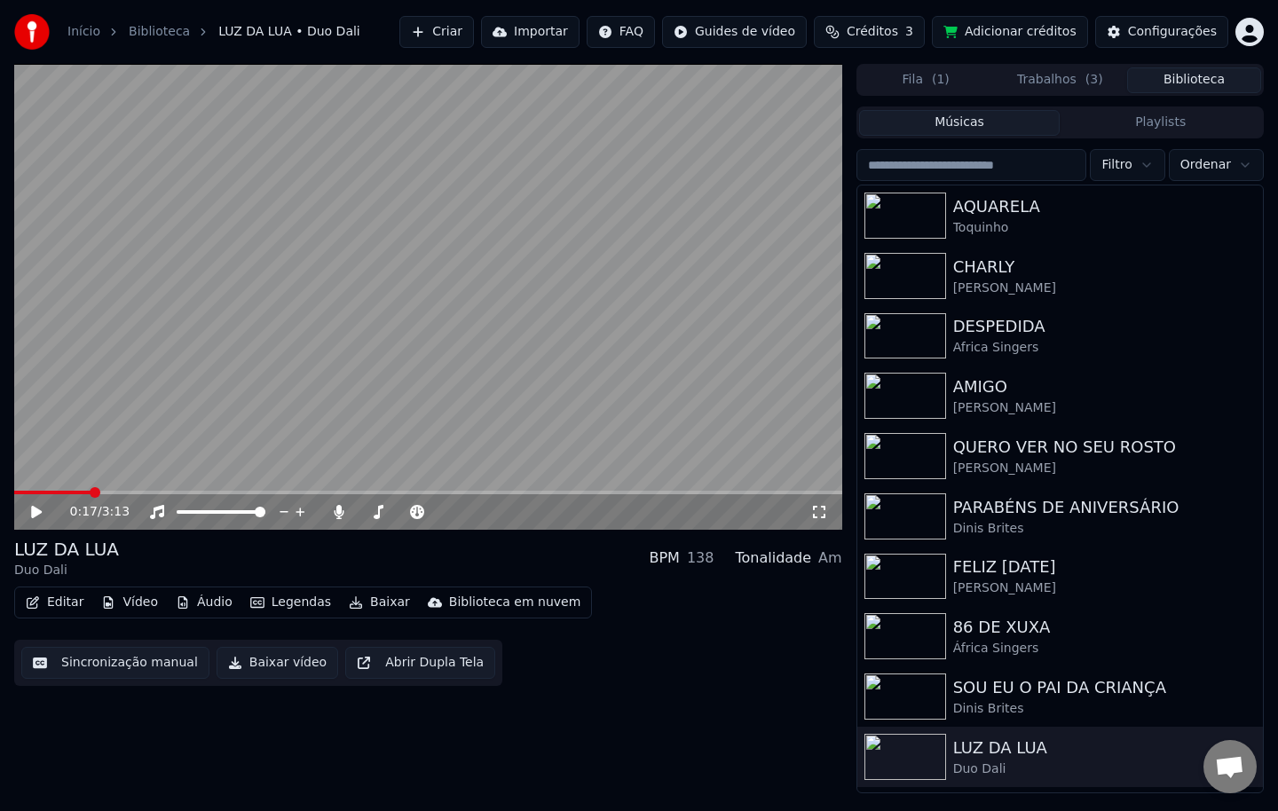
click at [988, 171] on input "search" at bounding box center [971, 165] width 231 height 32
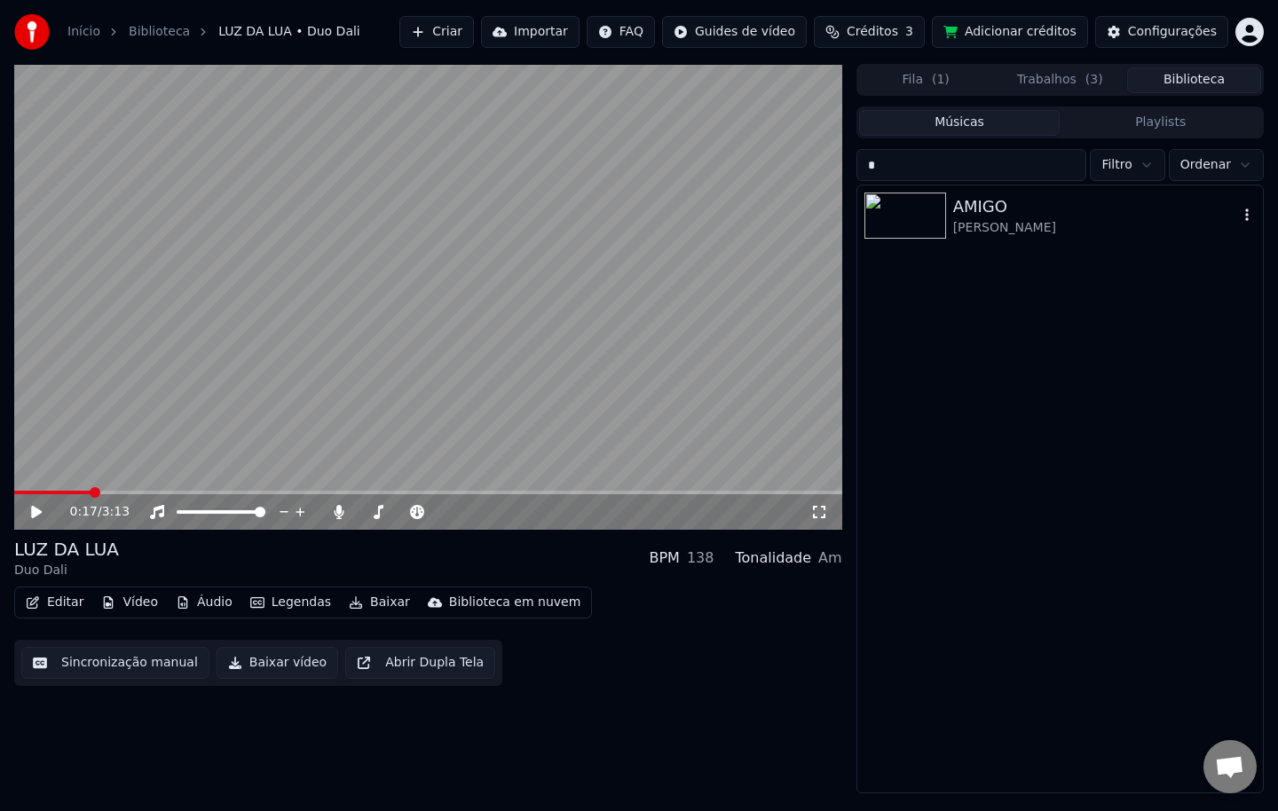
type input "*"
click at [988, 208] on div "AMIGO" at bounding box center [1095, 206] width 285 height 25
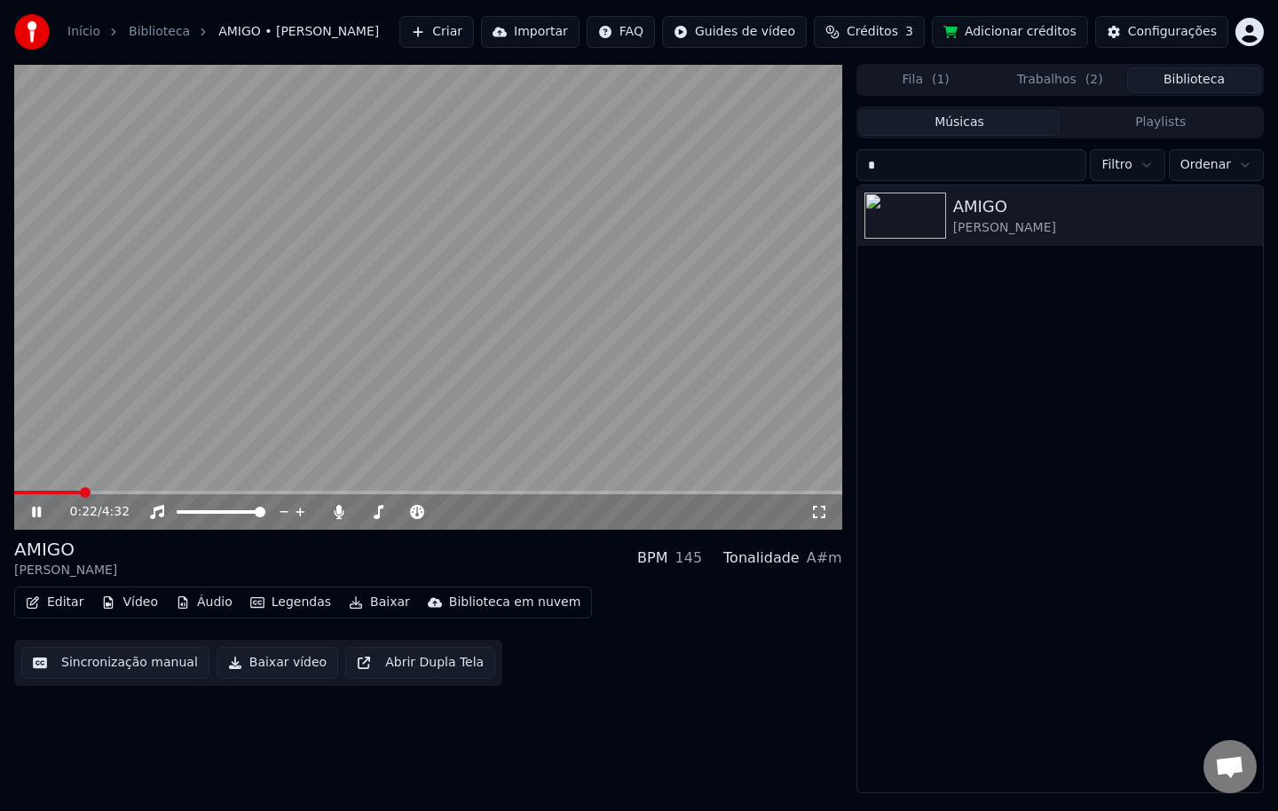
click at [81, 491] on span at bounding box center [428, 493] width 828 height 4
click at [107, 491] on span at bounding box center [428, 493] width 828 height 4
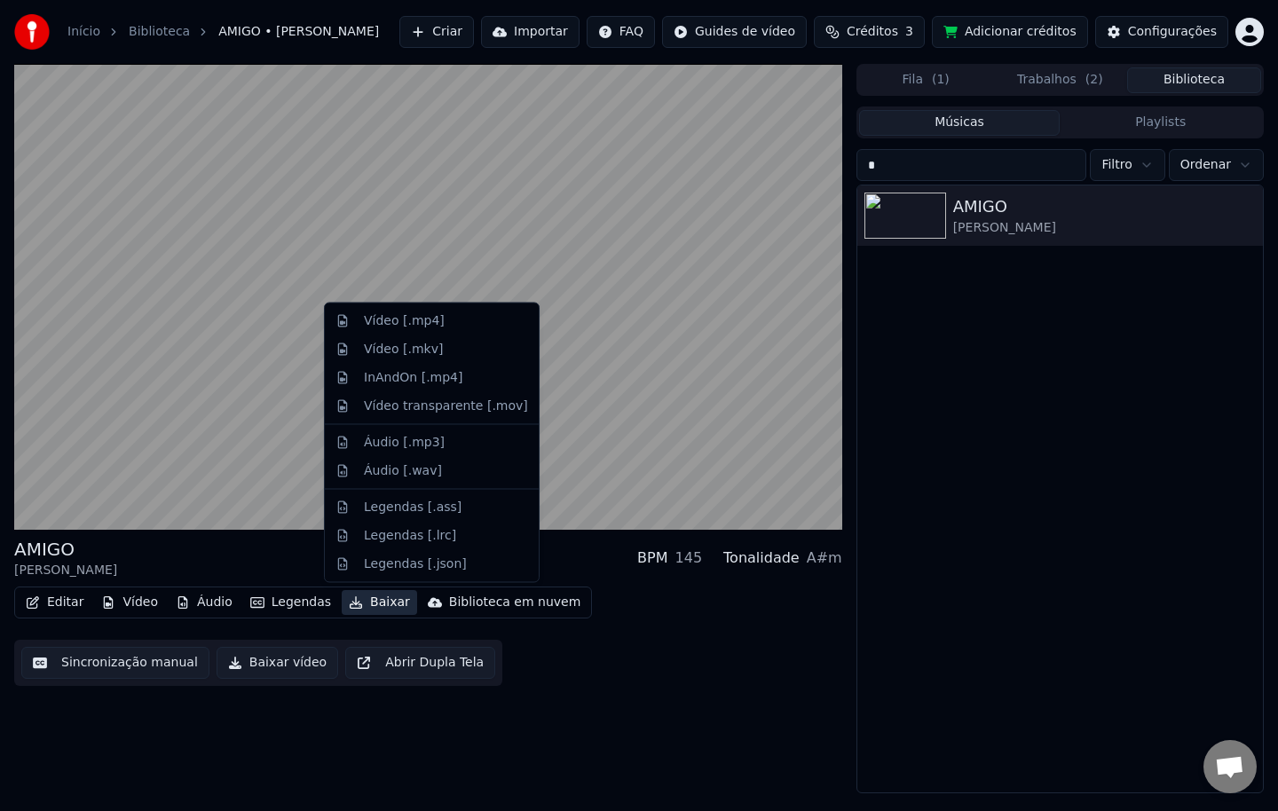
click at [373, 598] on button "Baixar" at bounding box center [379, 602] width 75 height 25
click at [428, 373] on div "InAndOn [.mp4]" at bounding box center [413, 377] width 99 height 18
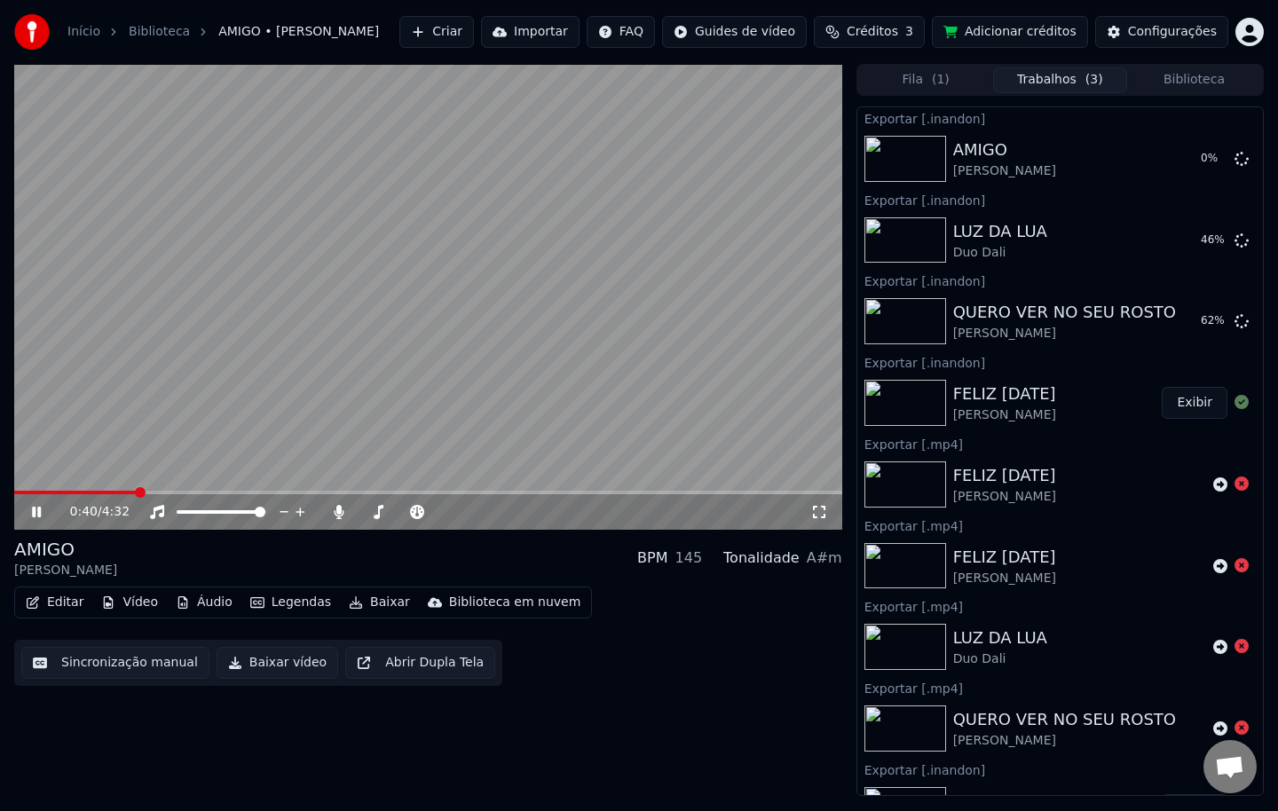
click at [1168, 75] on button "Biblioteca" at bounding box center [1194, 80] width 134 height 26
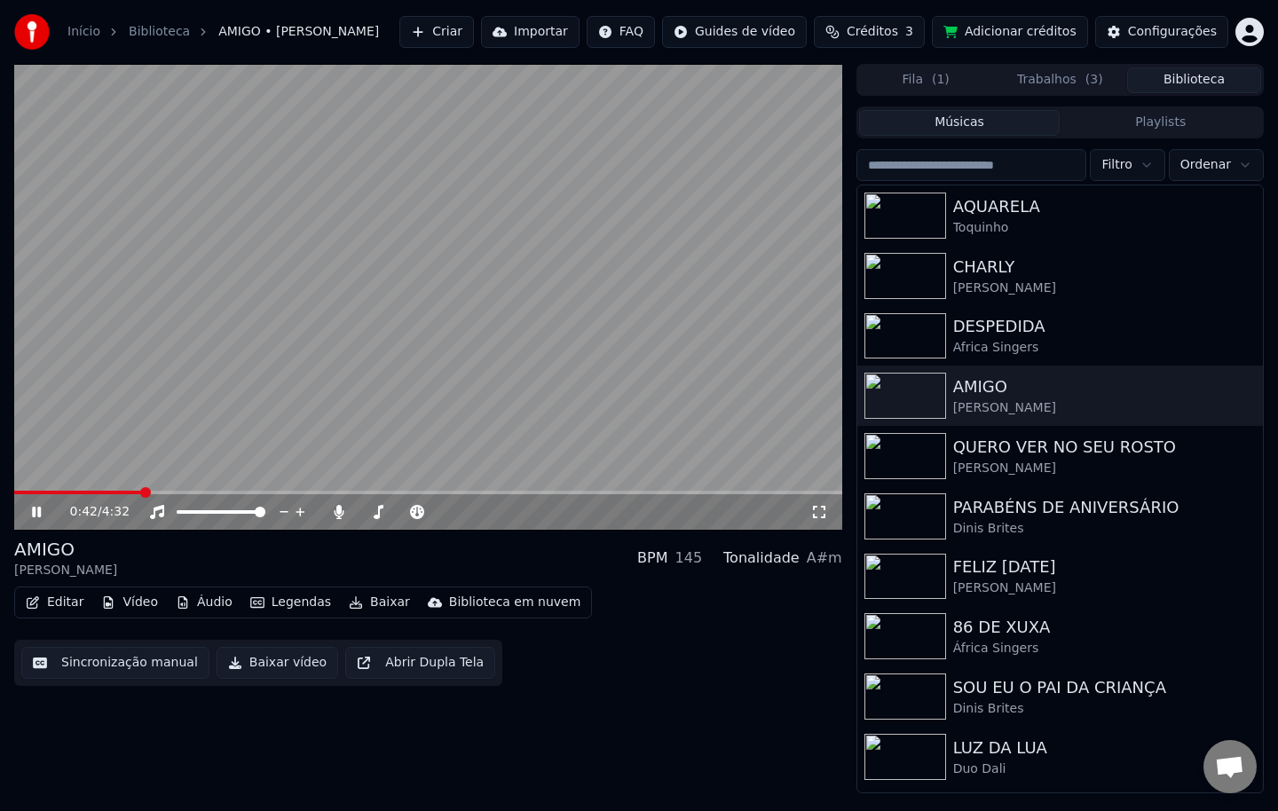
click at [937, 170] on input "search" at bounding box center [971, 165] width 231 height 32
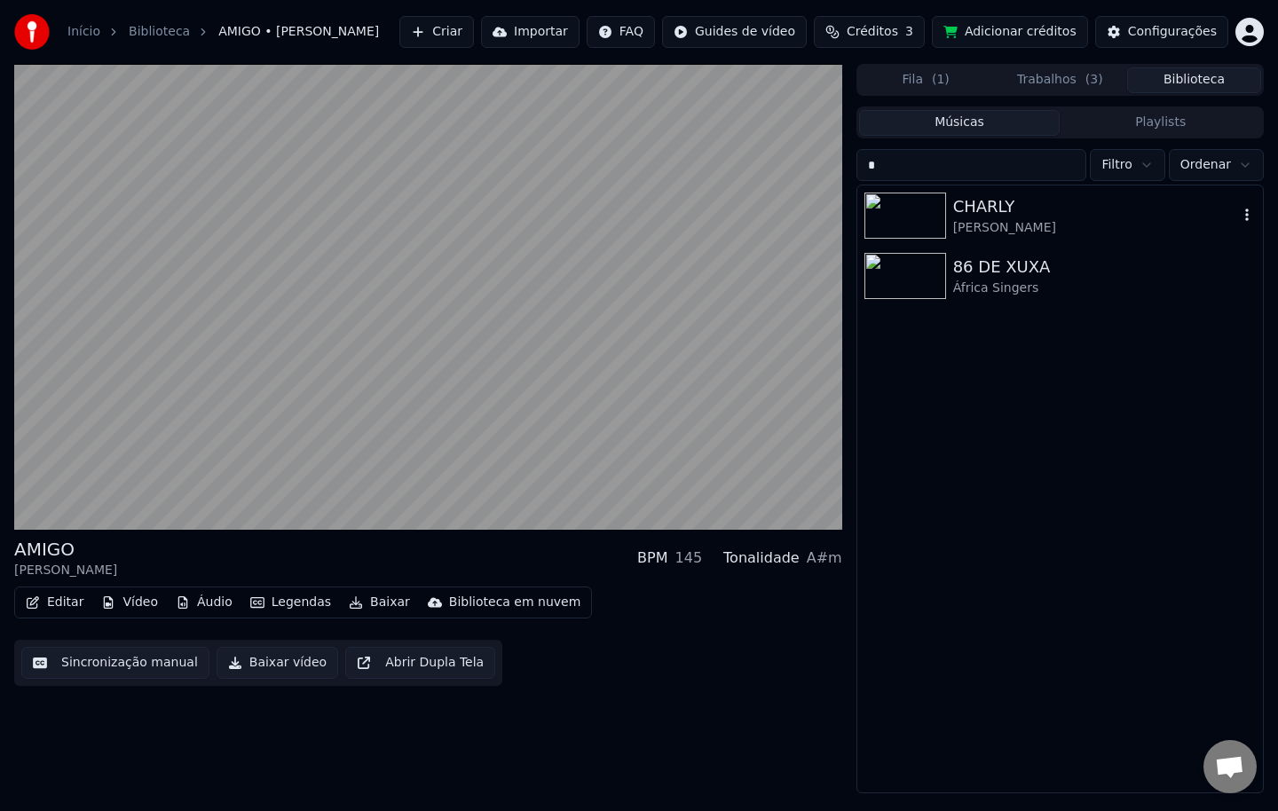
type input "*"
click at [956, 200] on div "CHARLY" at bounding box center [1095, 206] width 285 height 25
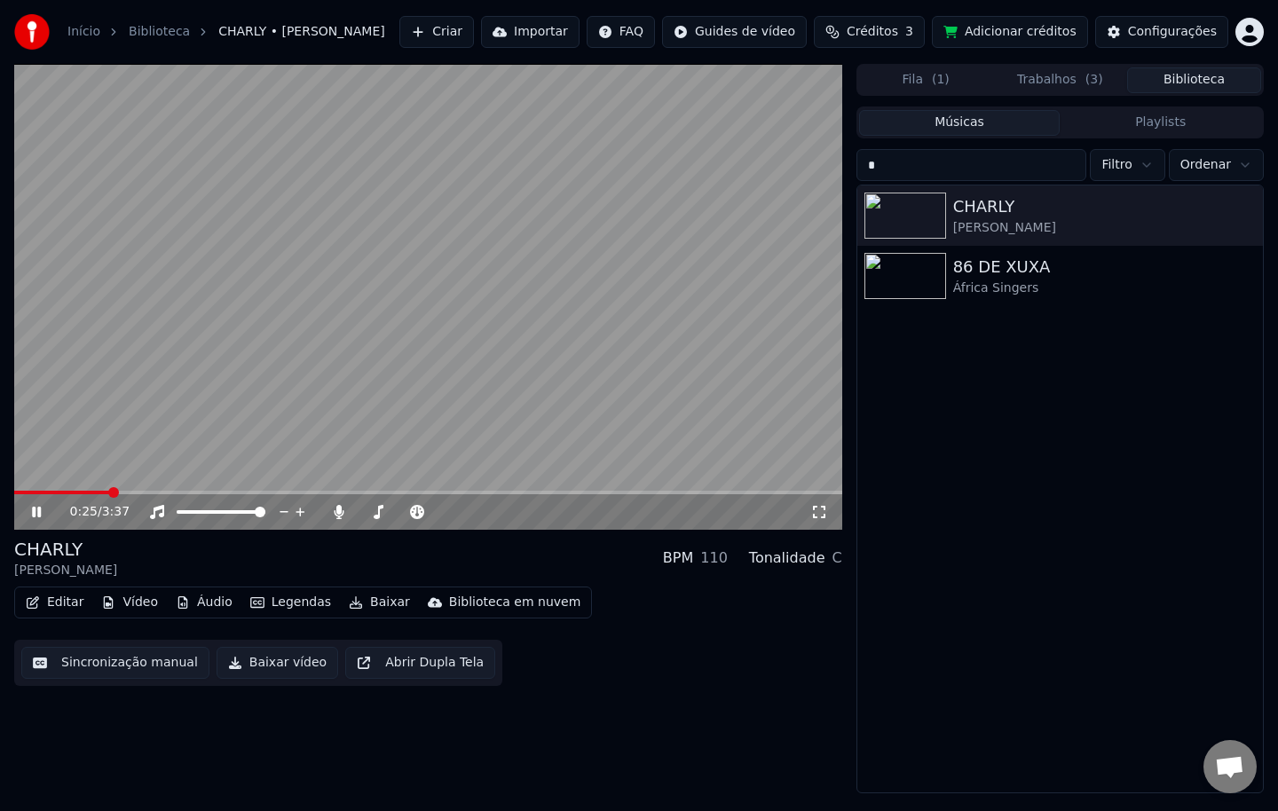
click at [110, 493] on span at bounding box center [428, 493] width 828 height 4
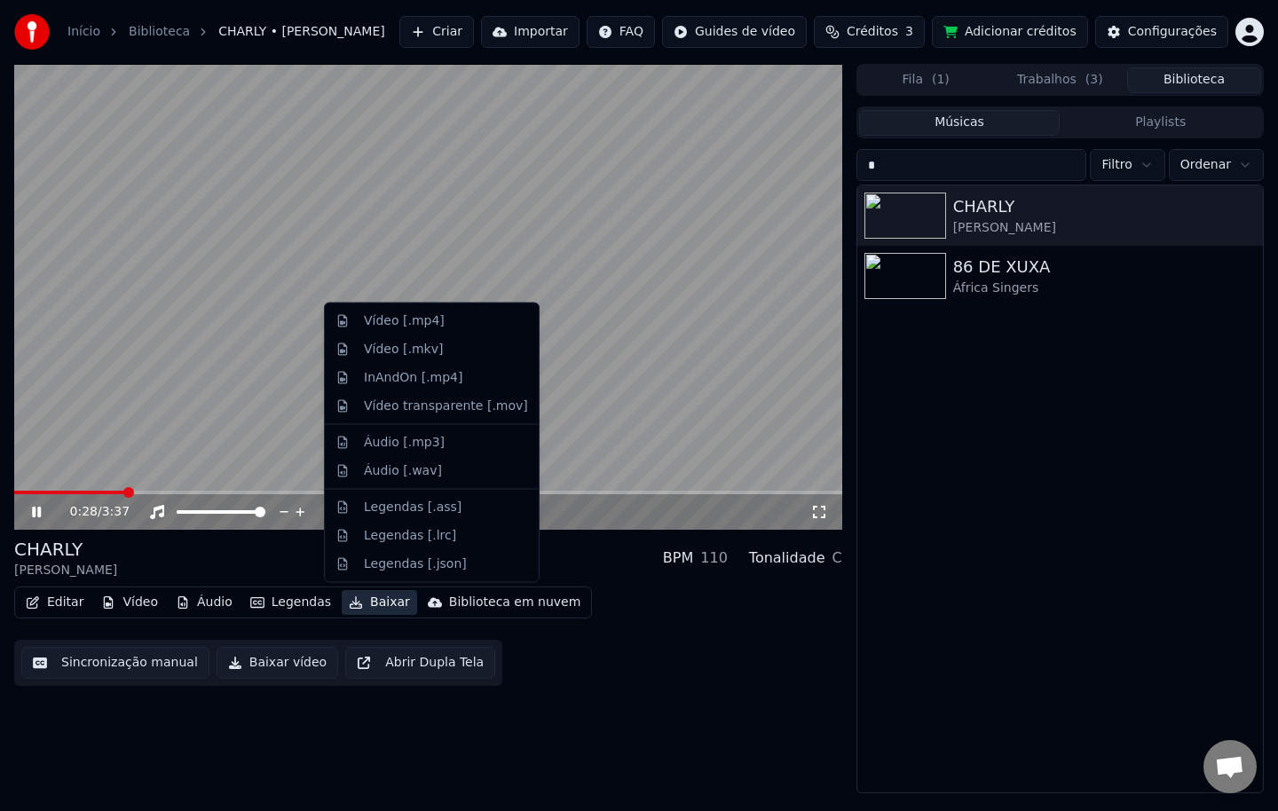
click at [371, 601] on button "Baixar" at bounding box center [379, 602] width 75 height 25
click at [417, 384] on div "InAndOn [.mp4]" at bounding box center [413, 377] width 99 height 18
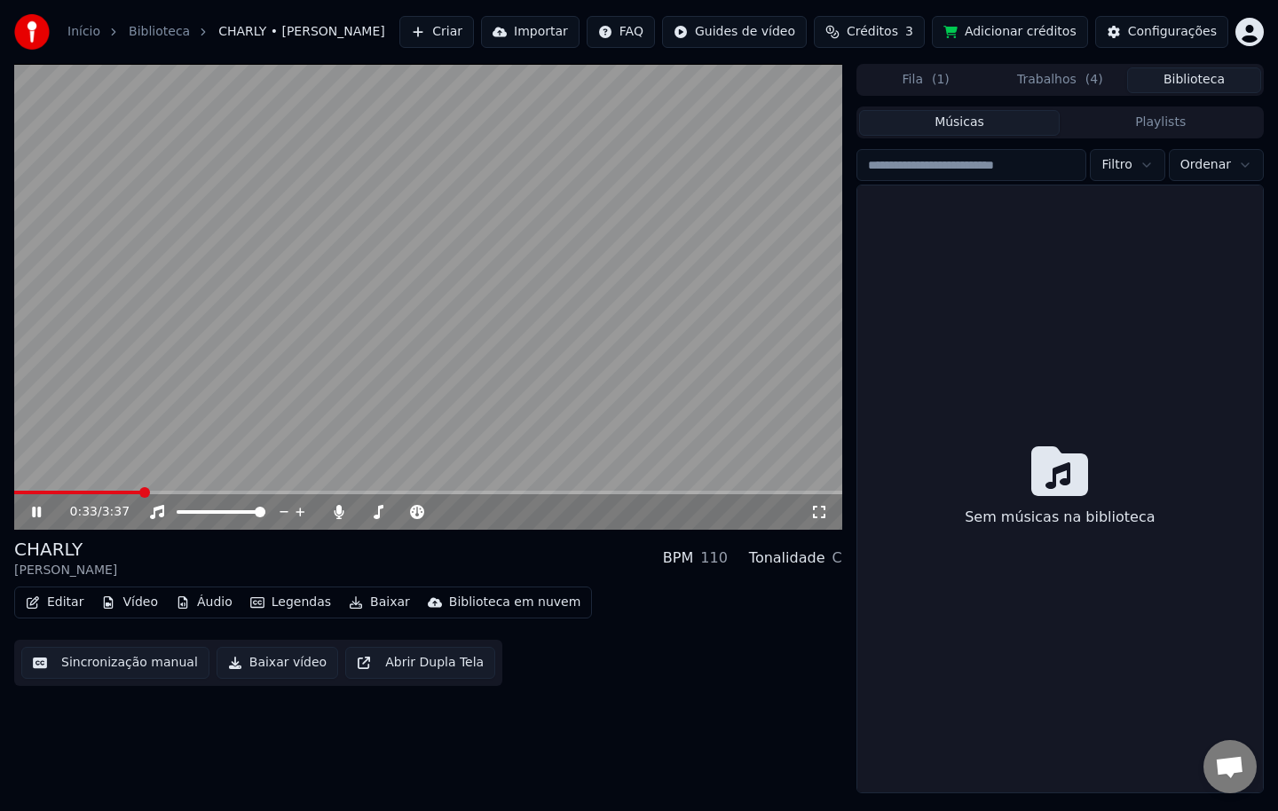
click at [1188, 82] on button "Biblioteca" at bounding box center [1194, 80] width 134 height 26
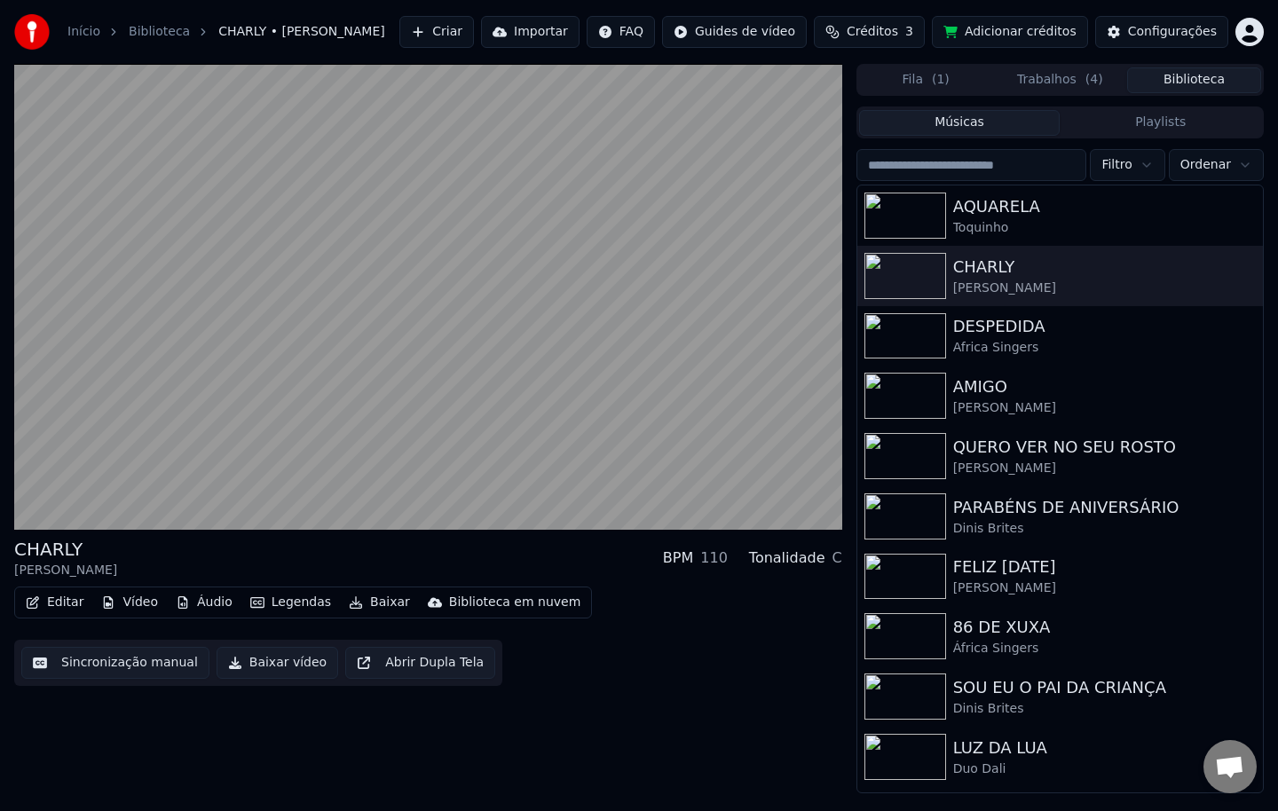
click at [1018, 165] on input "search" at bounding box center [971, 165] width 231 height 32
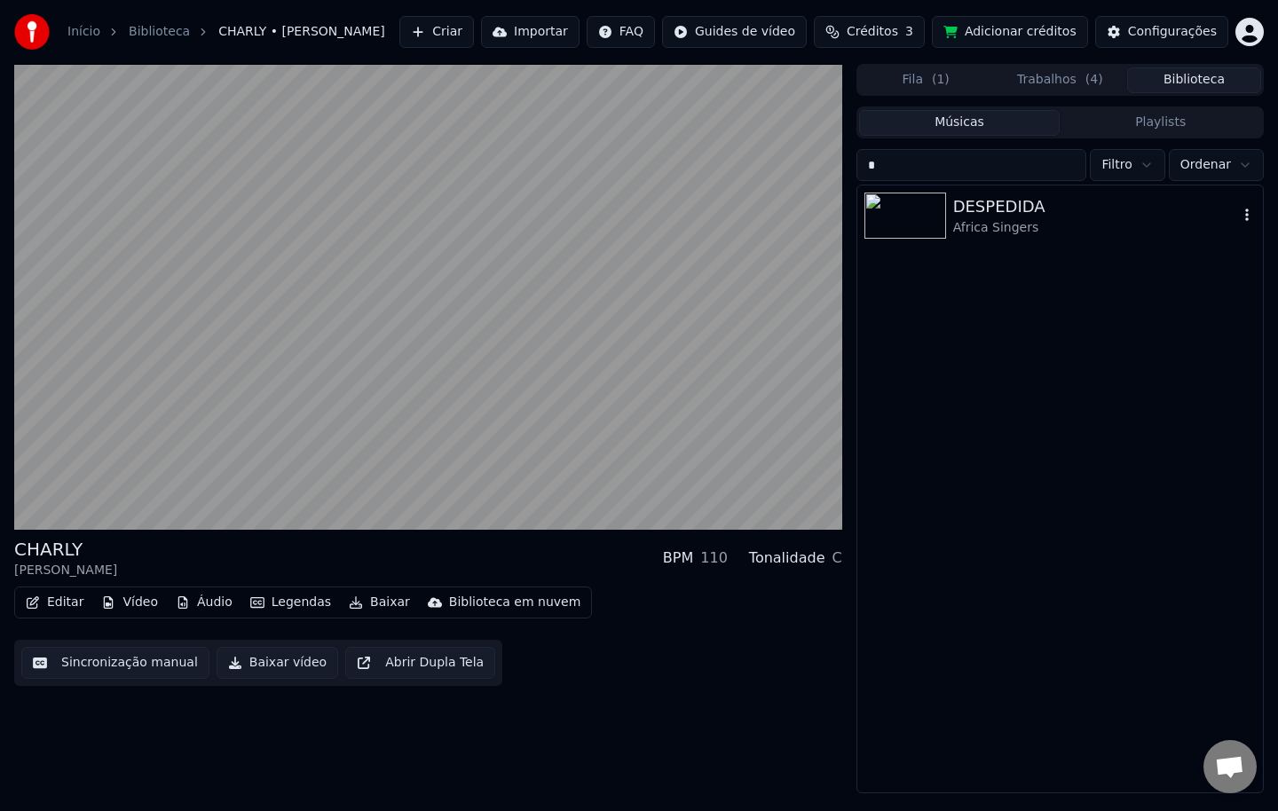
type input "*"
click at [1010, 212] on div "DESPEDIDA" at bounding box center [1095, 206] width 285 height 25
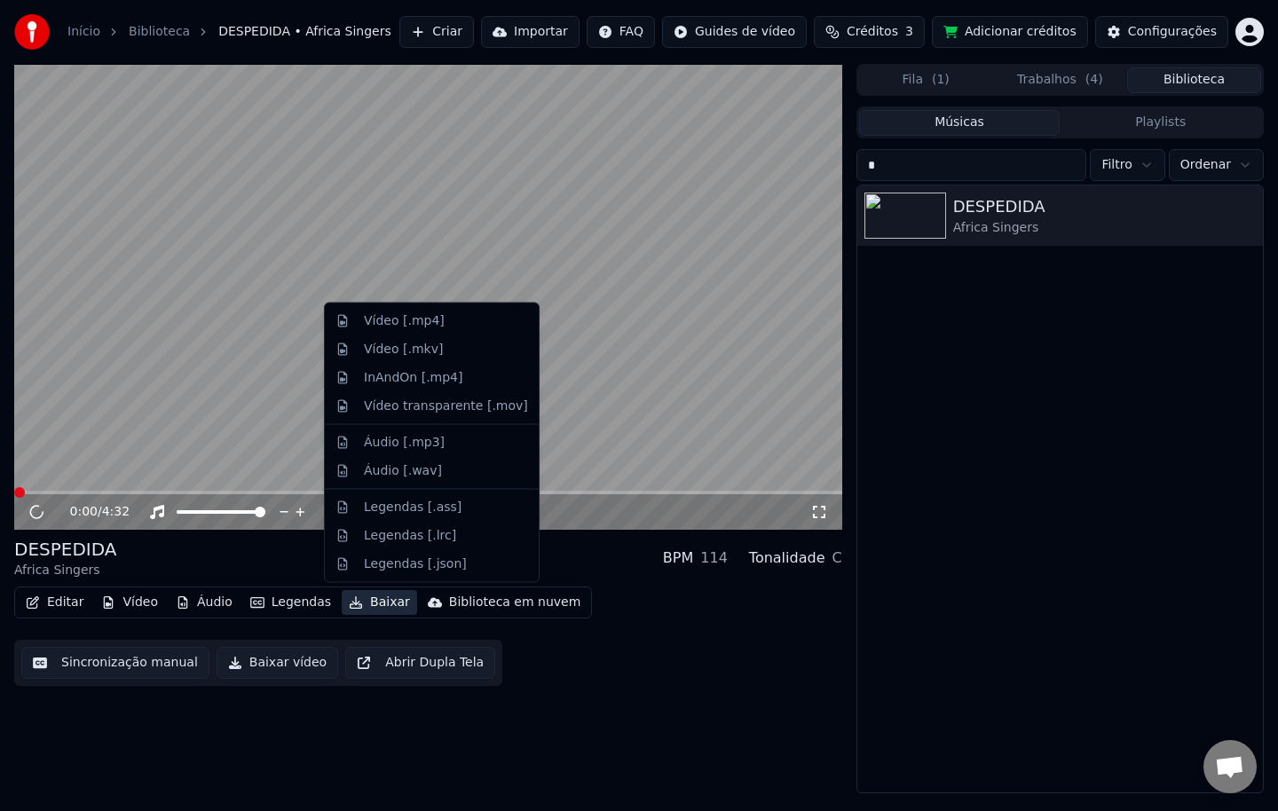
click at [376, 600] on button "Baixar" at bounding box center [379, 602] width 75 height 25
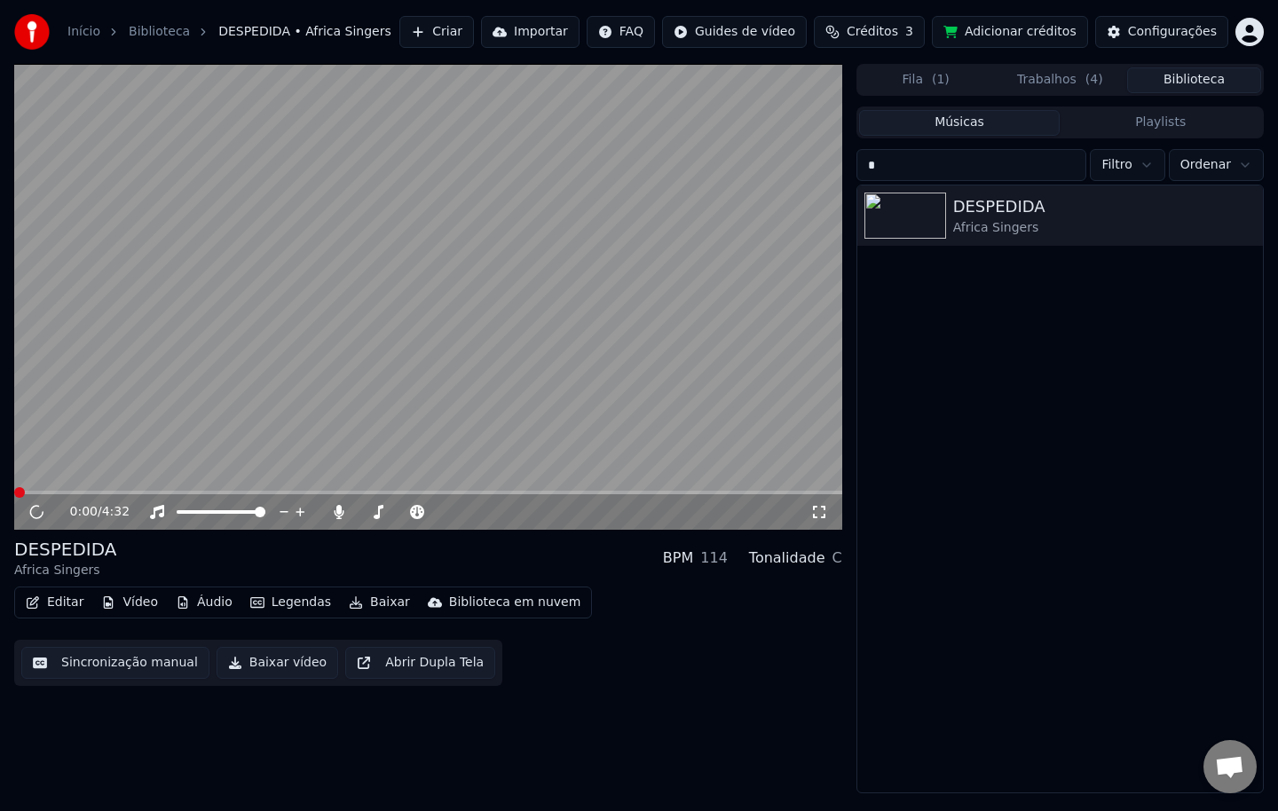
click at [286, 293] on video at bounding box center [428, 297] width 828 height 466
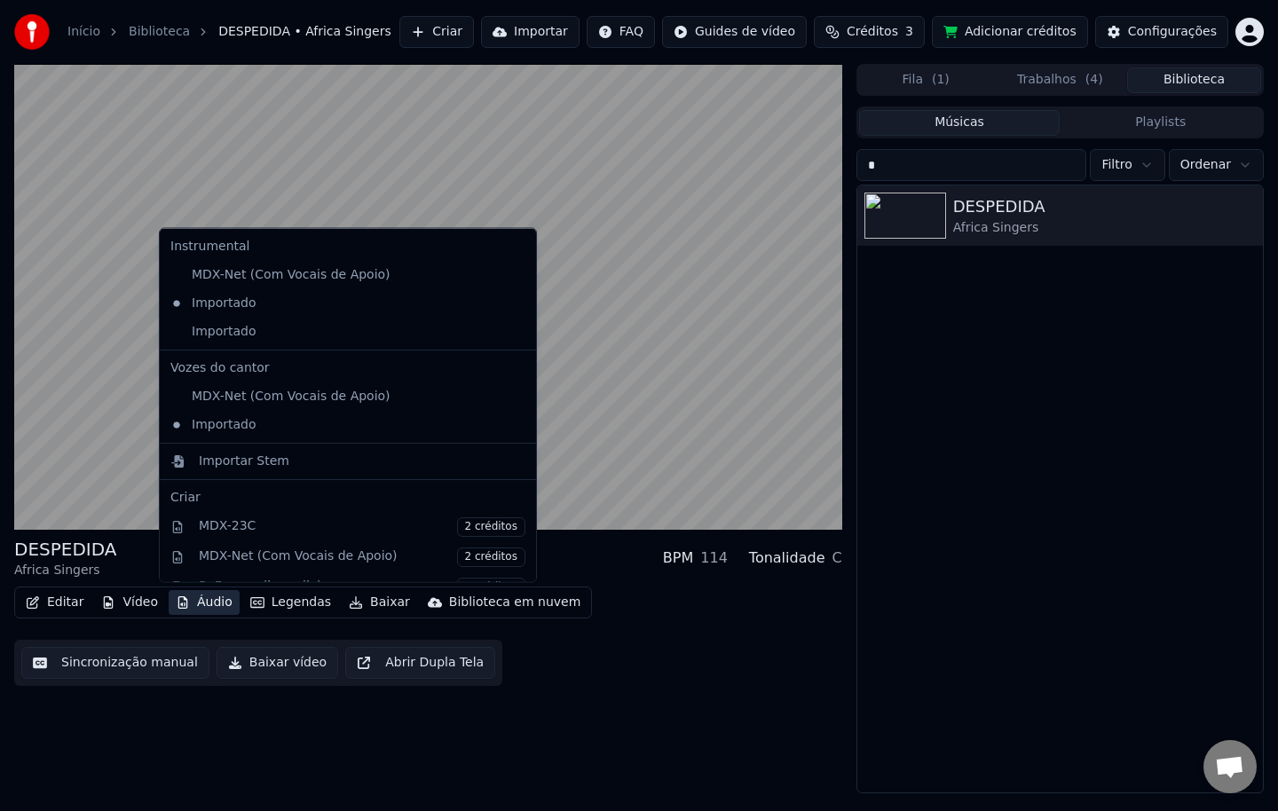
click at [204, 600] on button "Áudio" at bounding box center [204, 602] width 71 height 25
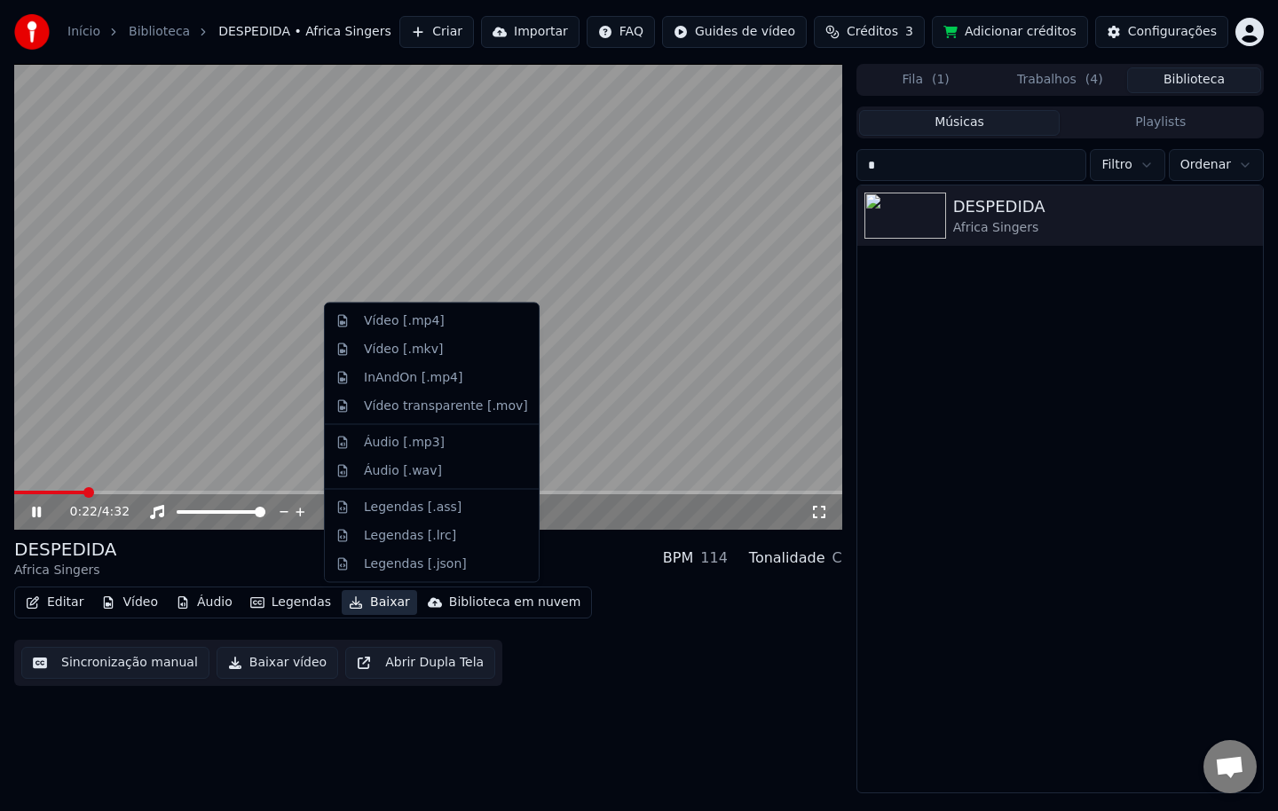
click at [361, 601] on button "Baixar" at bounding box center [379, 602] width 75 height 25
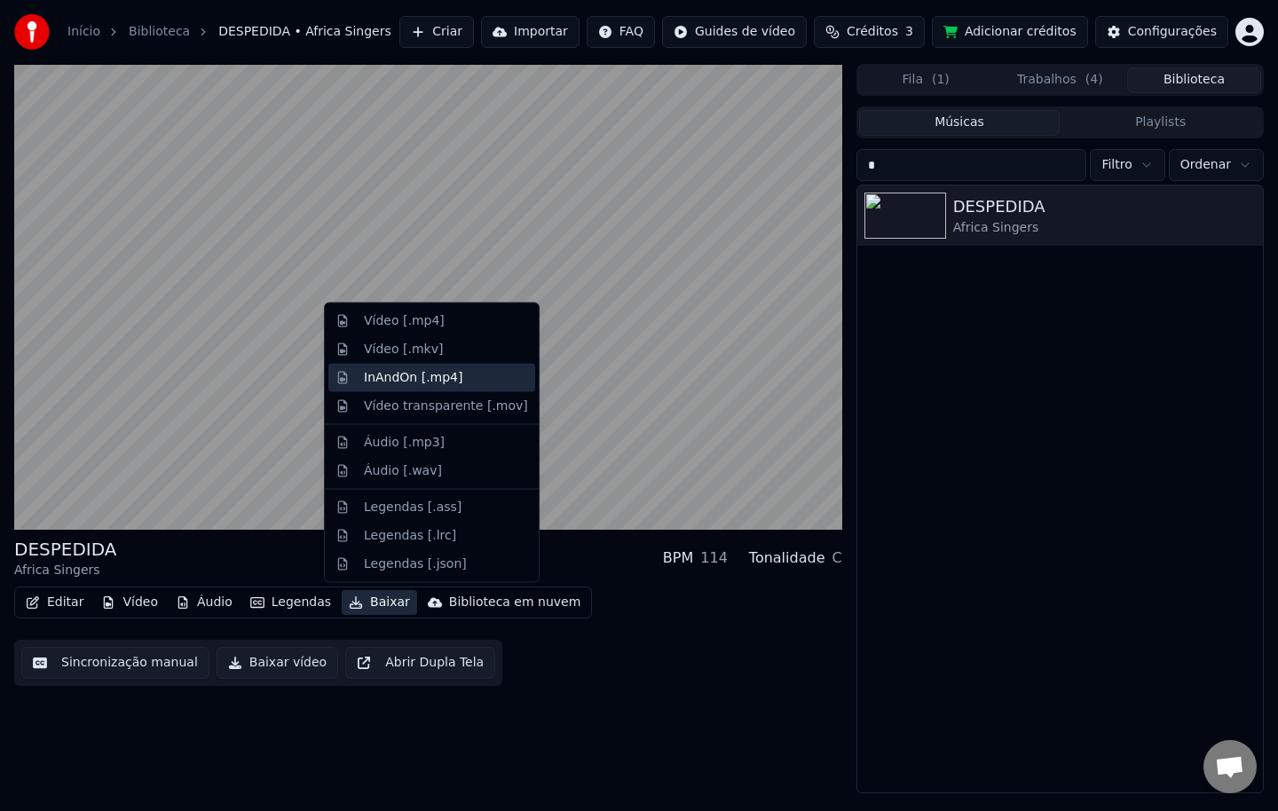
click at [424, 382] on div "InAndOn [.mp4]" at bounding box center [413, 377] width 99 height 18
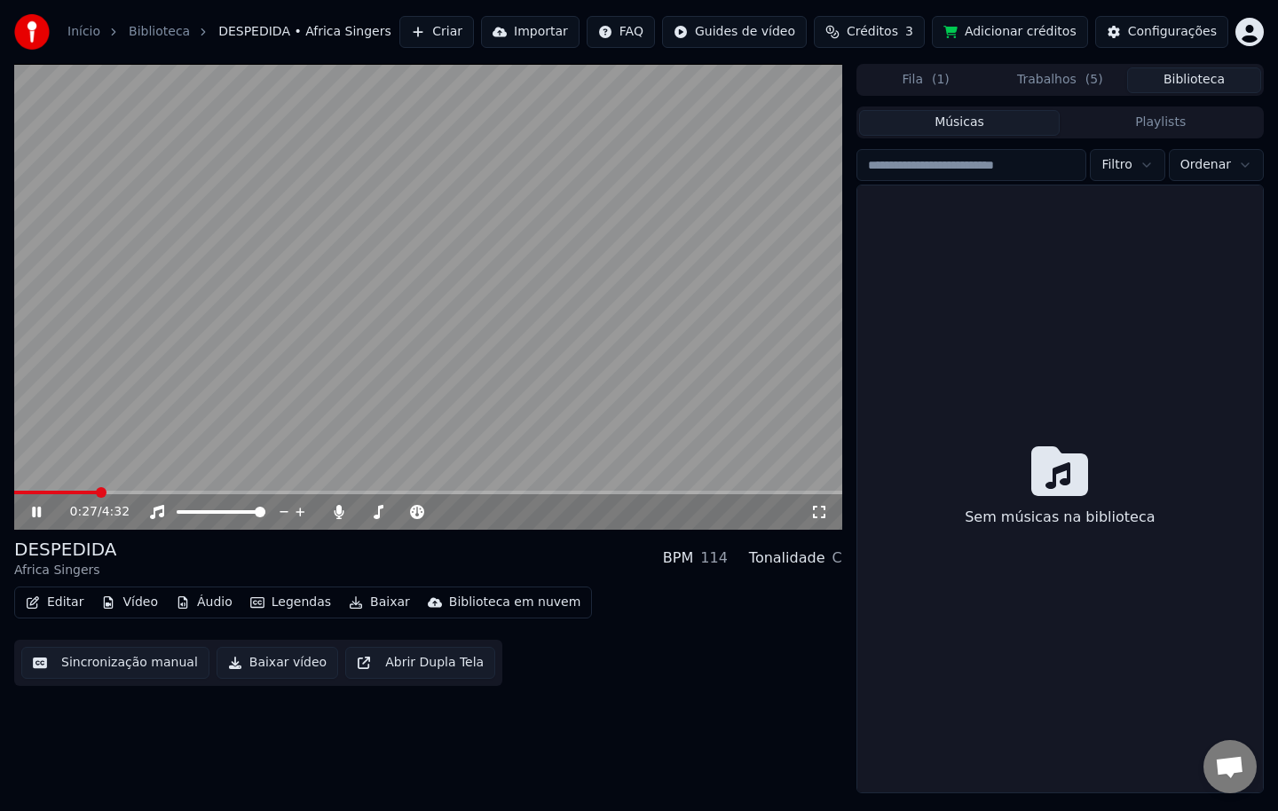
click at [1183, 74] on button "Biblioteca" at bounding box center [1194, 80] width 134 height 26
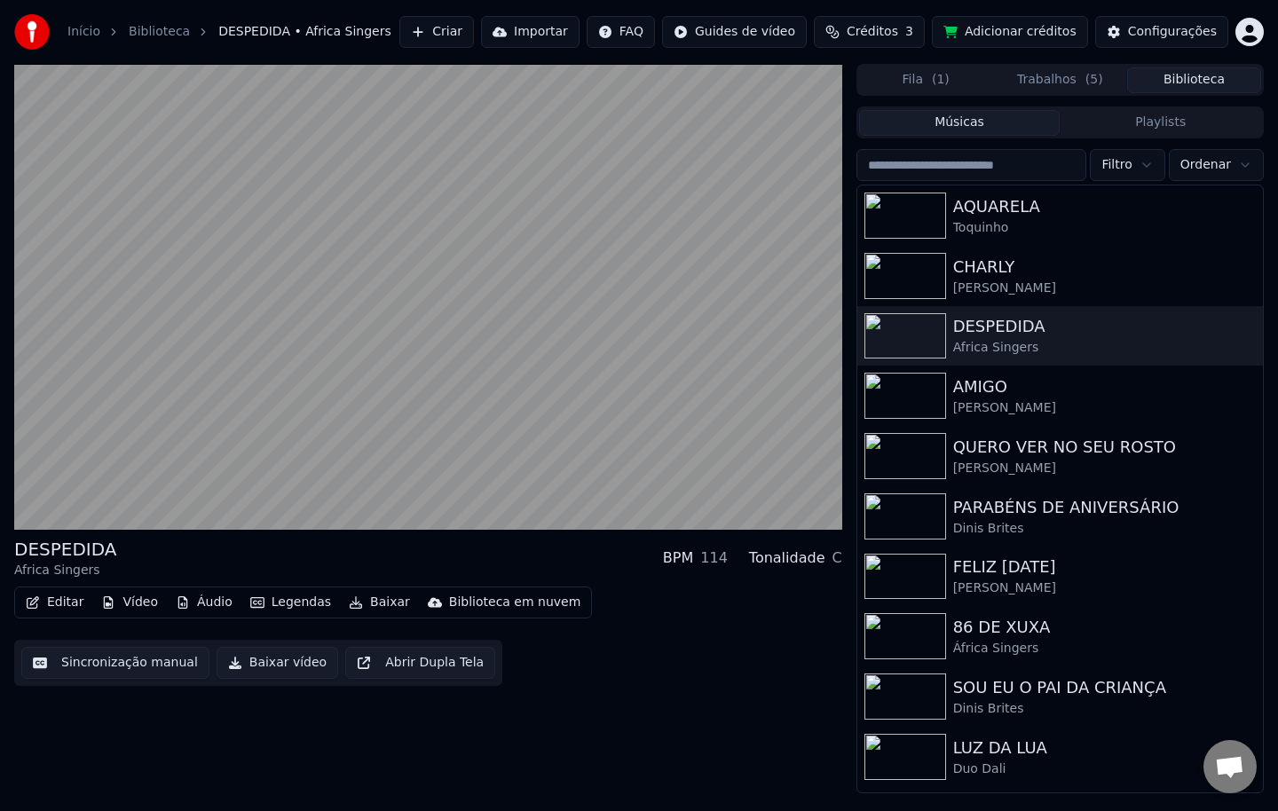
click at [953, 165] on input "search" at bounding box center [971, 165] width 231 height 32
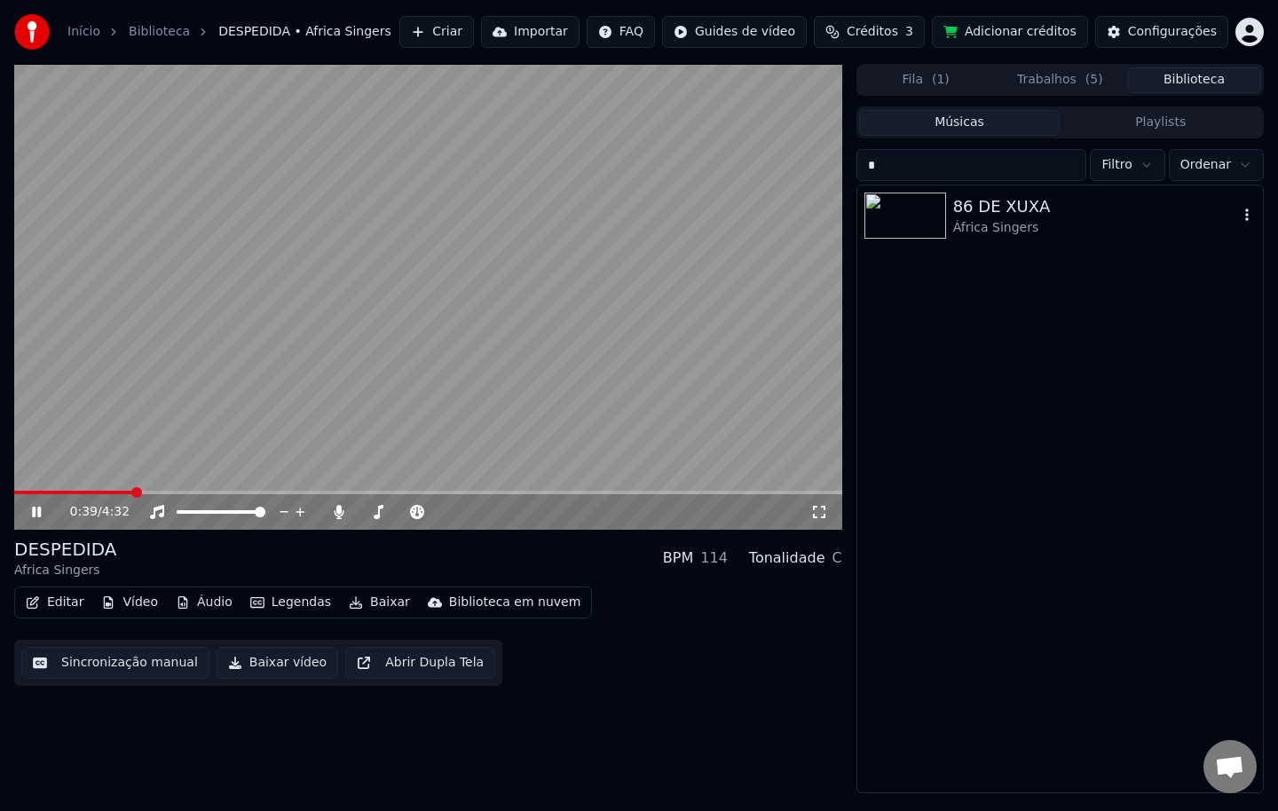
type input "*"
click at [914, 223] on img at bounding box center [905, 216] width 82 height 46
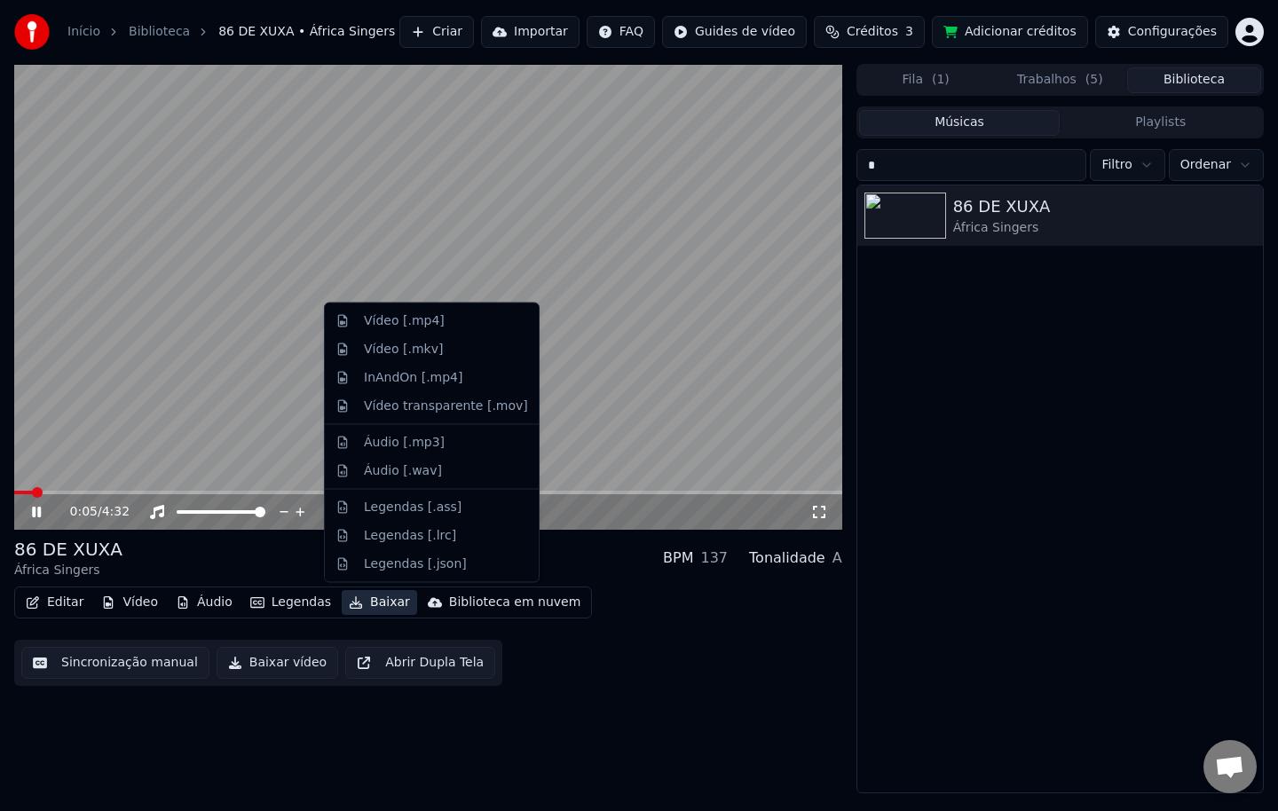
click at [363, 606] on button "Baixar" at bounding box center [379, 602] width 75 height 25
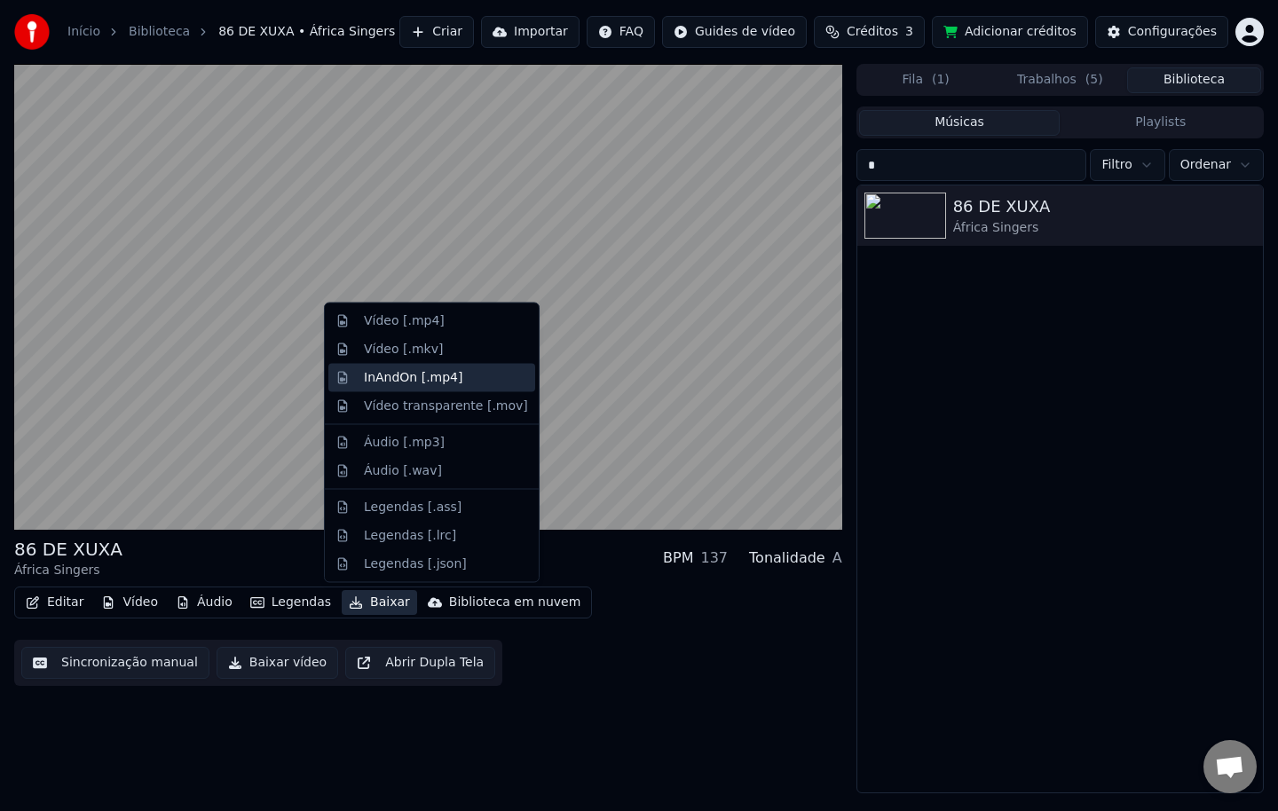
click at [441, 381] on div "InAndOn [.mp4]" at bounding box center [413, 377] width 99 height 18
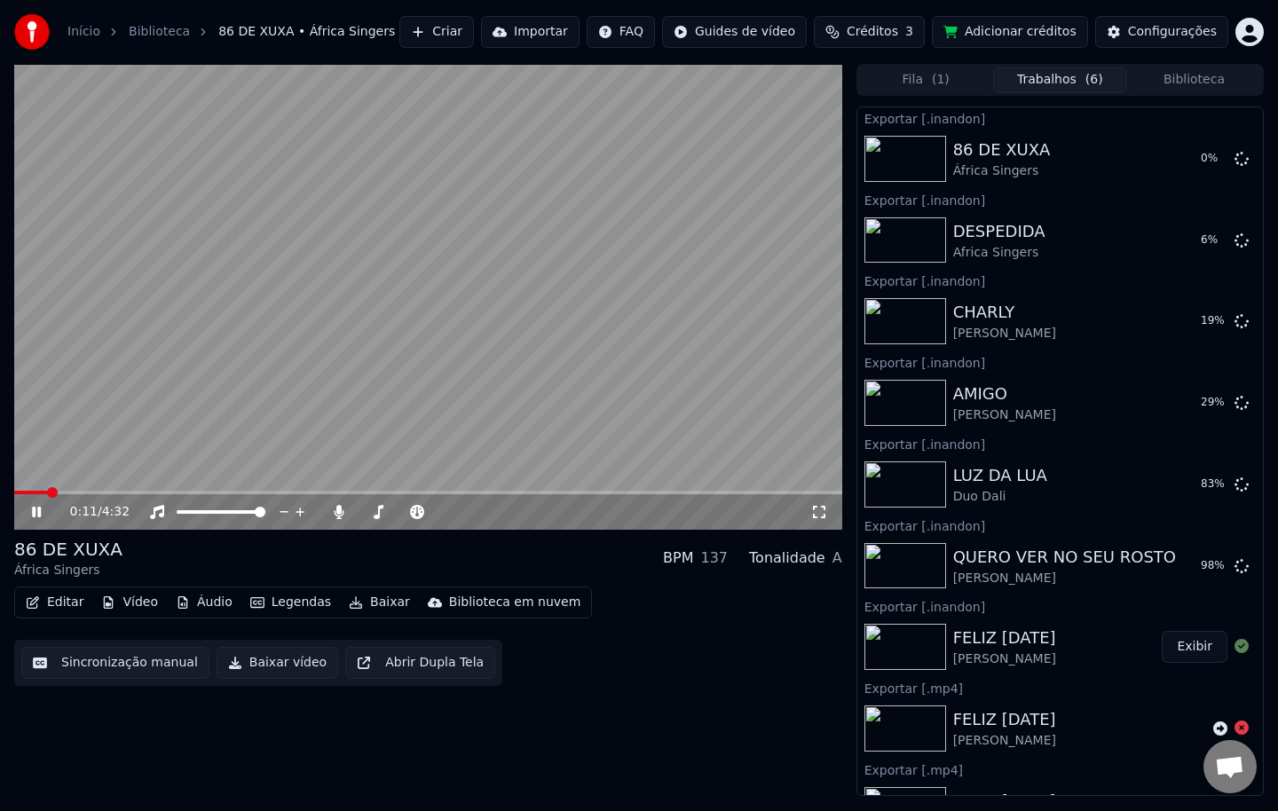
click at [1189, 81] on button "Biblioteca" at bounding box center [1194, 80] width 134 height 26
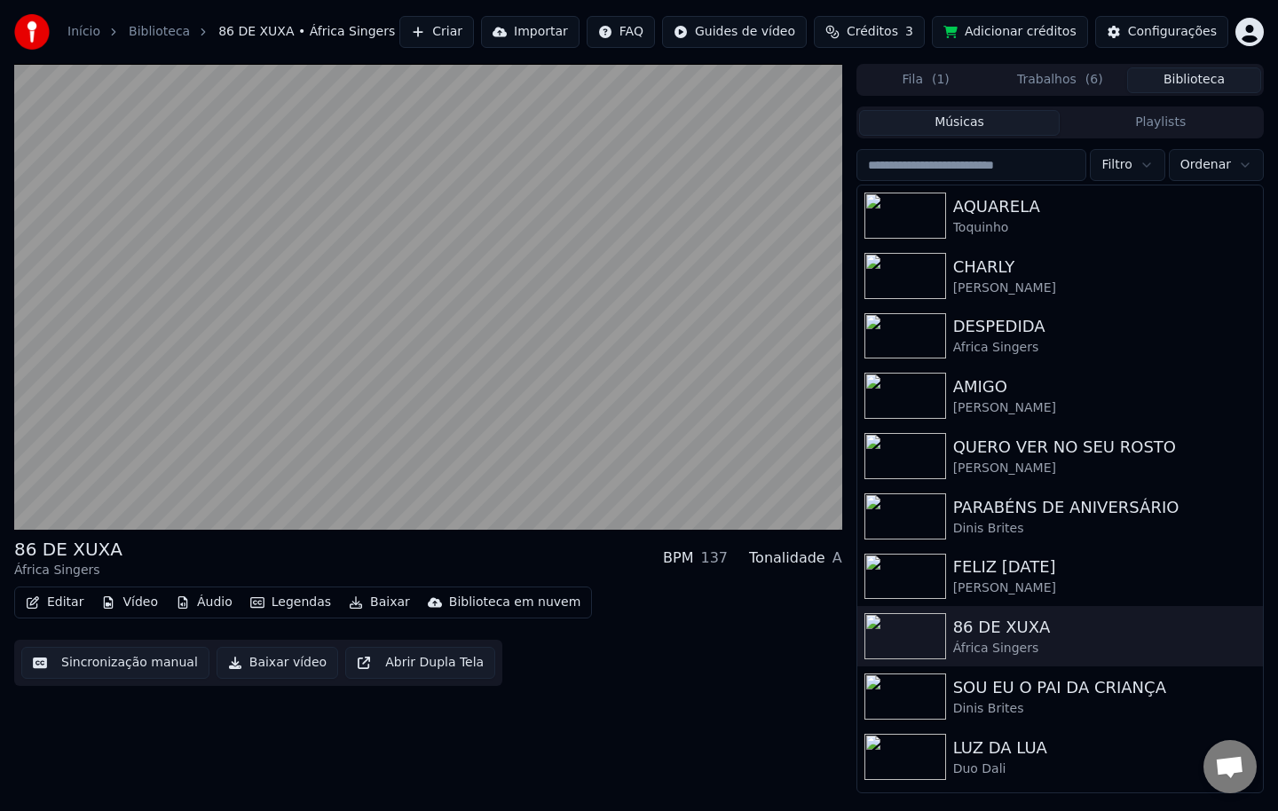
click at [1024, 177] on input "search" at bounding box center [971, 165] width 231 height 32
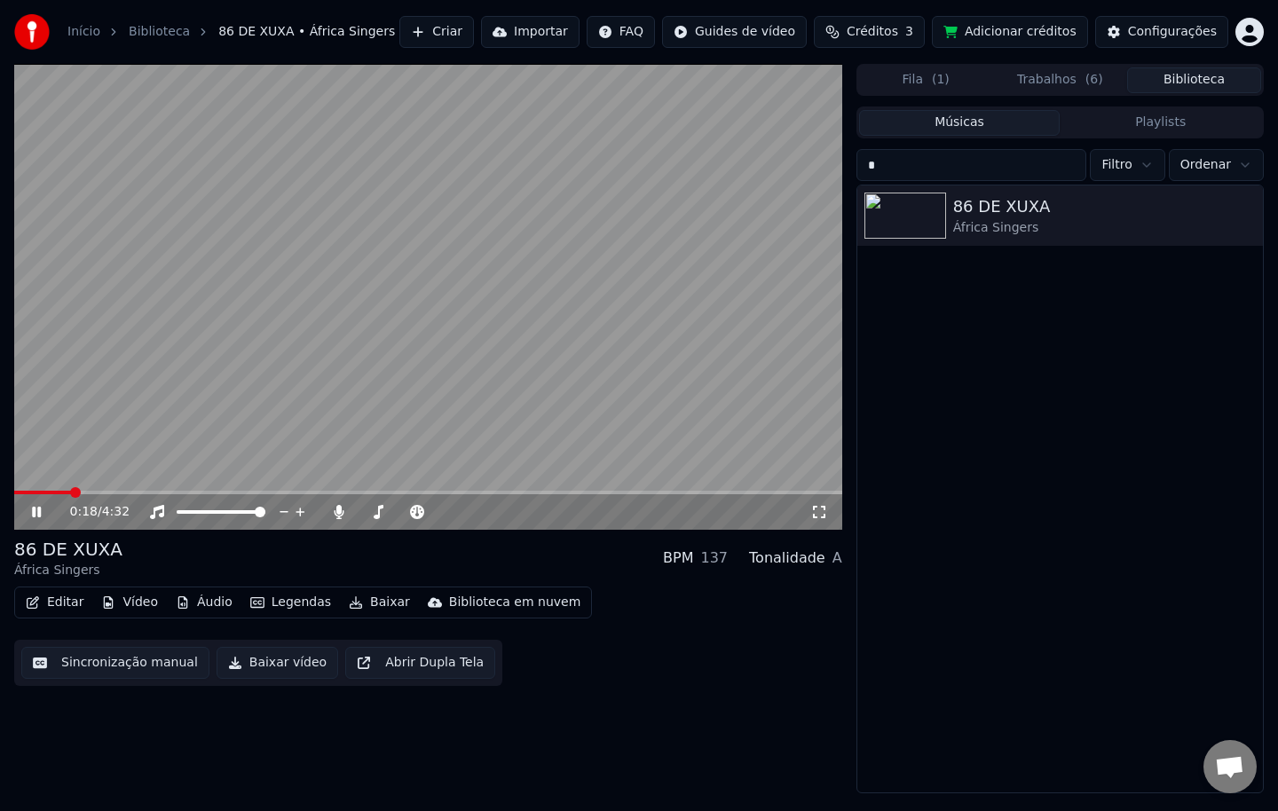
type input "*"
click at [524, 389] on video at bounding box center [428, 297] width 828 height 466
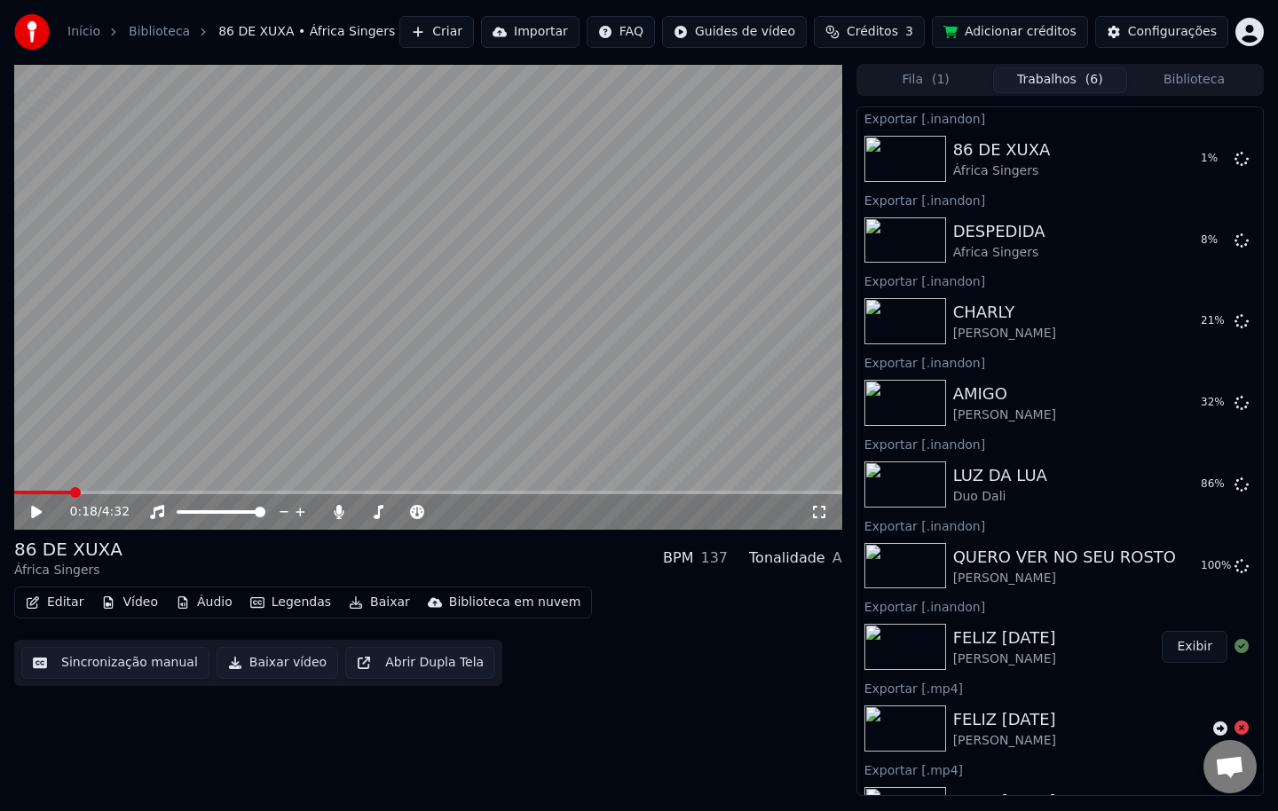
click at [1049, 85] on button "Trabalhos ( 6 )" at bounding box center [1060, 80] width 134 height 26
click at [1234, 160] on icon at bounding box center [1241, 158] width 14 height 14
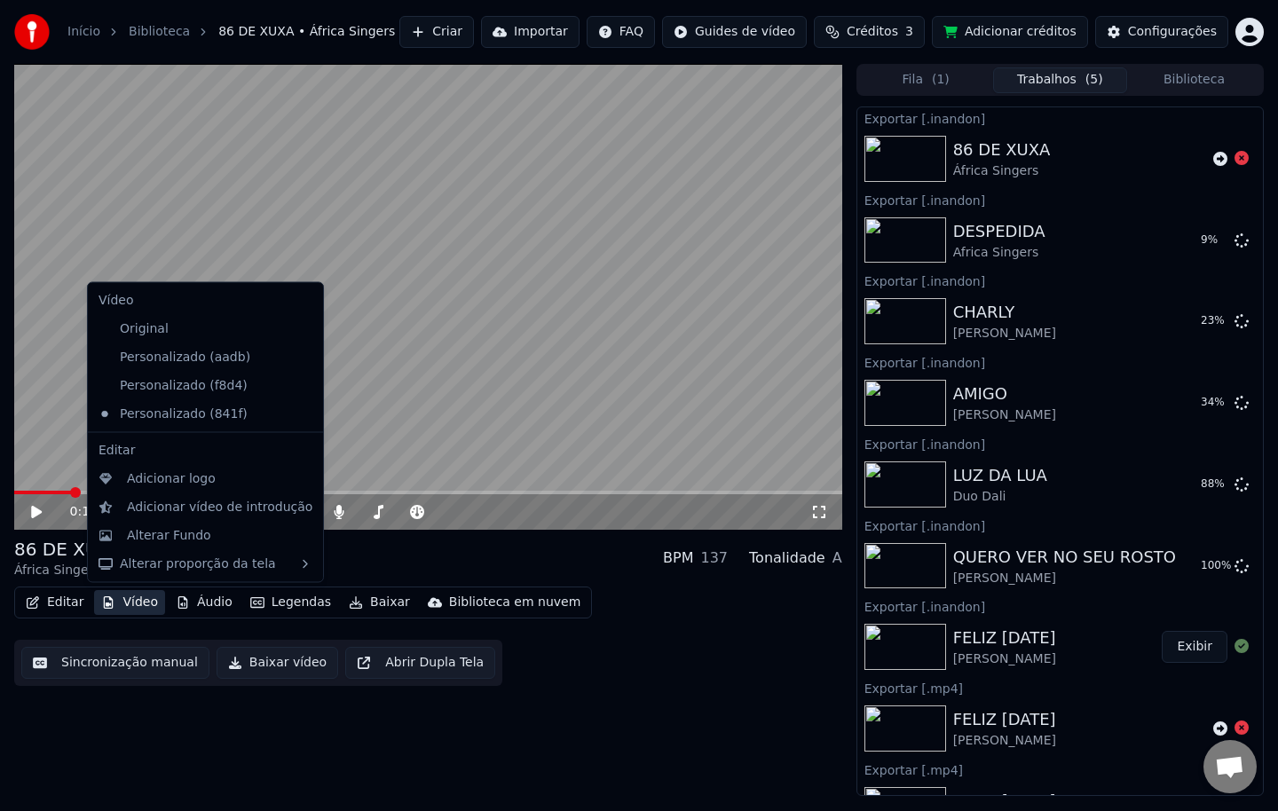
click at [136, 601] on button "Vídeo" at bounding box center [129, 602] width 71 height 25
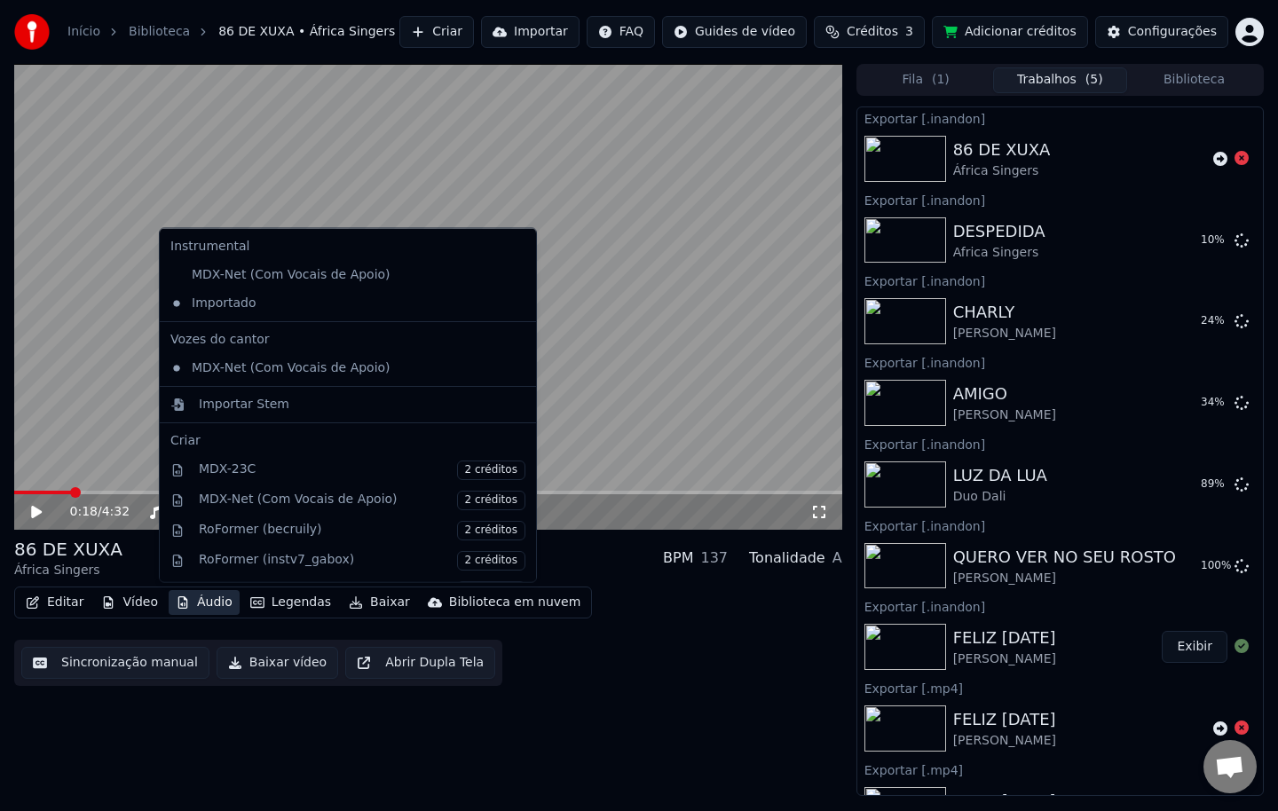
click at [193, 601] on button "Áudio" at bounding box center [204, 602] width 71 height 25
click at [227, 310] on div "Importado" at bounding box center [334, 302] width 342 height 28
click at [203, 599] on button "Áudio" at bounding box center [204, 602] width 71 height 25
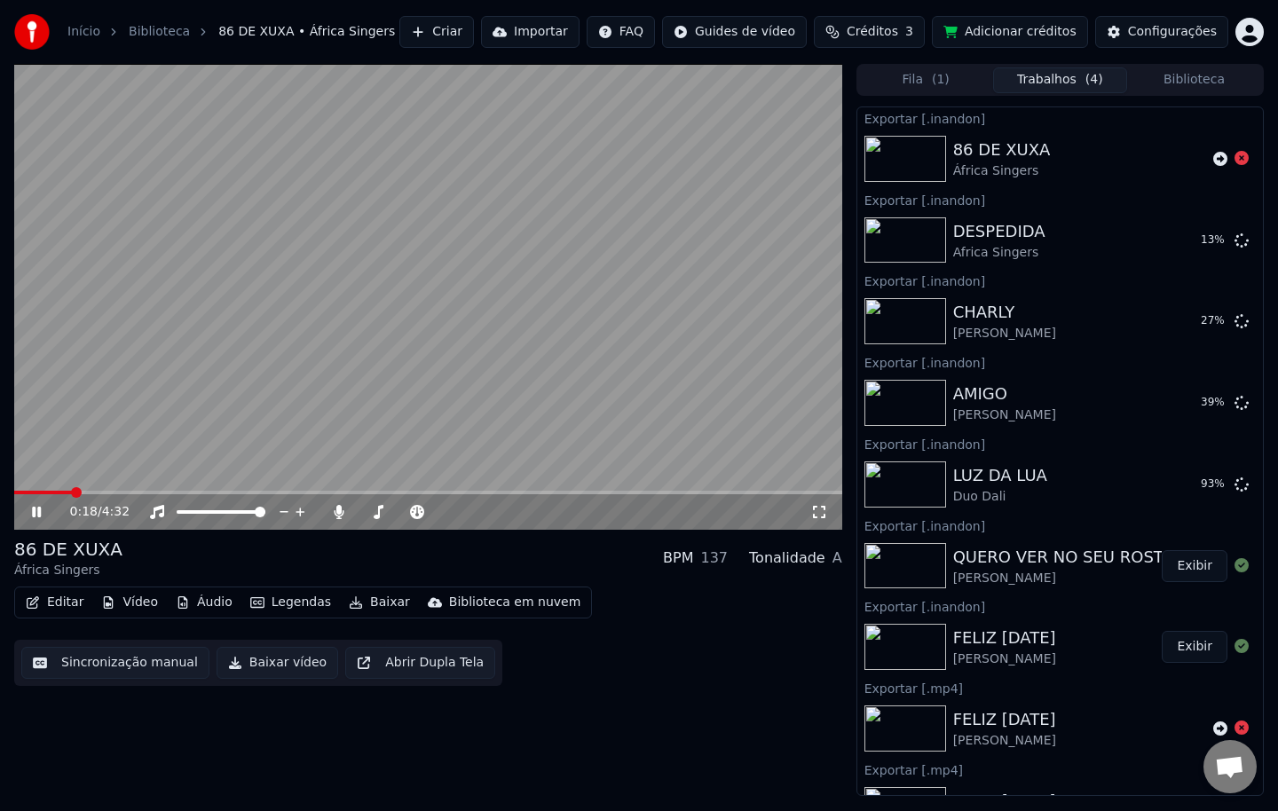
click at [116, 444] on video at bounding box center [428, 297] width 828 height 466
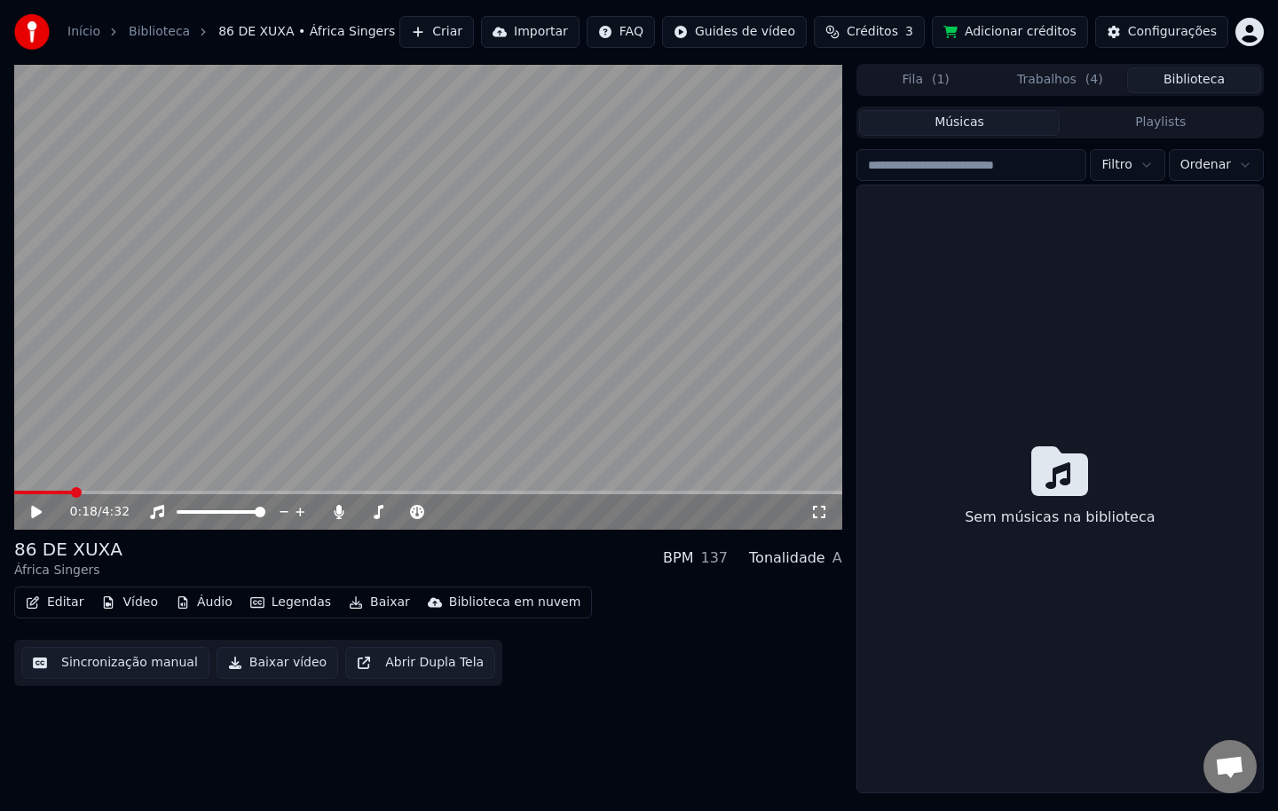
click at [1192, 79] on button "Biblioteca" at bounding box center [1194, 80] width 134 height 26
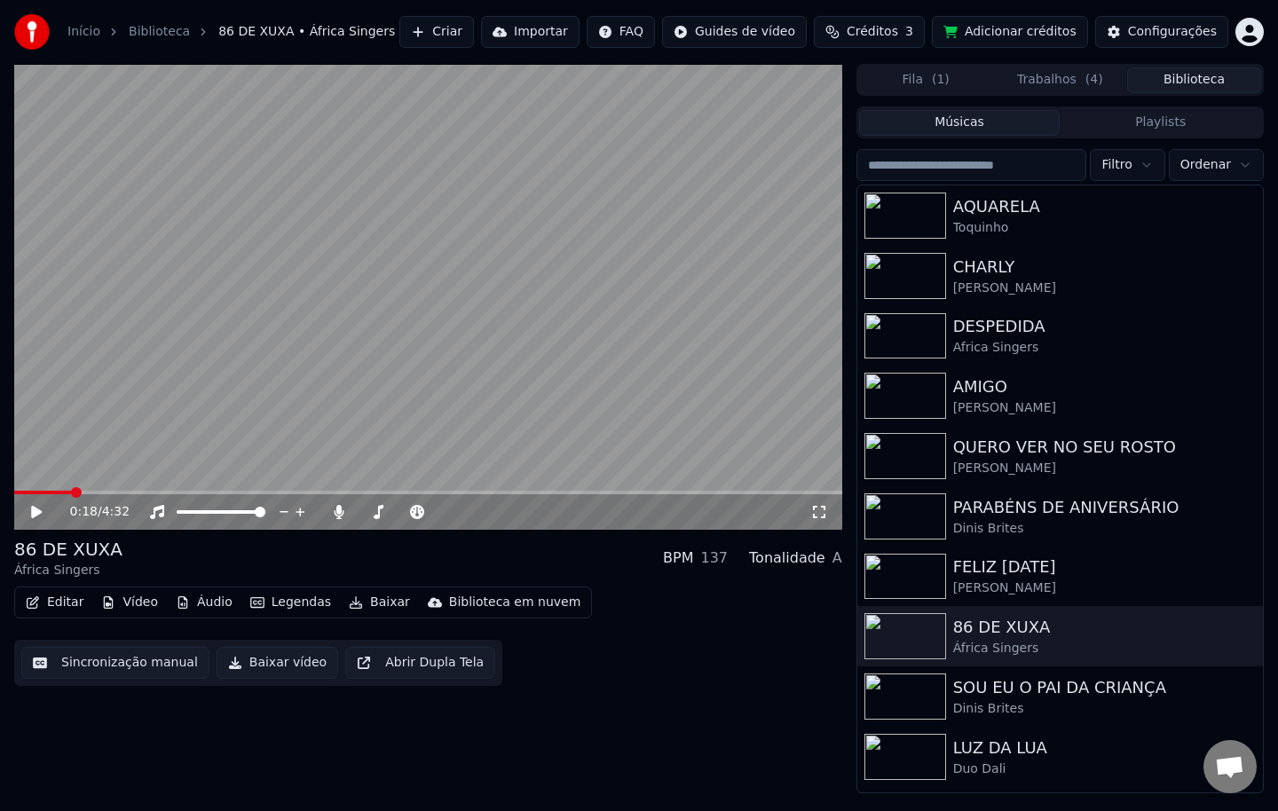
click at [984, 174] on input "search" at bounding box center [971, 165] width 231 height 32
type input "*"
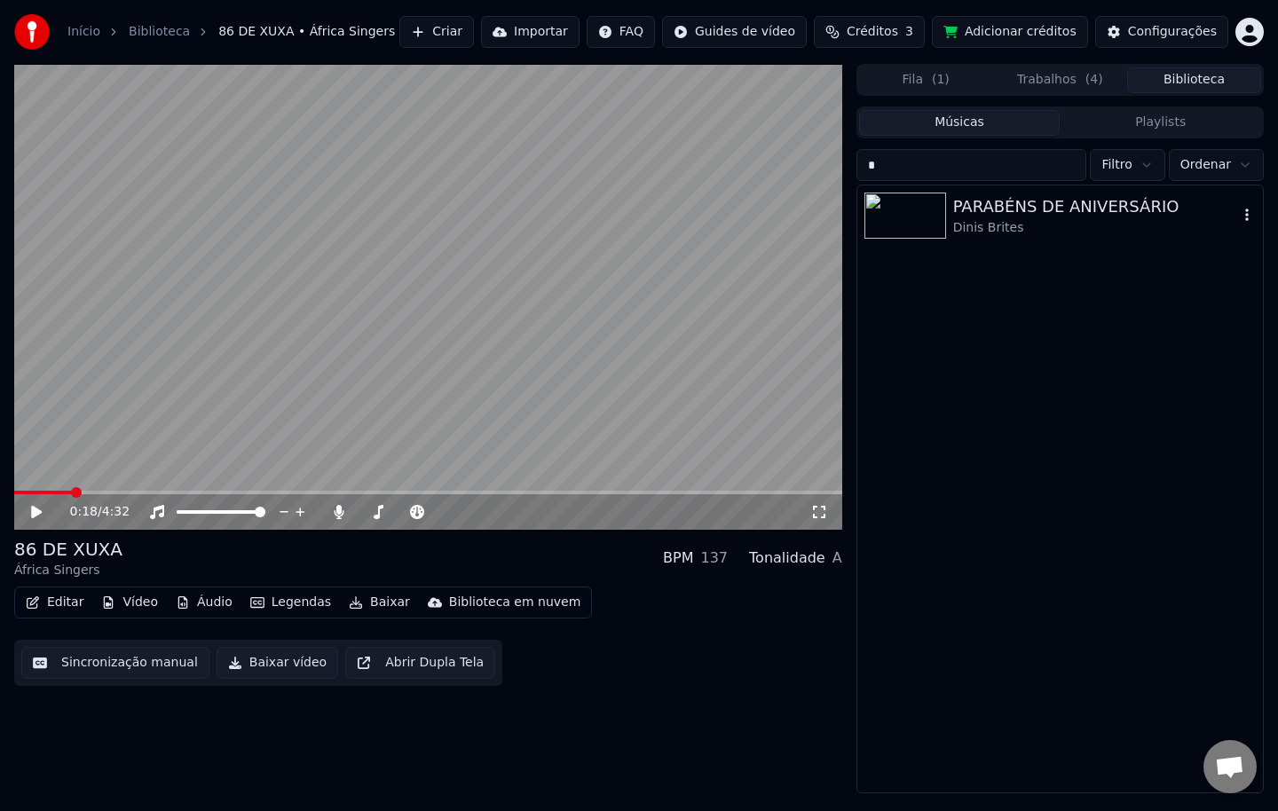
type input "*"
click at [958, 217] on div "PARABÉNS DE ANIVERSÁRIO" at bounding box center [1095, 206] width 285 height 25
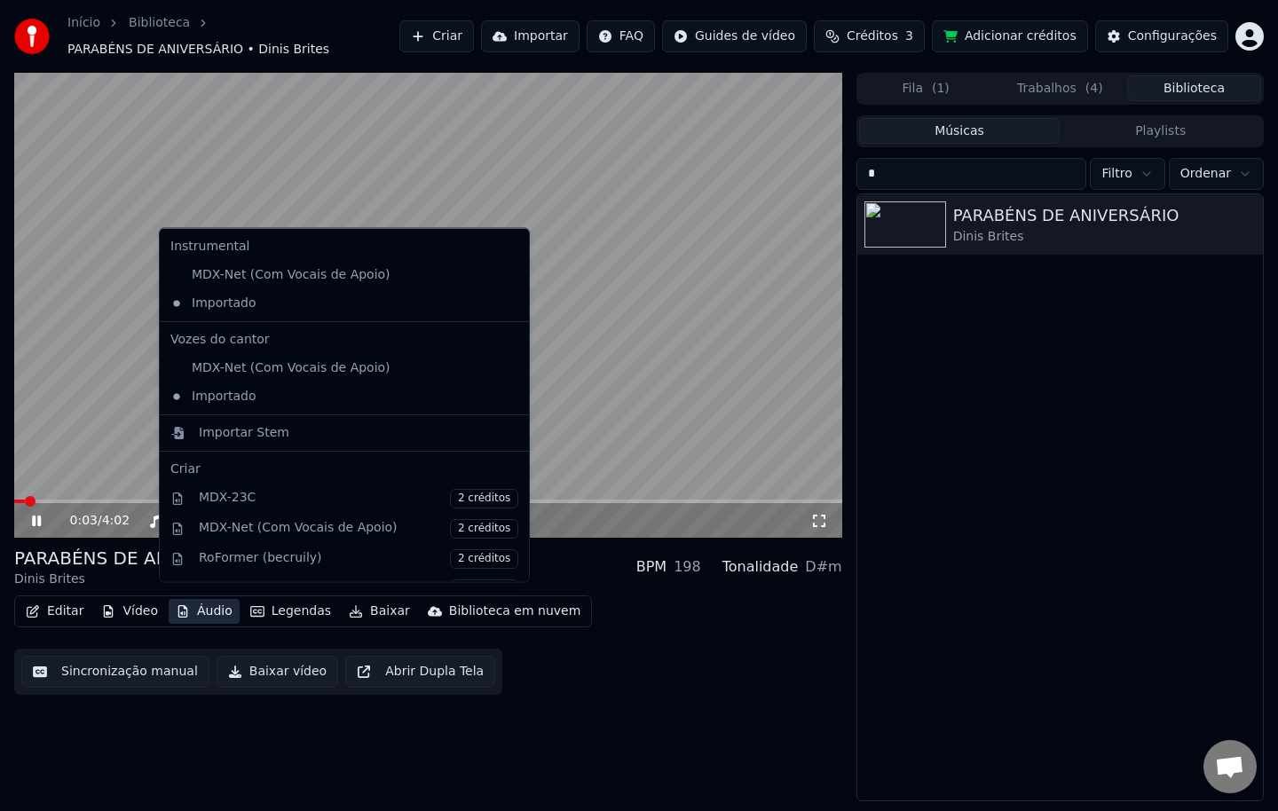
click at [208, 603] on button "Áudio" at bounding box center [204, 611] width 71 height 25
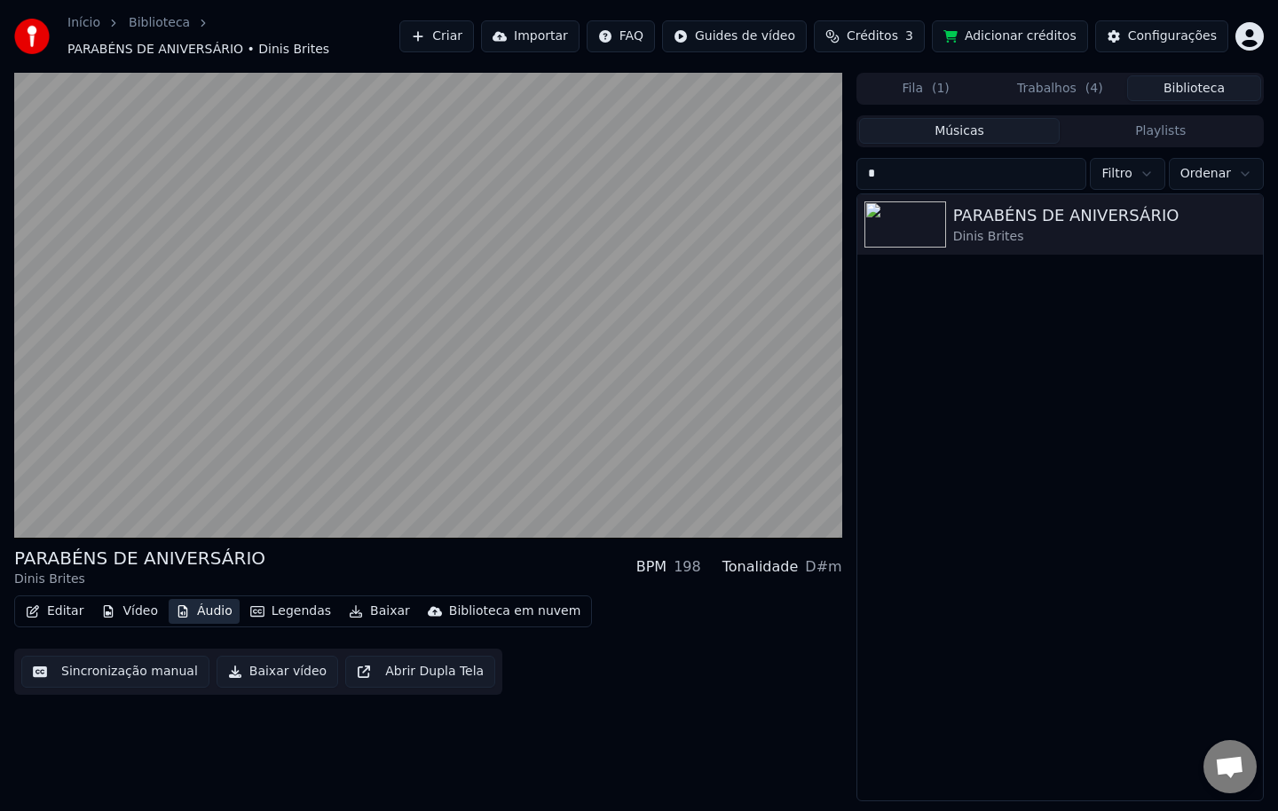
click at [208, 603] on button "Áudio" at bounding box center [204, 611] width 71 height 25
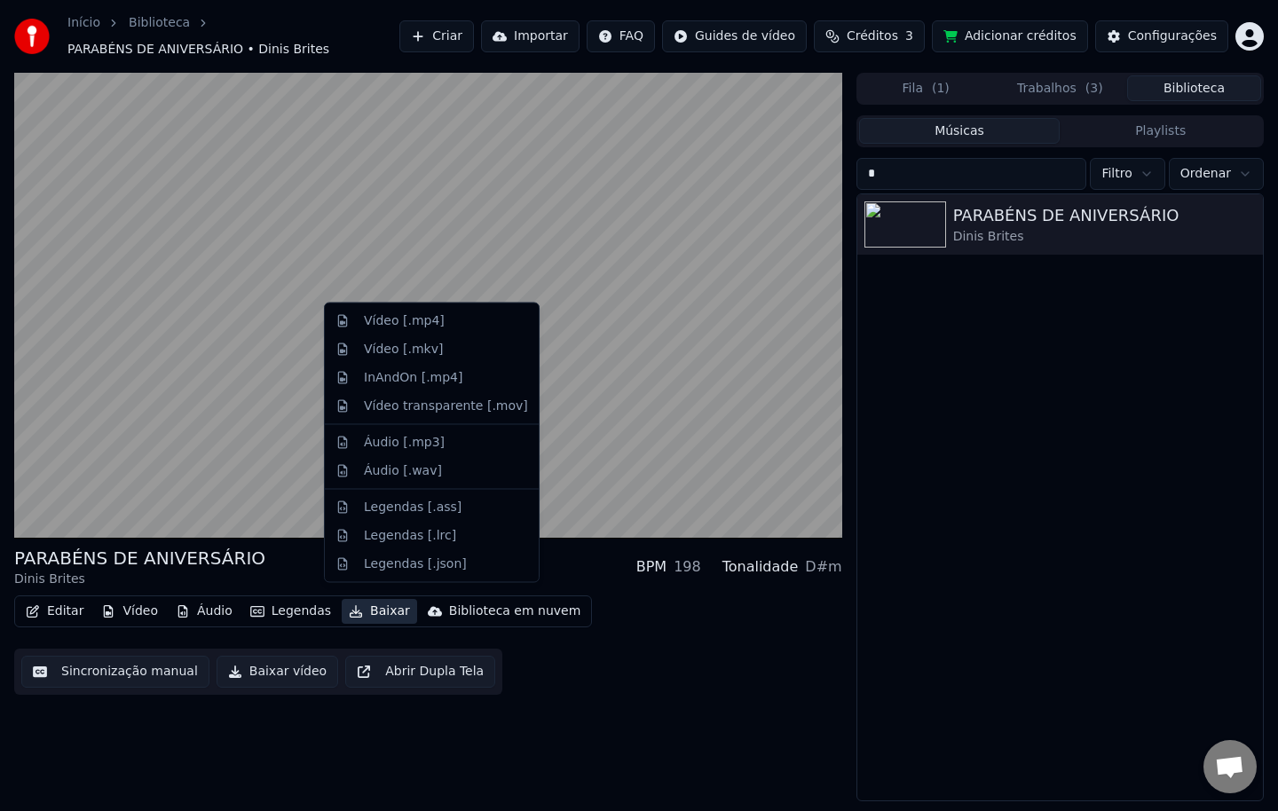
click at [376, 603] on button "Baixar" at bounding box center [379, 611] width 75 height 25
click at [401, 376] on div "InAndOn [.mp4]" at bounding box center [413, 377] width 99 height 18
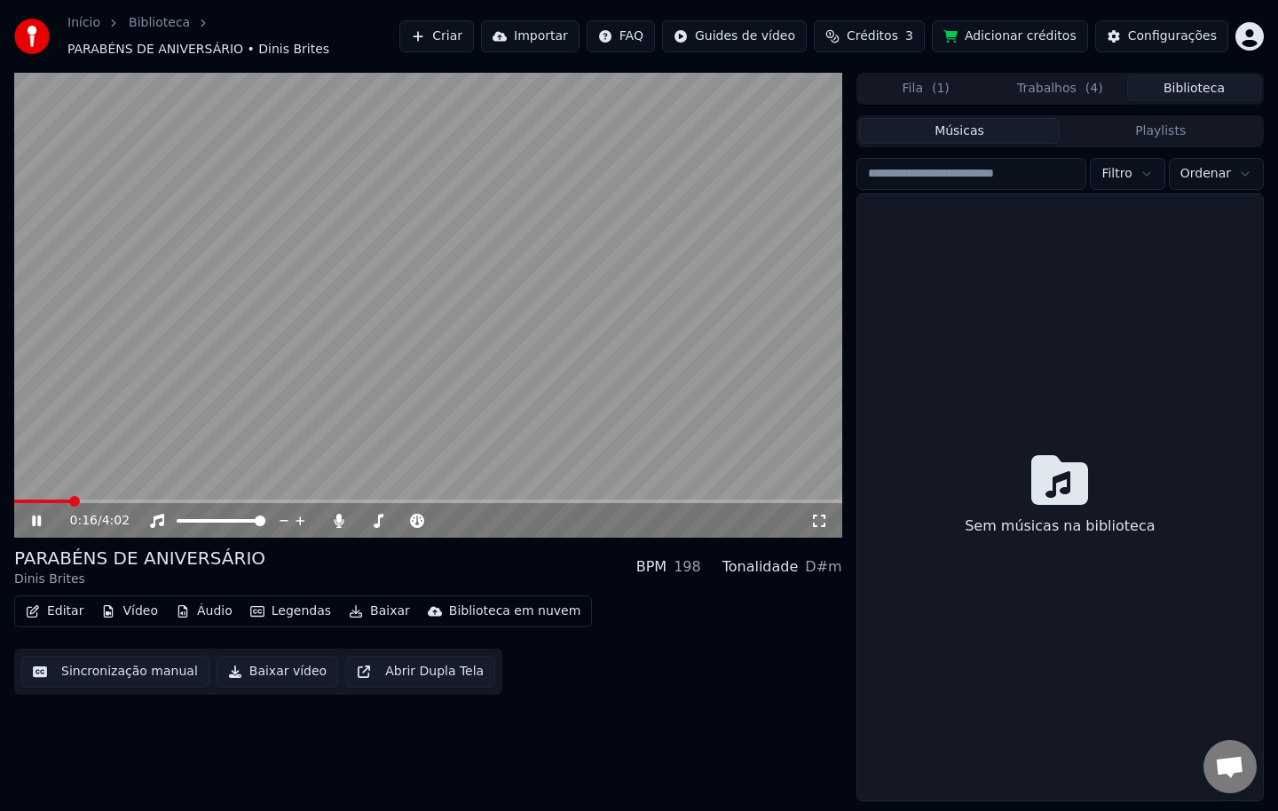
click at [1188, 85] on button "Biblioteca" at bounding box center [1194, 88] width 134 height 26
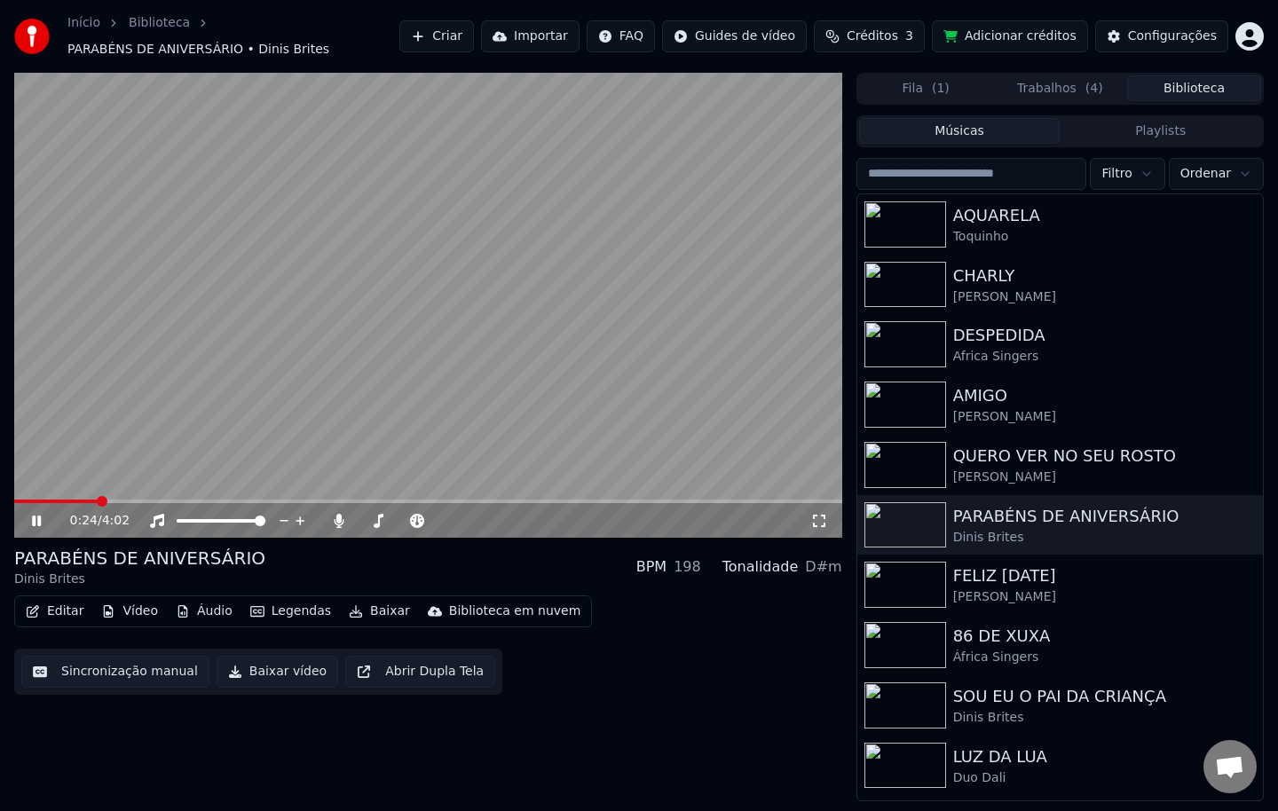
click at [955, 177] on input "search" at bounding box center [971, 174] width 231 height 32
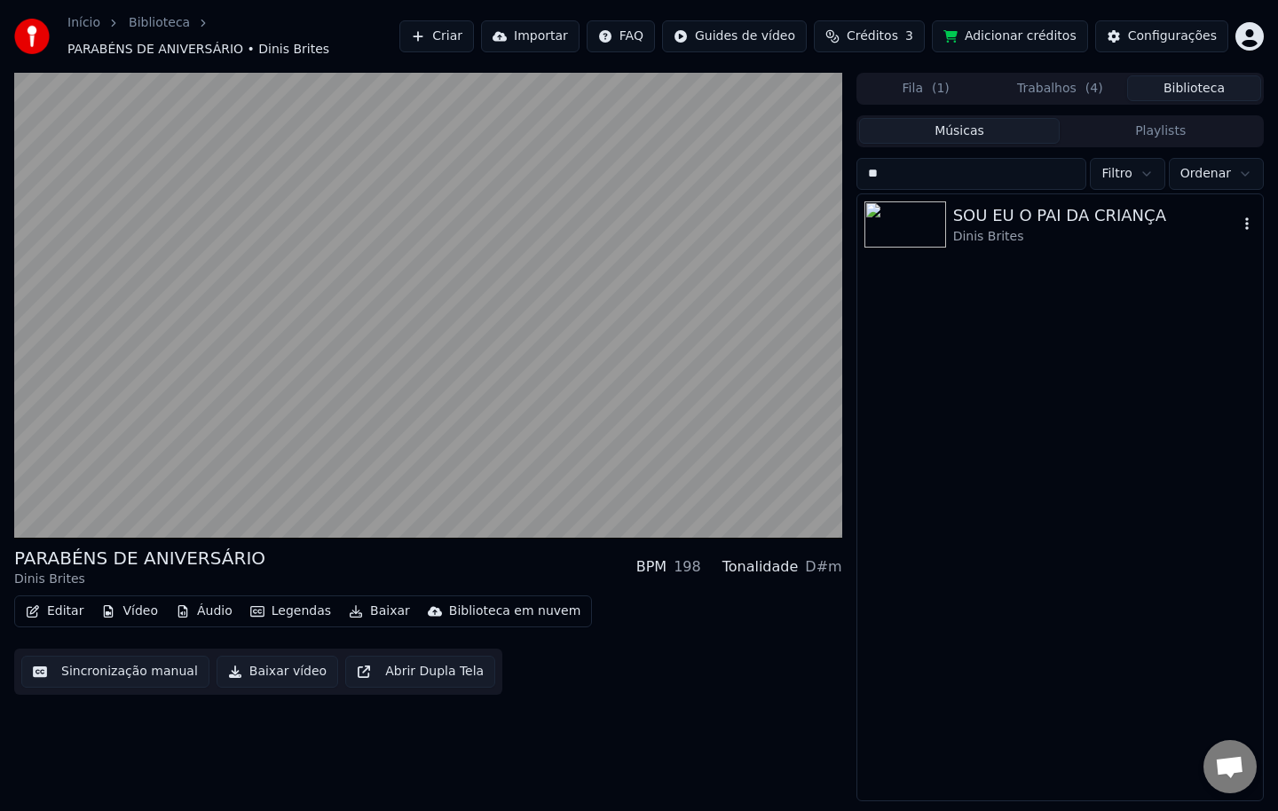
type input "**"
click at [990, 215] on div "SOU EU O PAI DA CRIANÇA" at bounding box center [1095, 215] width 285 height 25
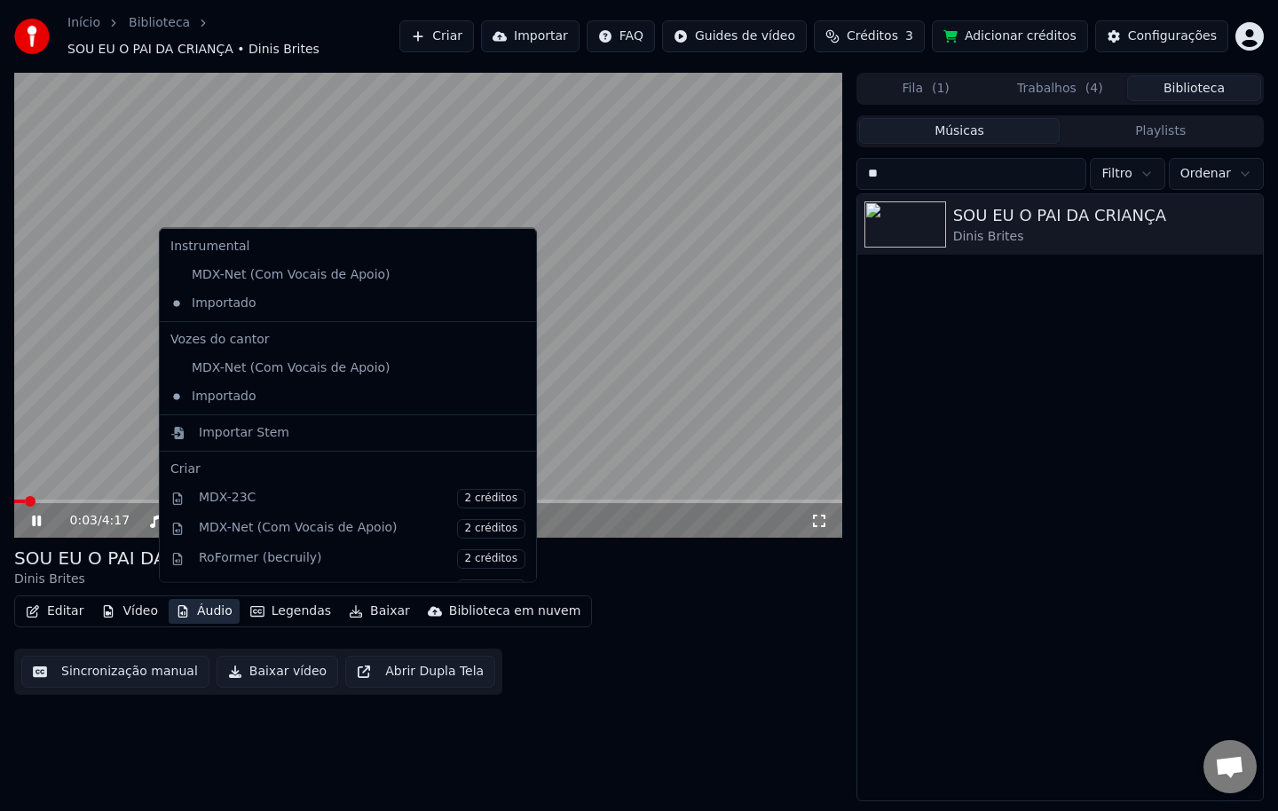
click at [213, 603] on button "Áudio" at bounding box center [204, 611] width 71 height 25
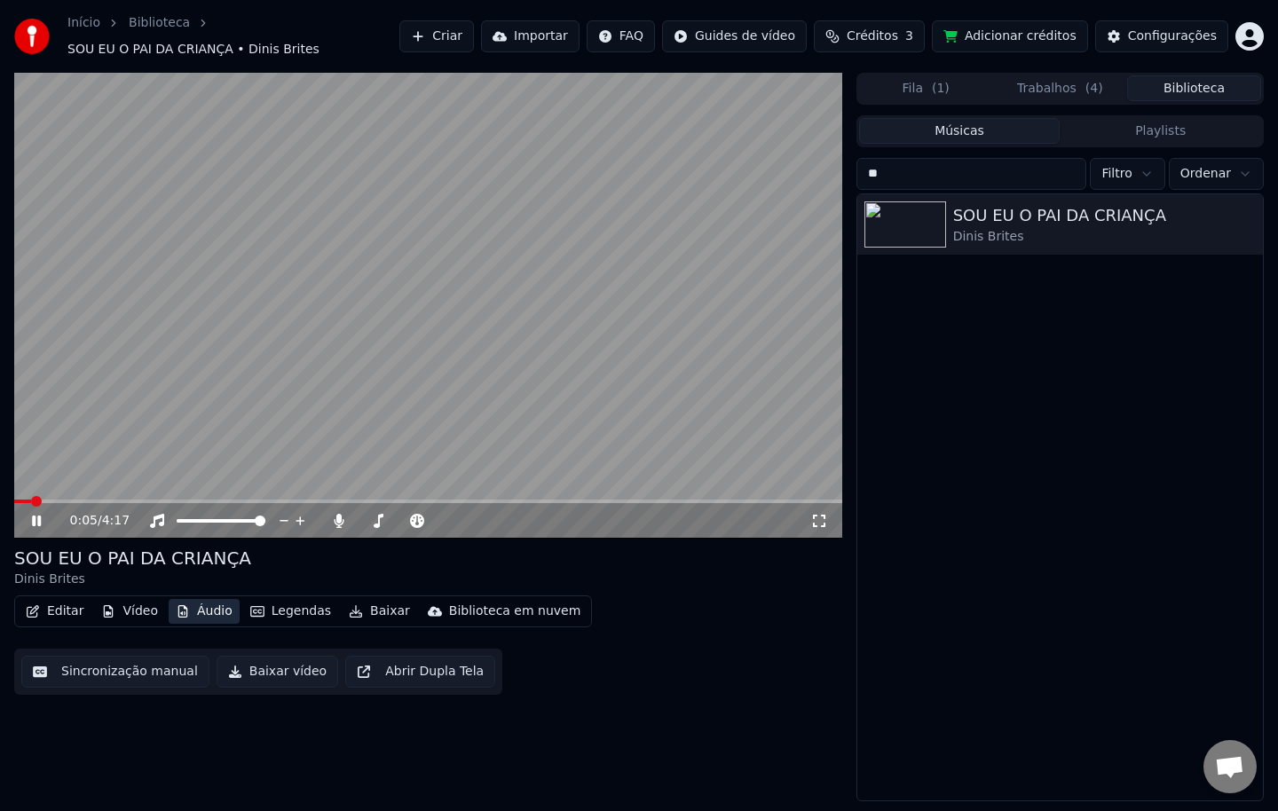
click at [213, 603] on button "Áudio" at bounding box center [204, 611] width 71 height 25
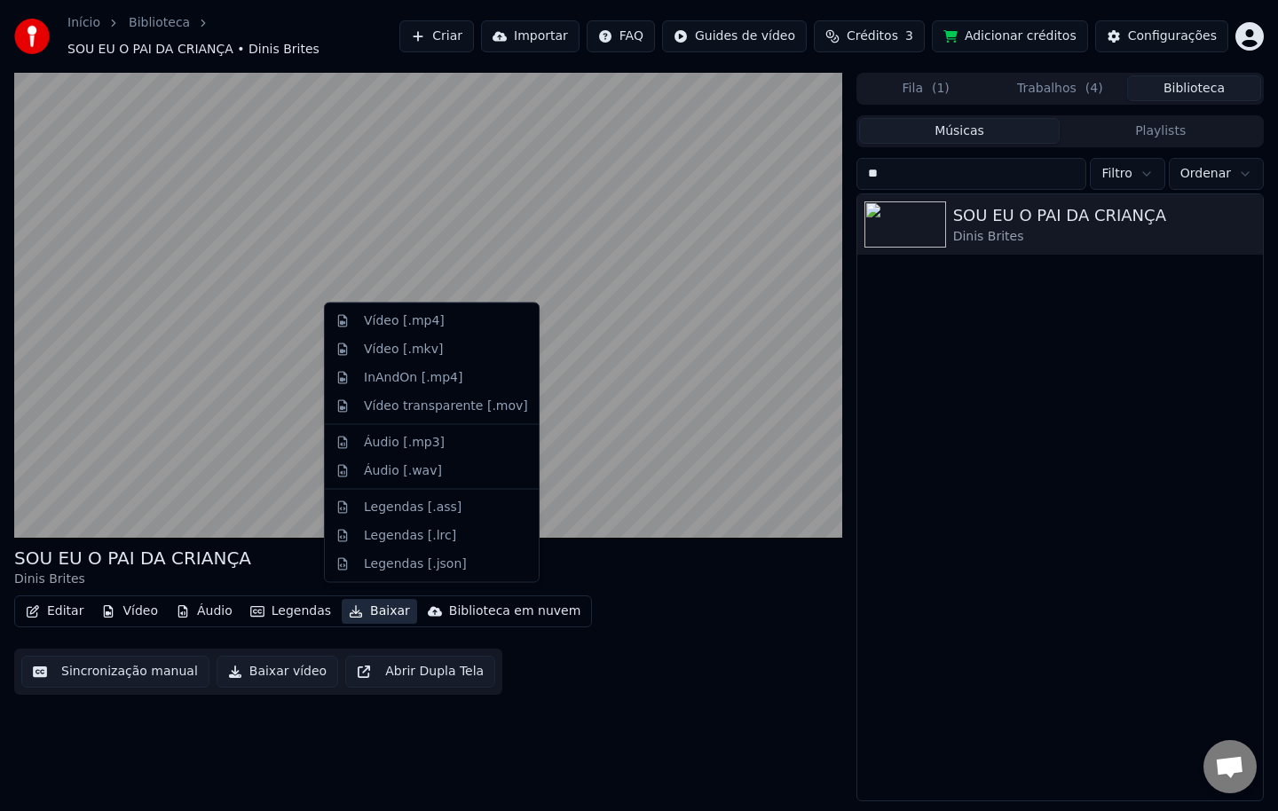
click at [361, 599] on button "Baixar" at bounding box center [379, 611] width 75 height 25
click at [436, 374] on div "InAndOn [.mp4]" at bounding box center [413, 377] width 99 height 18
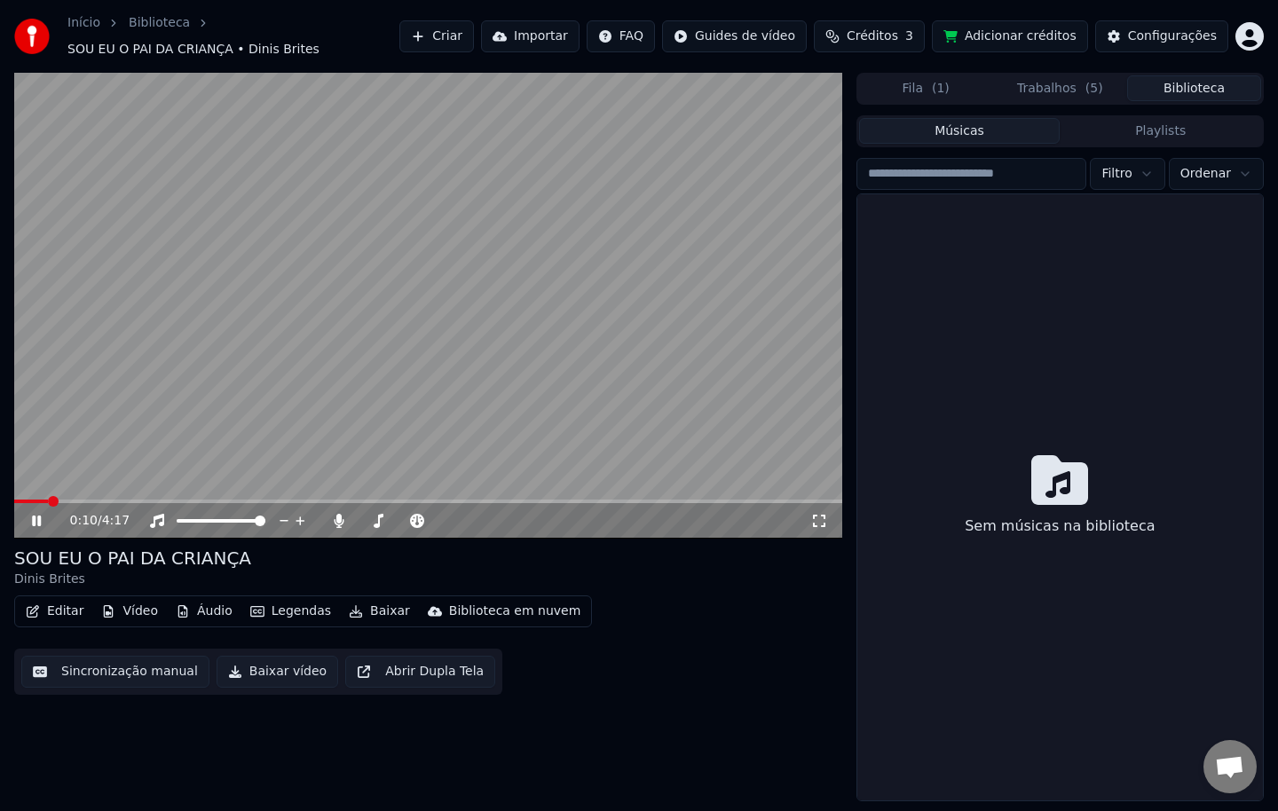
click at [1170, 89] on button "Biblioteca" at bounding box center [1194, 88] width 134 height 26
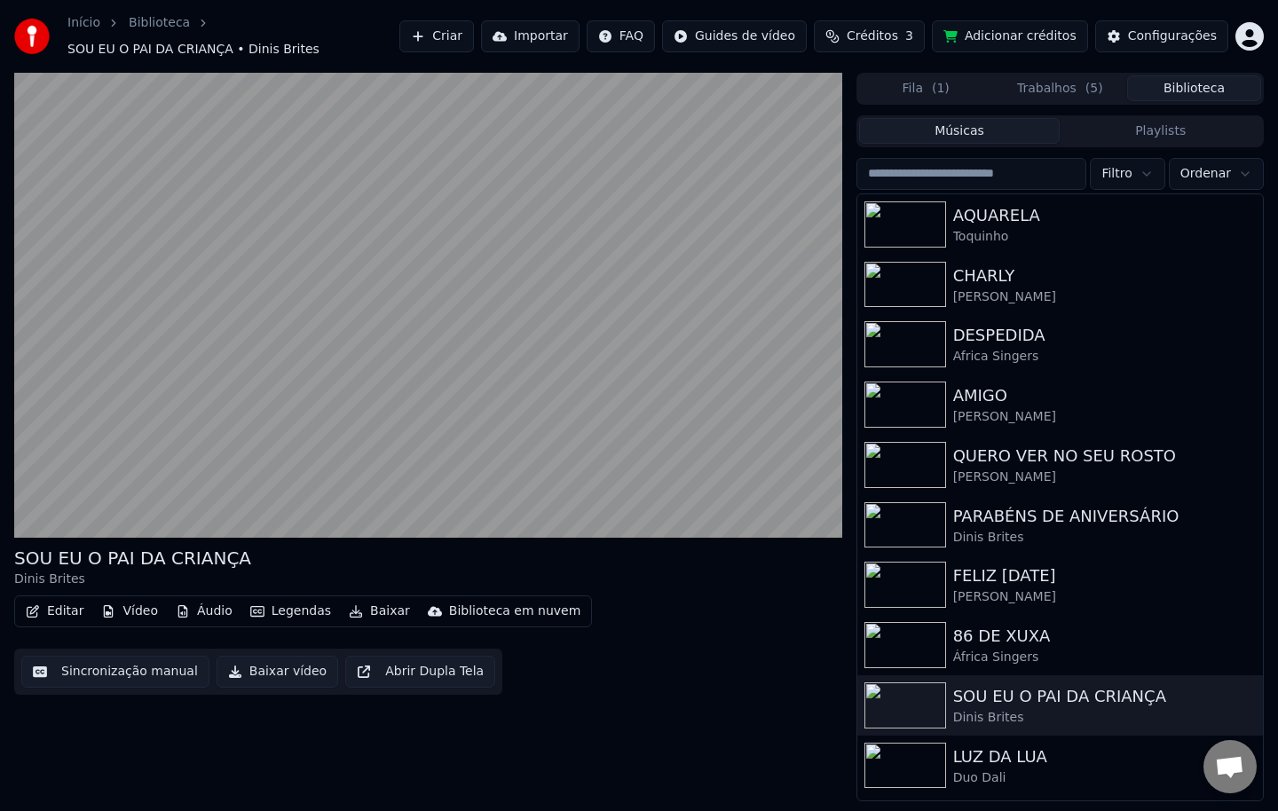
click at [973, 176] on input "search" at bounding box center [971, 174] width 231 height 32
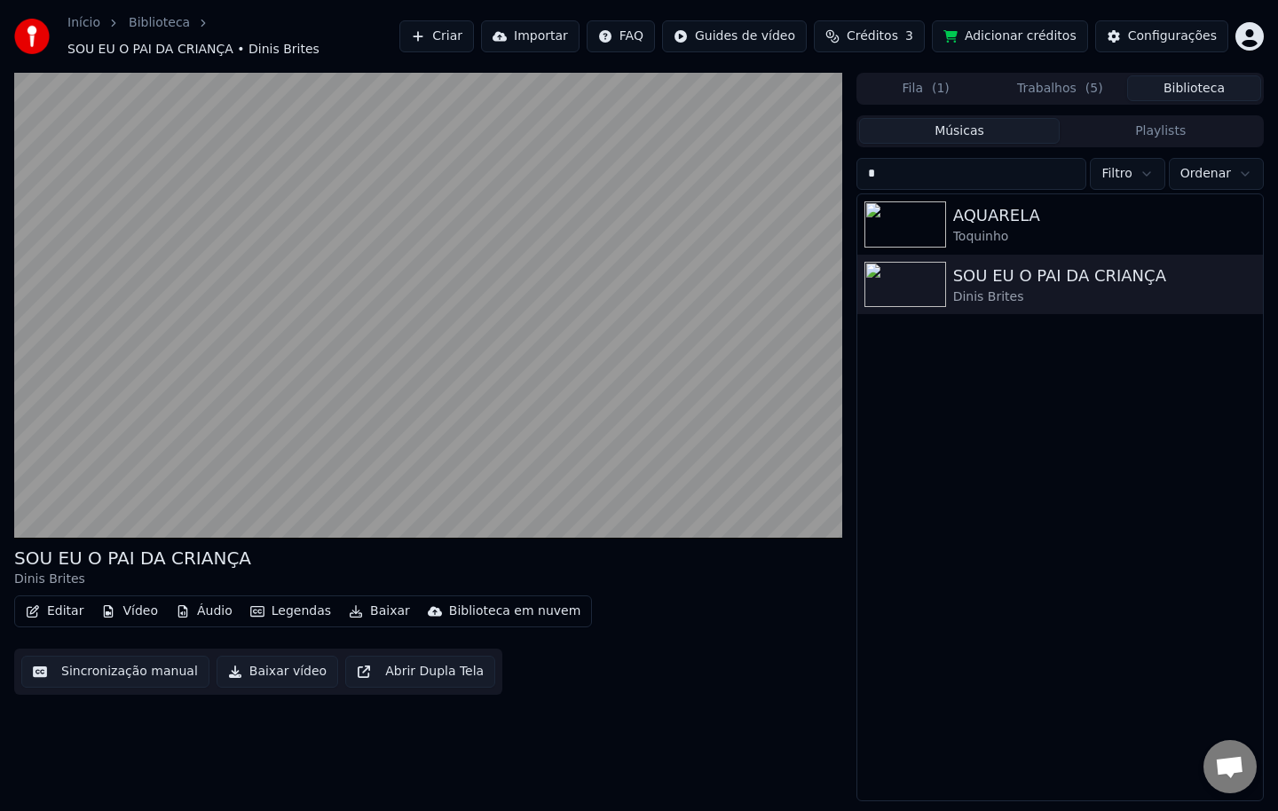
type input "**"
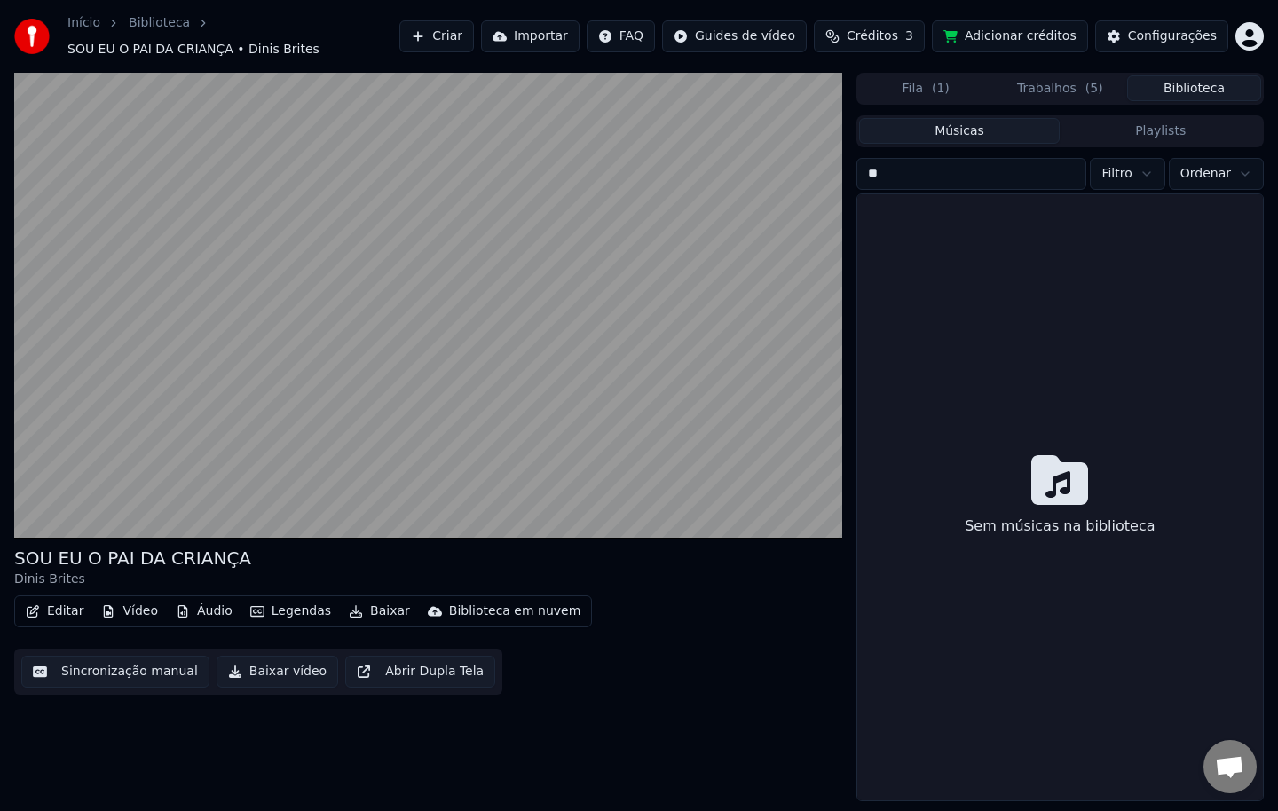
click at [1037, 88] on button "Trabalhos ( 5 )" at bounding box center [1060, 88] width 134 height 26
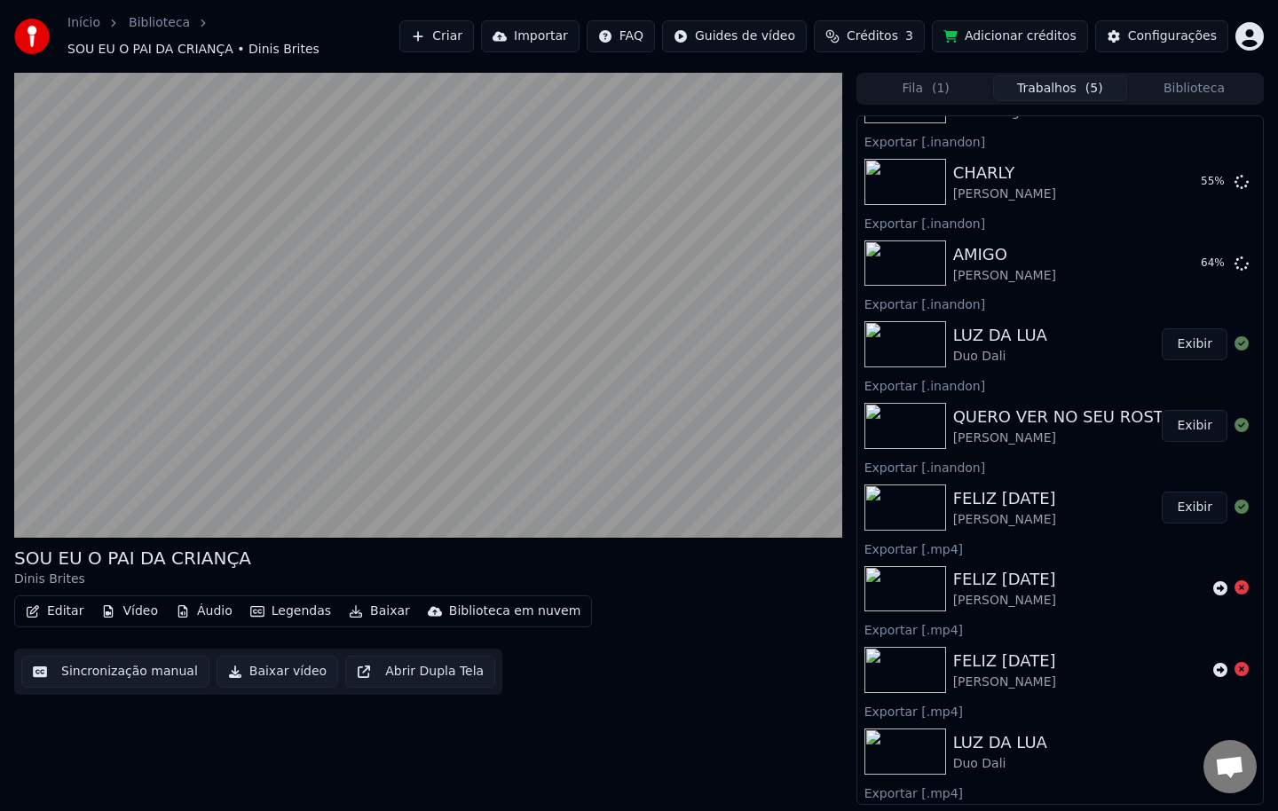
scroll to position [325, 0]
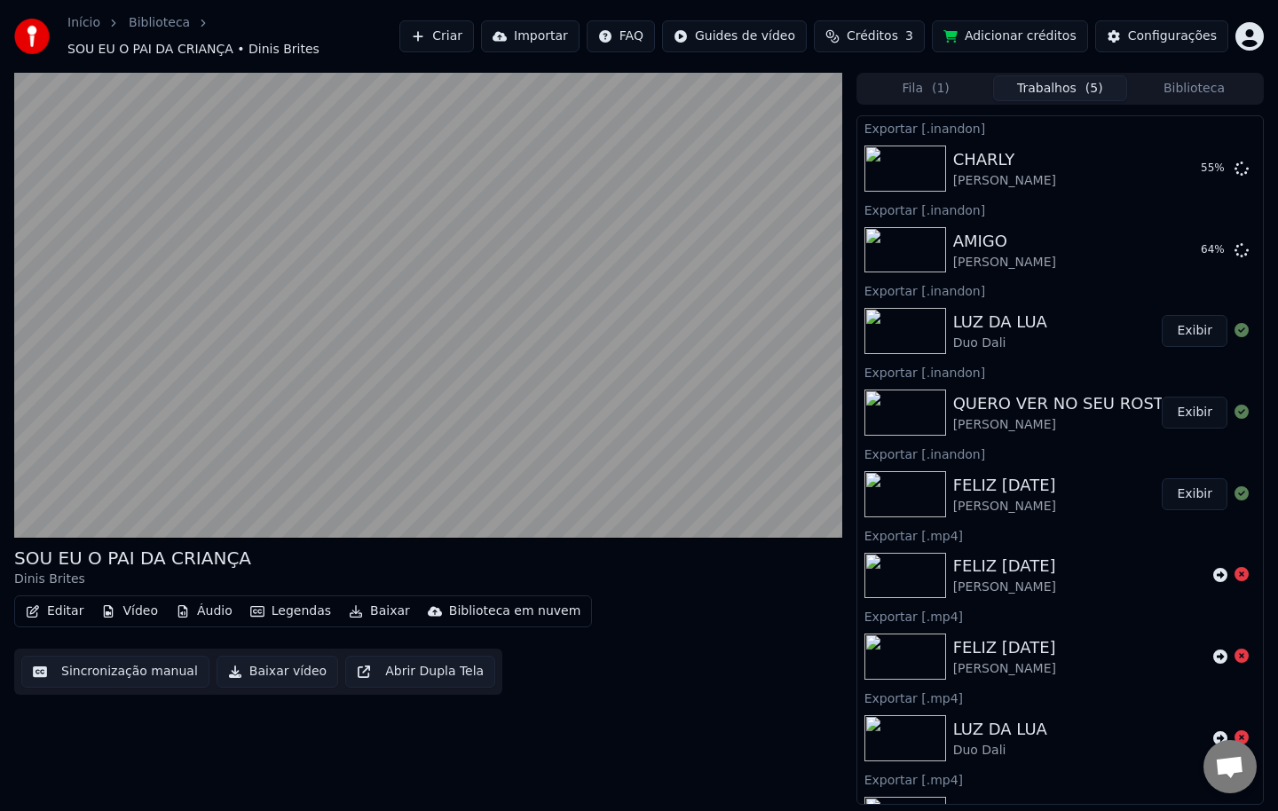
click at [1184, 484] on button "Exibir" at bounding box center [1194, 494] width 66 height 32
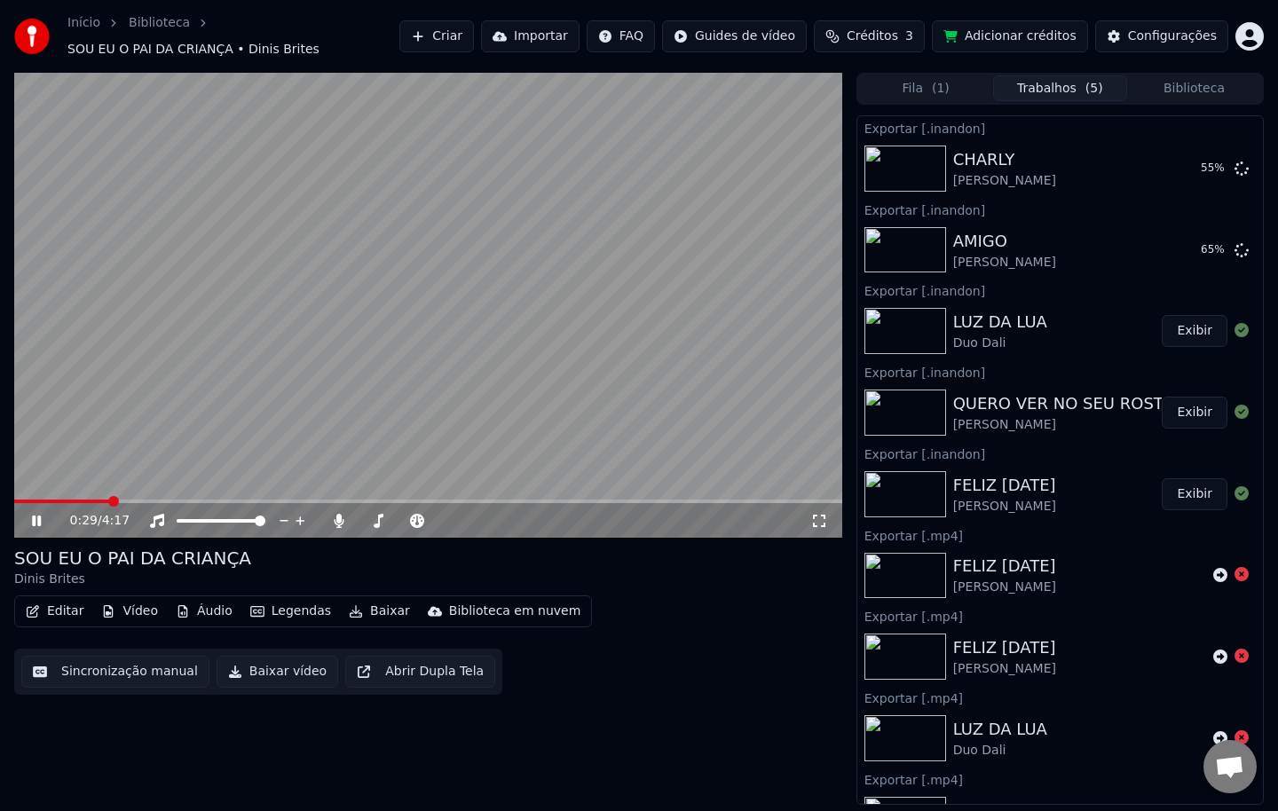
click at [36, 514] on icon at bounding box center [49, 521] width 42 height 14
click at [675, 641] on div "Editar Vídeo Áudio Legendas Baixar Biblioteca em nuvem Sincronização manual Bai…" at bounding box center [428, 644] width 828 height 99
click at [1036, 82] on button "Trabalhos ( 5 )" at bounding box center [1060, 88] width 134 height 26
click at [1010, 117] on div "Exportar [.inandon]" at bounding box center [1059, 127] width 405 height 21
click at [1046, 83] on button "Trabalhos ( 5 )" at bounding box center [1060, 88] width 134 height 26
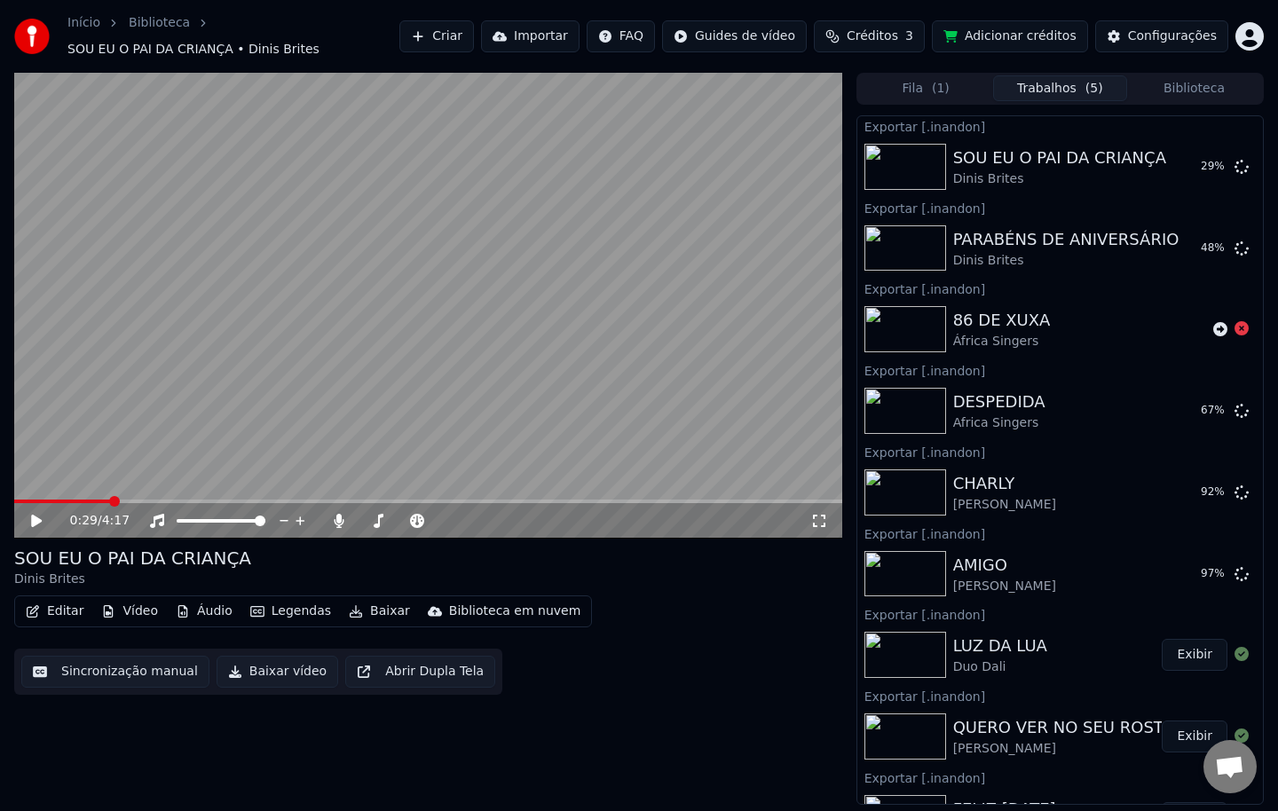
scroll to position [0, 0]
click at [1183, 242] on button "Exibir" at bounding box center [1194, 249] width 66 height 32
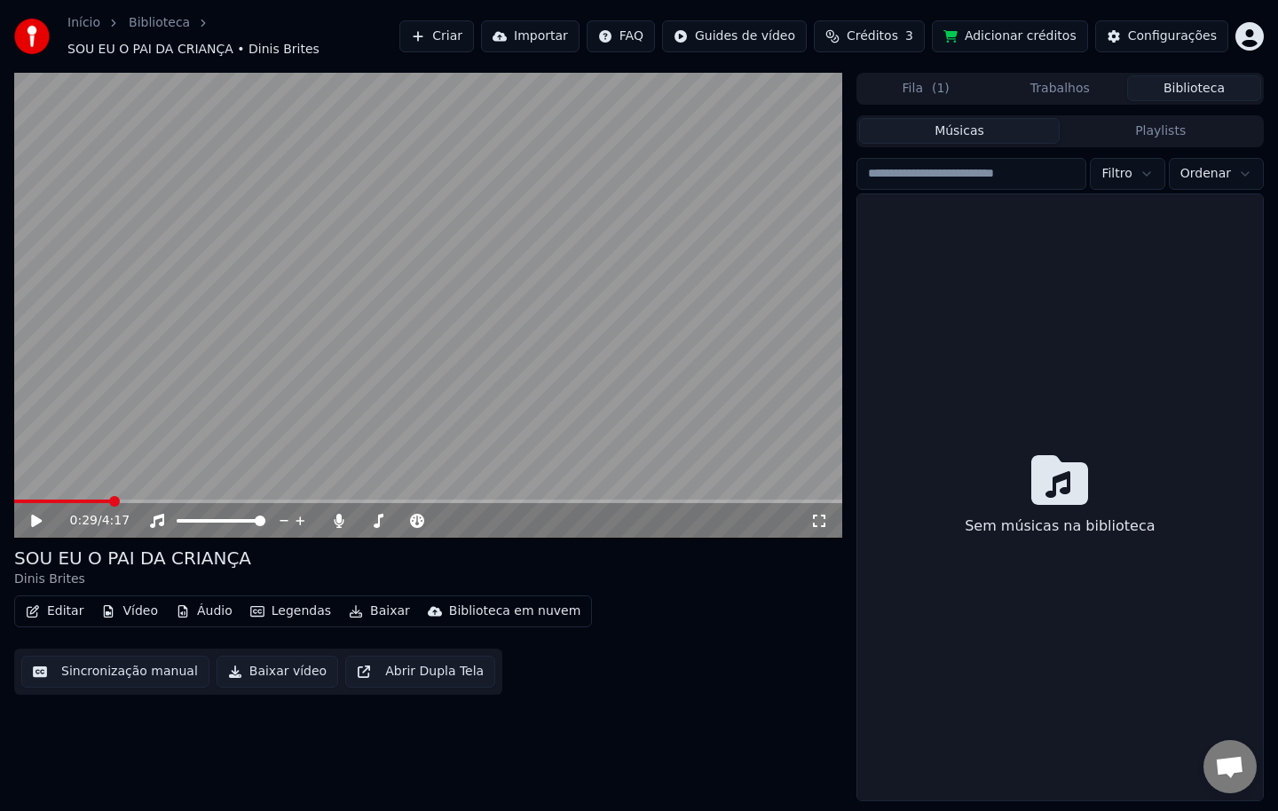
click at [1171, 88] on button "Biblioteca" at bounding box center [1194, 88] width 134 height 26
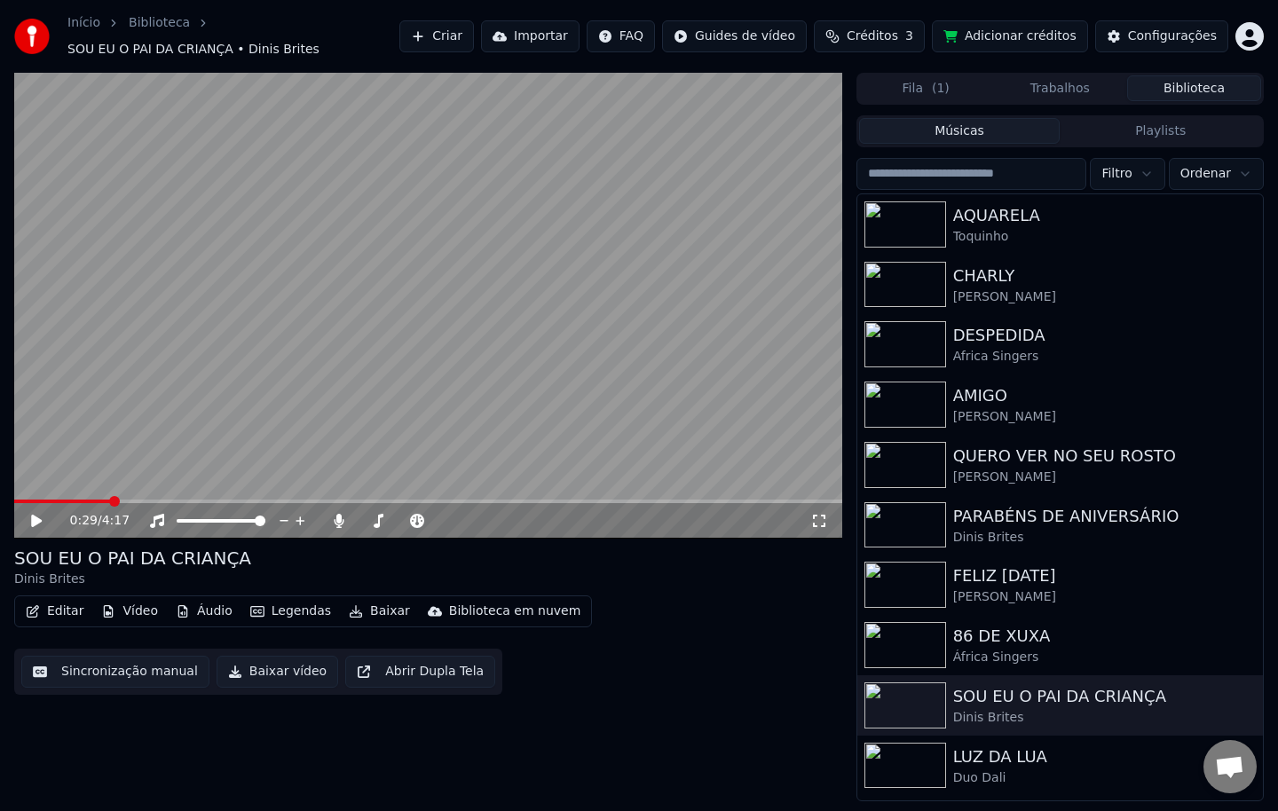
click at [1035, 169] on input "search" at bounding box center [971, 174] width 231 height 32
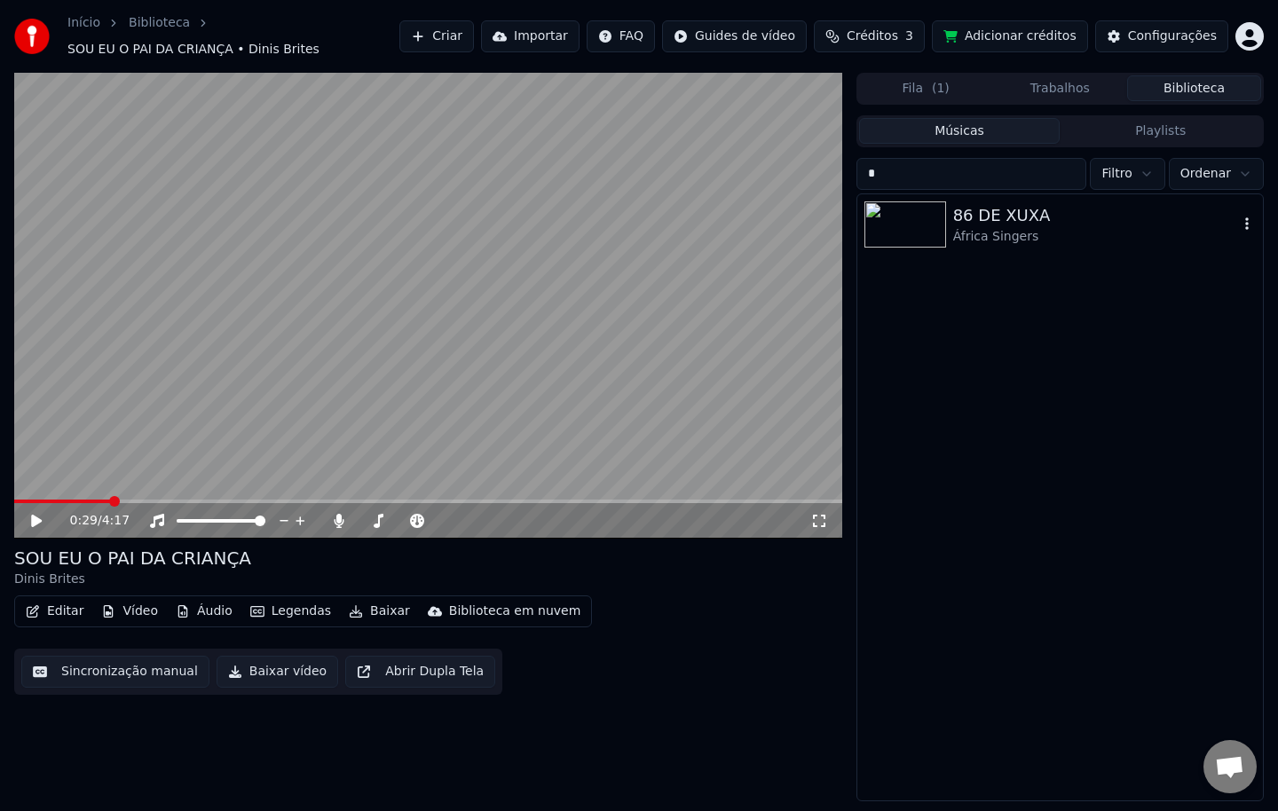
type input "*"
click at [1019, 228] on div "África Singers" at bounding box center [1095, 237] width 285 height 18
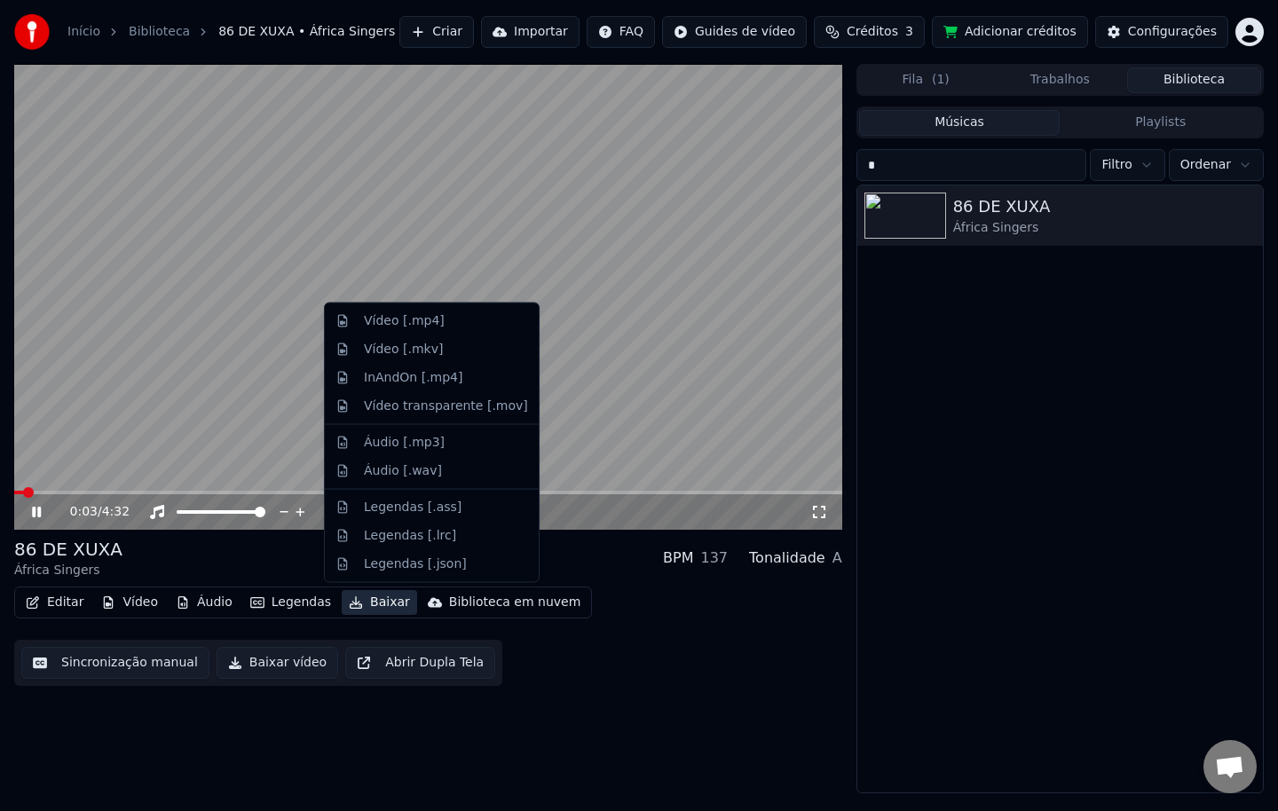
click at [367, 601] on button "Baixar" at bounding box center [379, 602] width 75 height 25
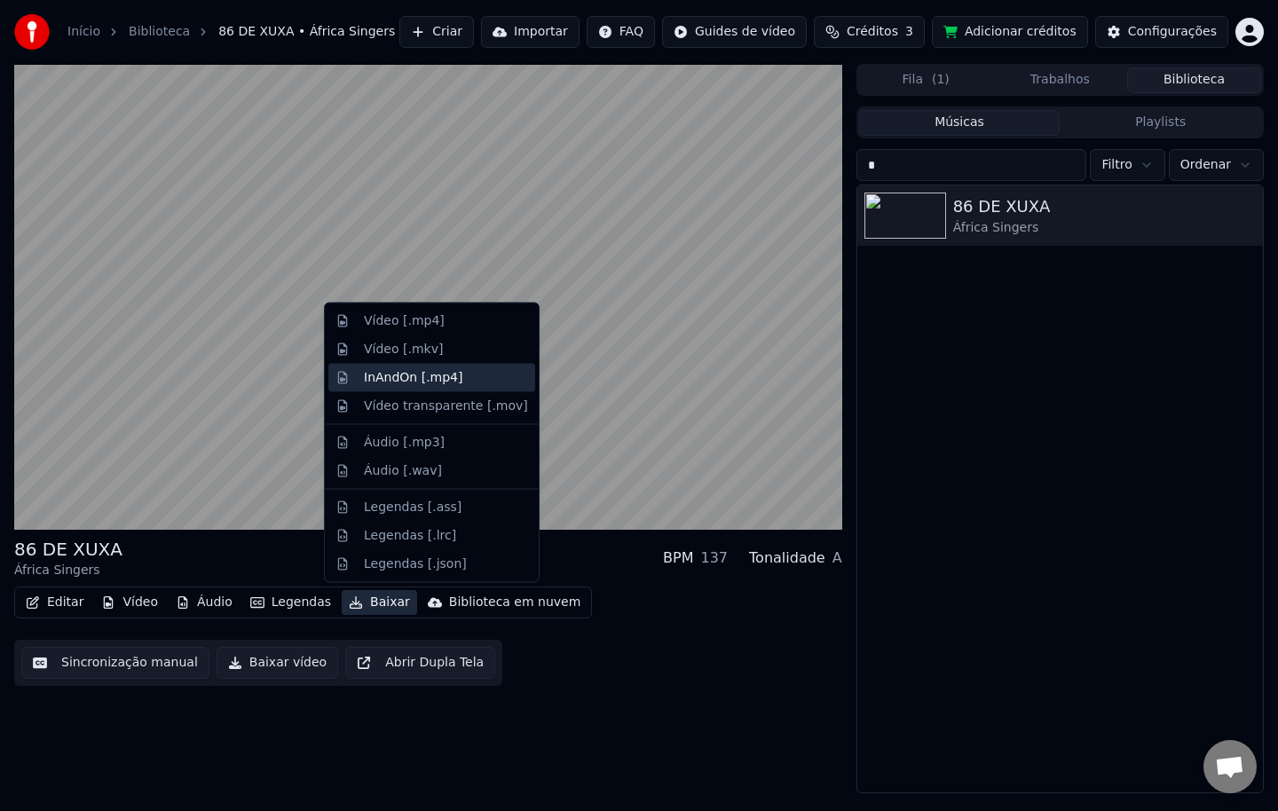
click at [402, 384] on div "InAndOn [.mp4]" at bounding box center [413, 377] width 99 height 18
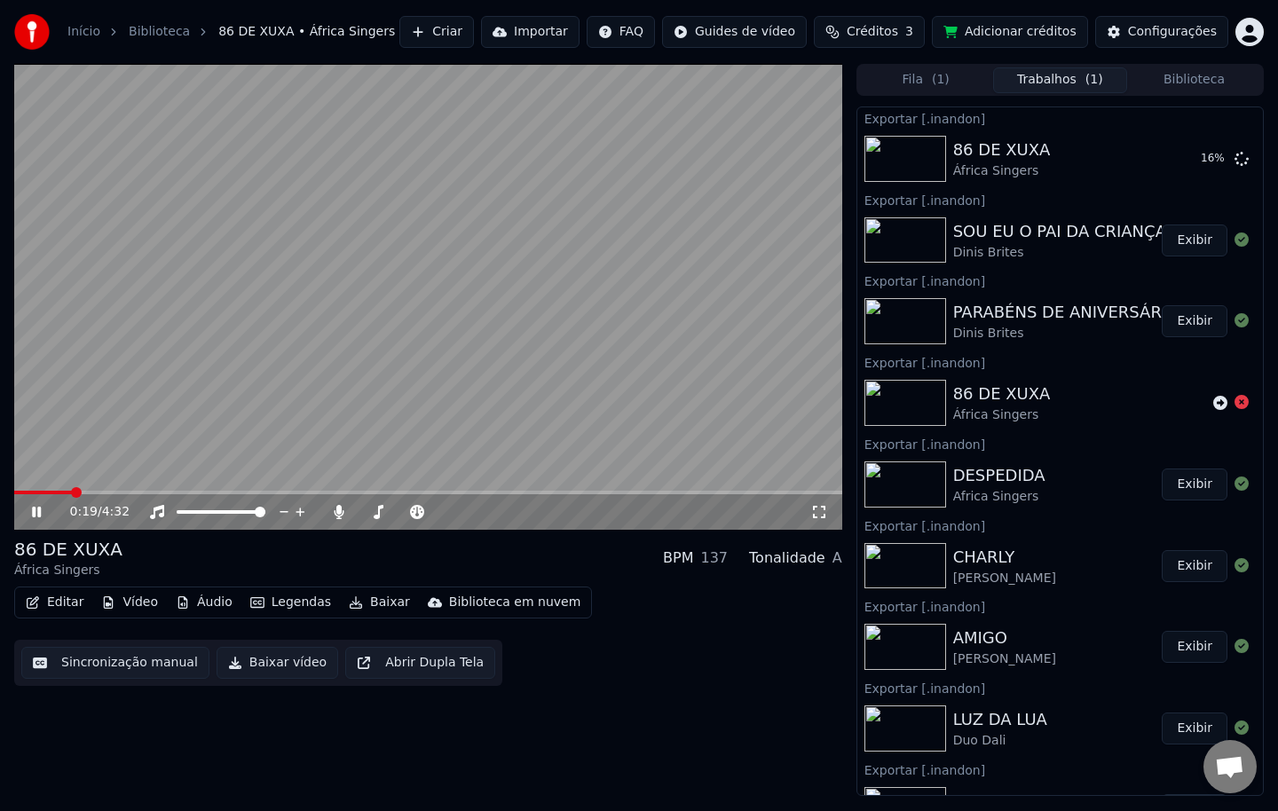
click at [35, 511] on icon at bounding box center [49, 512] width 42 height 14
click at [1234, 159] on icon at bounding box center [1241, 158] width 14 height 14
click at [218, 600] on button "Áudio" at bounding box center [204, 602] width 71 height 25
click at [195, 748] on div "0:19 / 4:32 86 DE XUXA África Singers BPM 137 Tonalidade A Editar Vídeo Áudio L…" at bounding box center [428, 430] width 828 height 732
click at [338, 507] on icon at bounding box center [339, 512] width 10 height 14
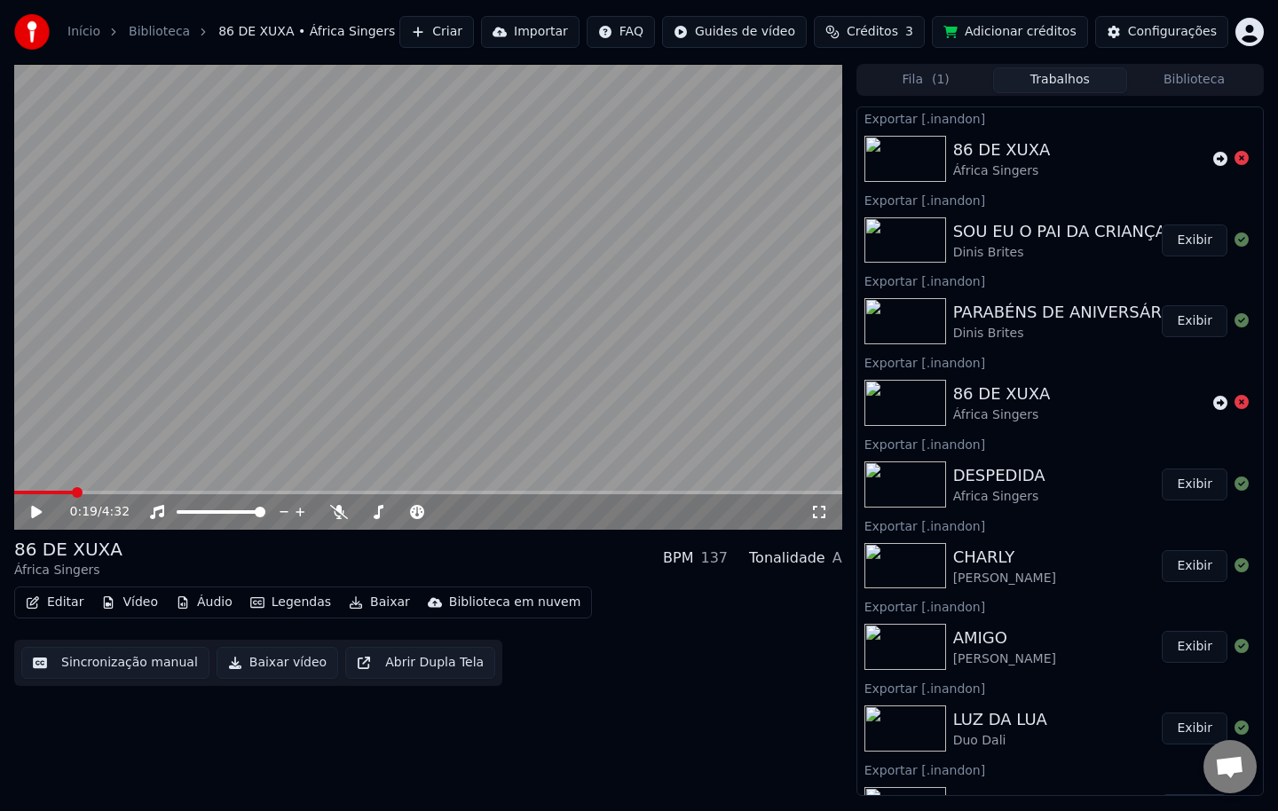
click at [40, 511] on icon at bounding box center [36, 512] width 11 height 12
click at [34, 510] on icon at bounding box center [36, 512] width 9 height 11
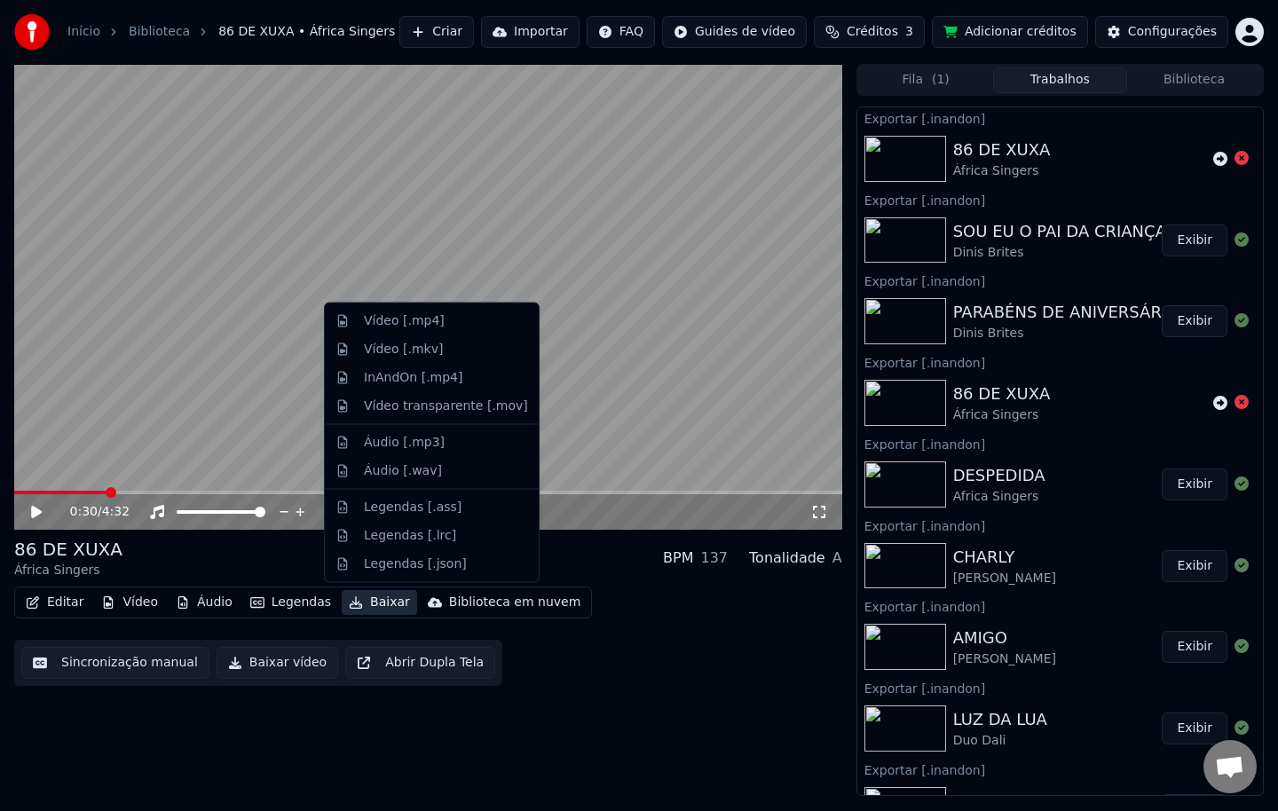
click at [364, 601] on button "Baixar" at bounding box center [379, 602] width 75 height 25
click at [417, 376] on div "InAndOn [.mp4]" at bounding box center [413, 377] width 99 height 18
